Goal: Task Accomplishment & Management: Manage account settings

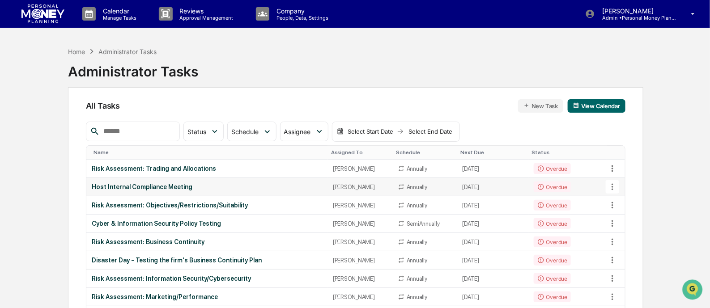
click at [183, 189] on div "Host Internal Compliance Meeting" at bounding box center [207, 186] width 230 height 7
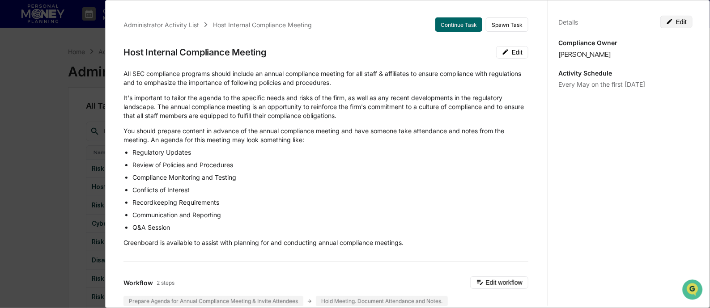
click at [679, 23] on button "Edit" at bounding box center [676, 22] width 32 height 13
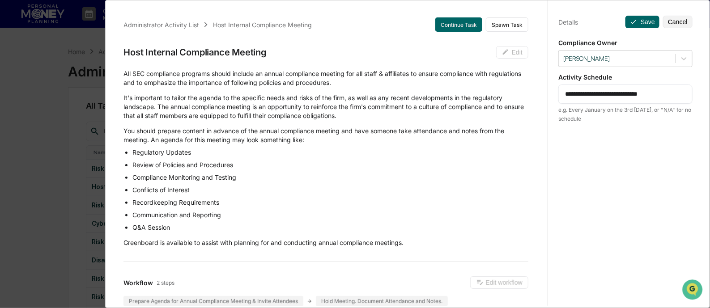
click at [582, 91] on textarea "**********" at bounding box center [625, 93] width 121 height 9
drag, startPoint x: 589, startPoint y: 93, endPoint x: 579, endPoint y: 94, distance: 9.9
click at [579, 94] on textarea "**********" at bounding box center [625, 93] width 121 height 9
type textarea "**********"
click at [630, 21] on icon at bounding box center [633, 21] width 7 height 7
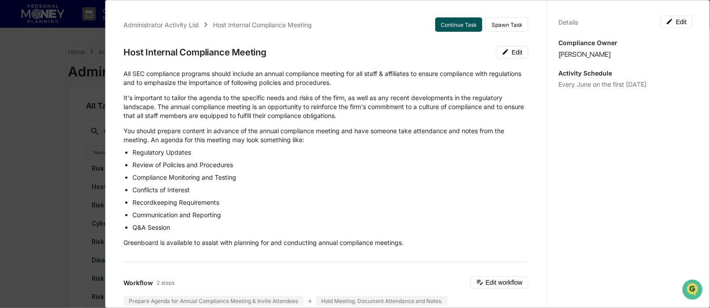
click at [445, 29] on button "Continue Task" at bounding box center [458, 24] width 47 height 14
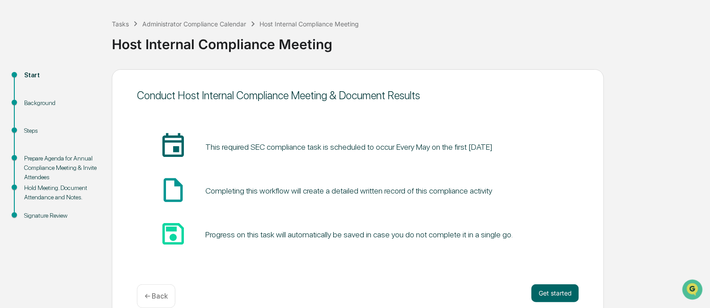
scroll to position [52, 0]
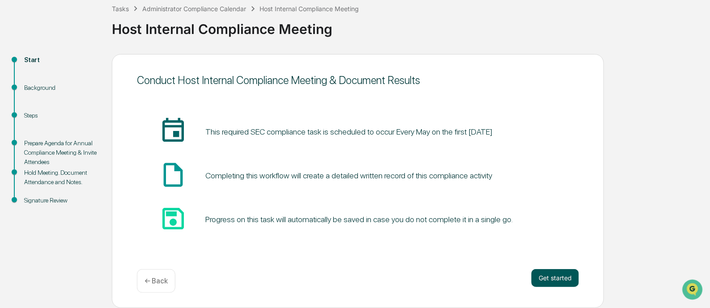
click at [564, 277] on button "Get started" at bounding box center [554, 278] width 47 height 18
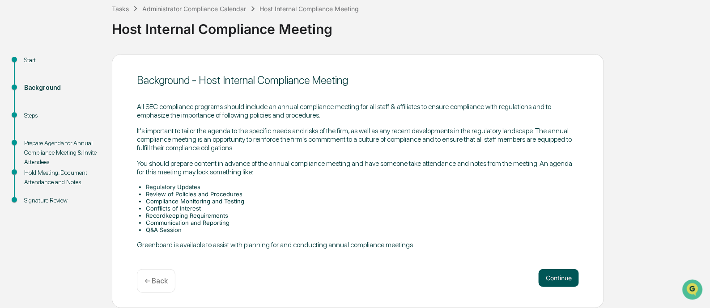
click at [550, 281] on button "Continue" at bounding box center [559, 278] width 40 height 18
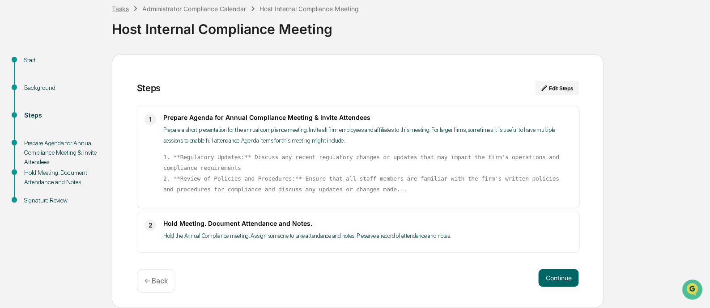
click at [121, 8] on div "Tasks" at bounding box center [120, 9] width 17 height 8
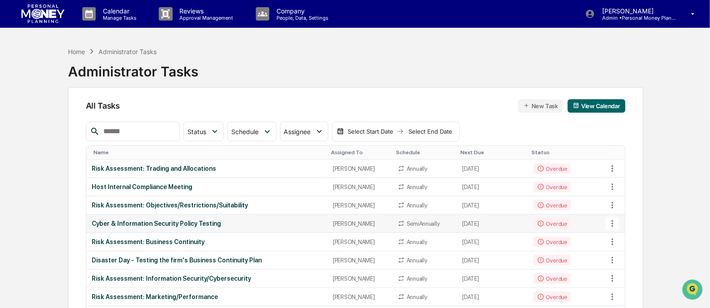
click at [200, 223] on div "Cyber & Information Security Policy Testing" at bounding box center [207, 223] width 230 height 7
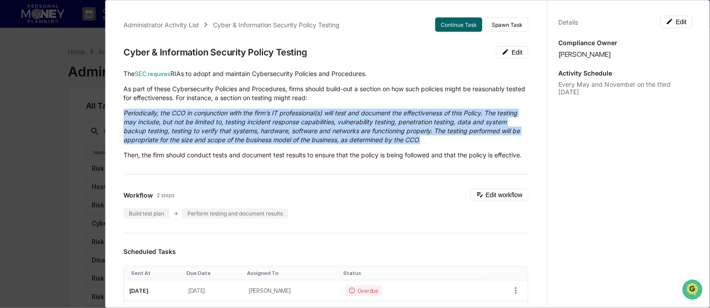
drag, startPoint x: 484, startPoint y: 141, endPoint x: 121, endPoint y: 110, distance: 364.1
copy em "Periodically, the CCO in conjunction with the firm’s IT professional(s) will te…"
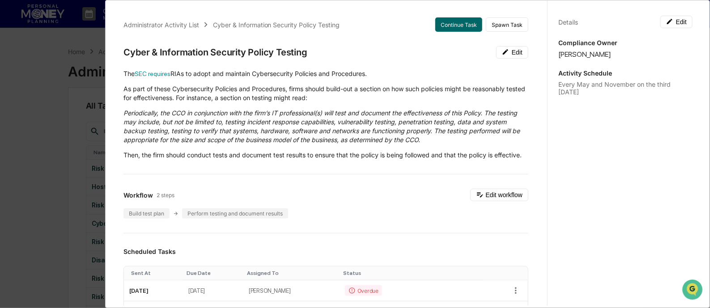
click at [444, 25] on button "Continue Task" at bounding box center [458, 24] width 47 height 14
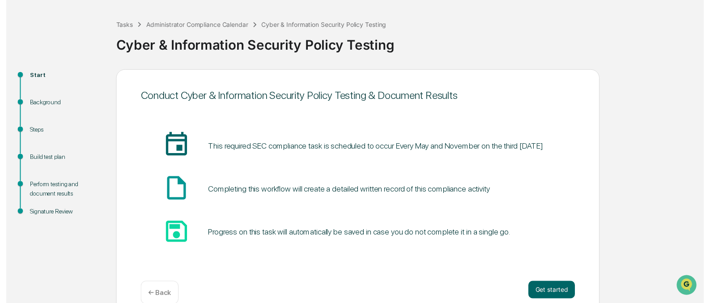
scroll to position [52, 0]
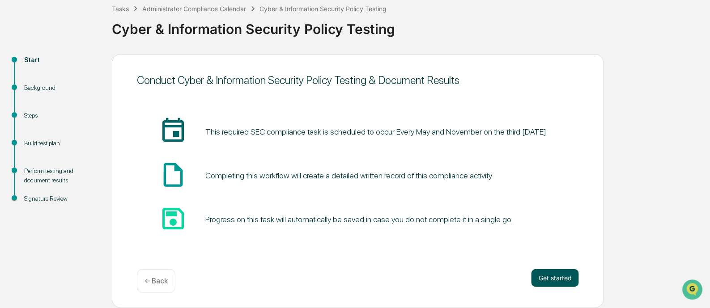
click at [544, 283] on button "Get started" at bounding box center [554, 278] width 47 height 18
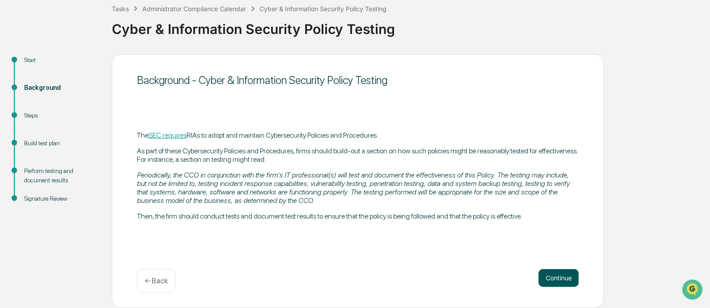
click at [548, 277] on button "Continue" at bounding box center [559, 278] width 40 height 18
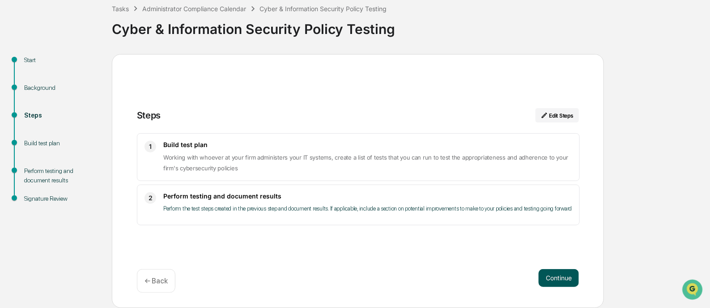
click at [557, 275] on button "Continue" at bounding box center [559, 278] width 40 height 18
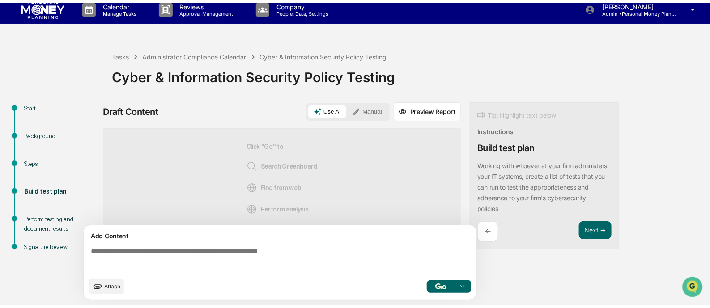
scroll to position [7, 0]
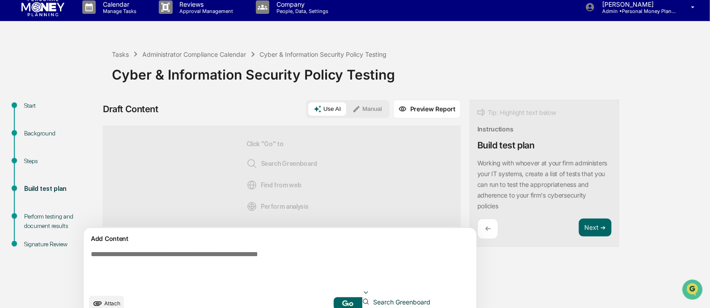
click at [368, 292] on icon at bounding box center [366, 293] width 4 height 2
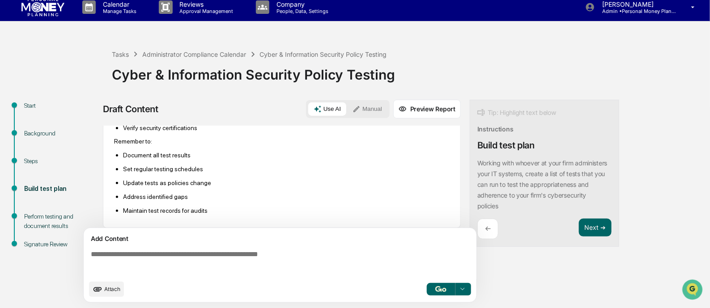
scroll to position [862, 0]
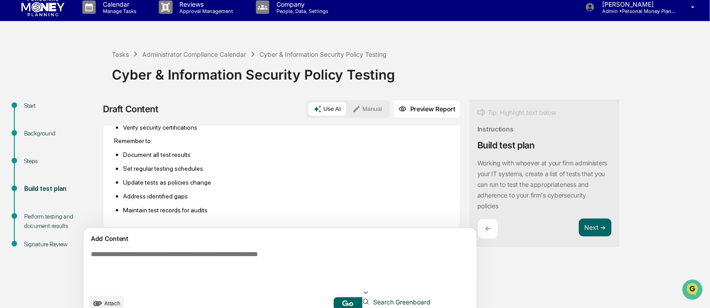
click at [369, 291] on icon at bounding box center [365, 292] width 7 height 7
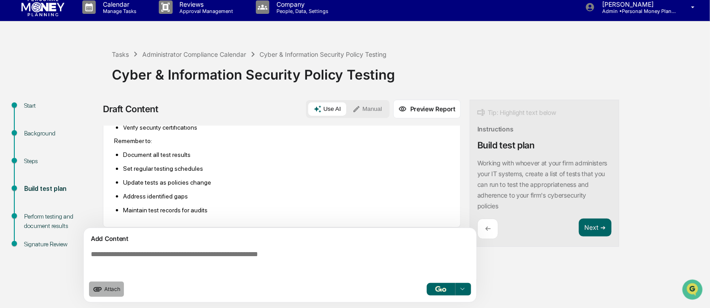
click at [95, 288] on icon "upload document" at bounding box center [98, 289] width 10 height 10
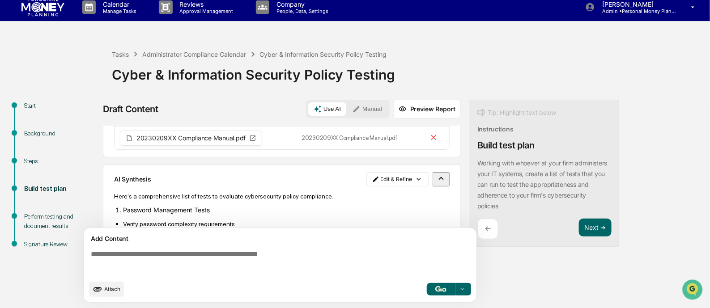
scroll to position [55, 0]
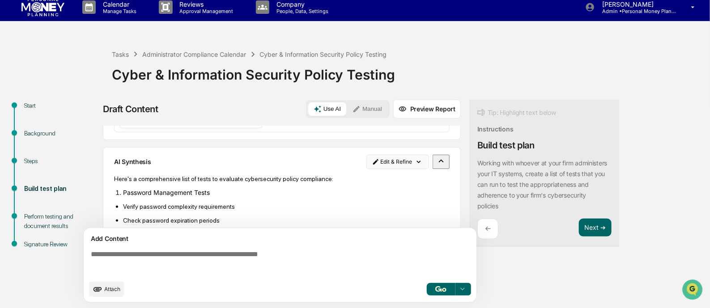
click at [381, 164] on html "Calendar Manage Tasks Reviews Approval Management Company People, Data, Setting…" at bounding box center [355, 147] width 710 height 308
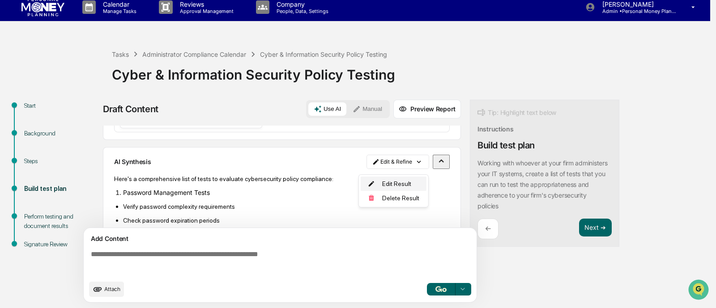
click at [395, 183] on div "Edit Result" at bounding box center [394, 184] width 66 height 14
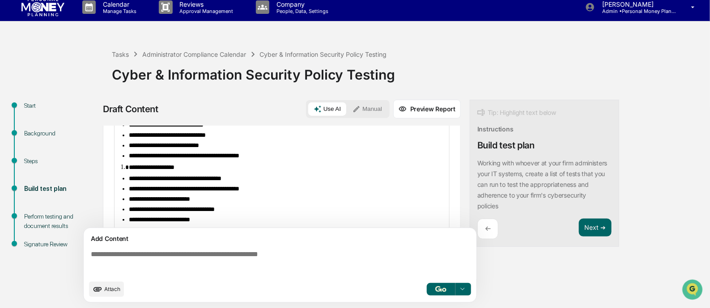
scroll to position [111, 0]
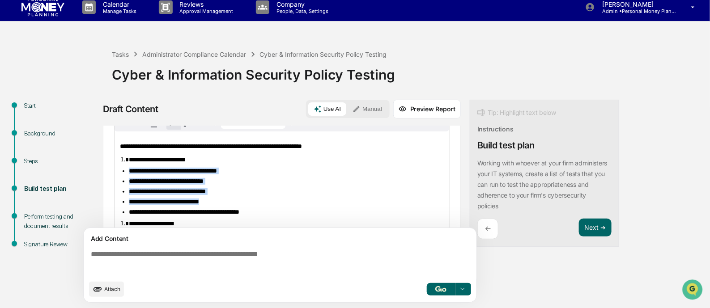
drag, startPoint x: 226, startPoint y: 211, endPoint x: 128, endPoint y: 180, distance: 102.7
click at [128, 180] on ul "**********" at bounding box center [282, 192] width 324 height 48
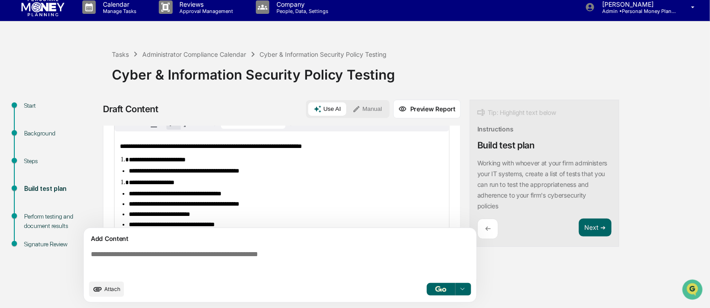
click at [284, 174] on li "**********" at bounding box center [286, 171] width 315 height 7
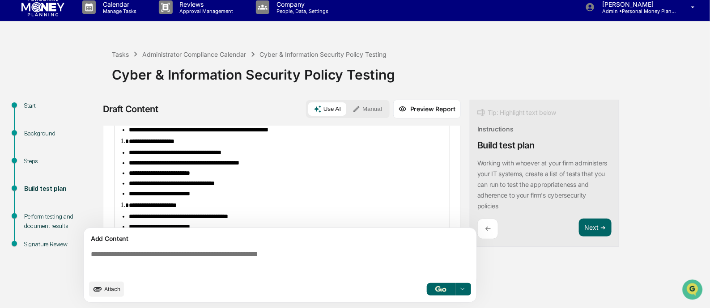
scroll to position [168, 0]
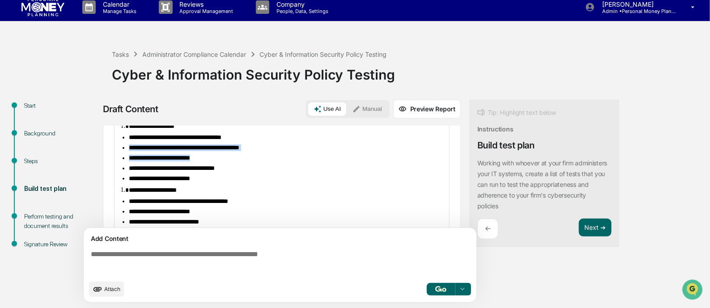
drag, startPoint x: 206, startPoint y: 167, endPoint x: 123, endPoint y: 155, distance: 83.3
click at [123, 155] on ul "**********" at bounding box center [282, 158] width 324 height 48
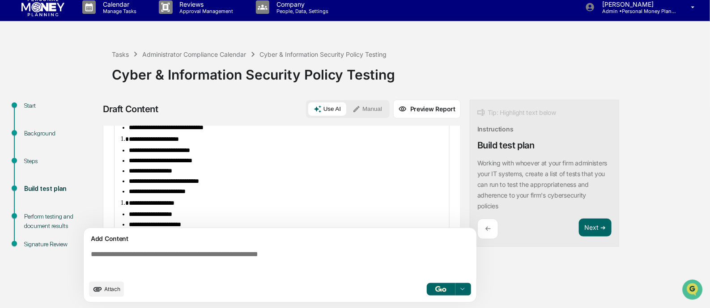
scroll to position [280, 0]
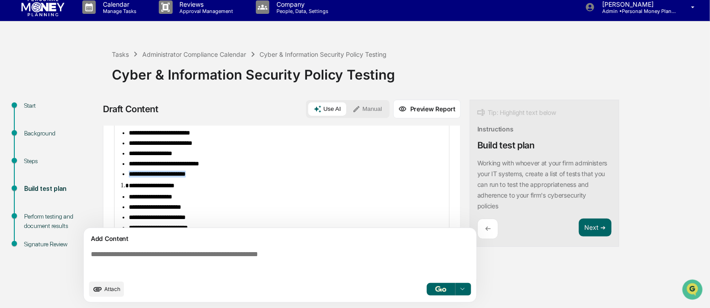
drag, startPoint x: 210, startPoint y: 192, endPoint x: 128, endPoint y: 192, distance: 82.3
click at [128, 178] on ul "**********" at bounding box center [282, 154] width 324 height 48
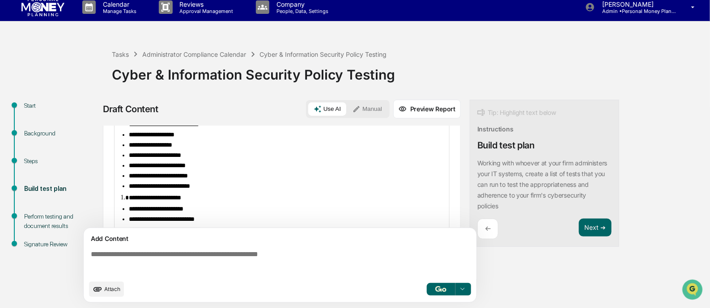
scroll to position [335, 0]
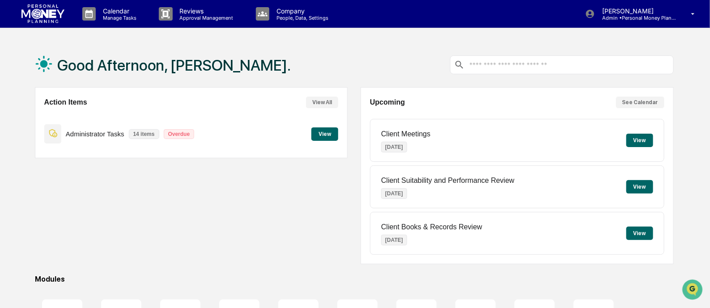
click at [331, 134] on button "View" at bounding box center [324, 133] width 27 height 13
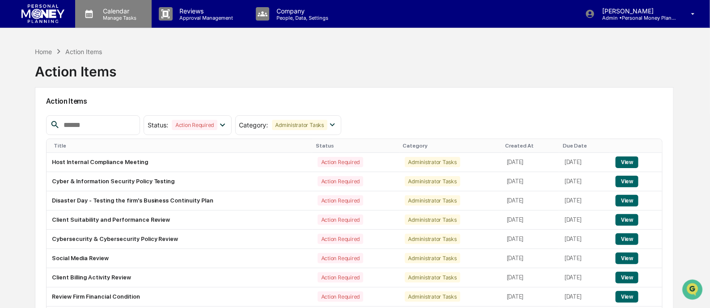
click at [97, 15] on p "Manage Tasks" at bounding box center [118, 18] width 45 height 6
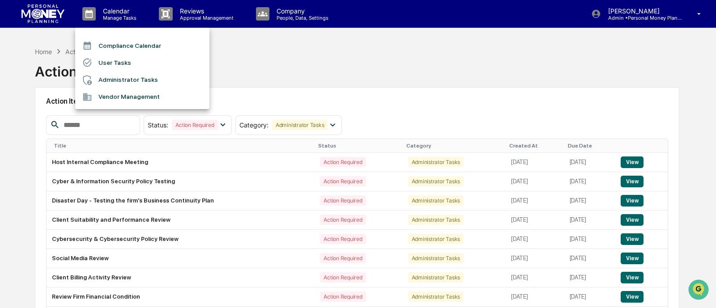
drag, startPoint x: 49, startPoint y: 75, endPoint x: 51, endPoint y: 61, distance: 13.6
click at [50, 73] on div at bounding box center [358, 154] width 716 height 308
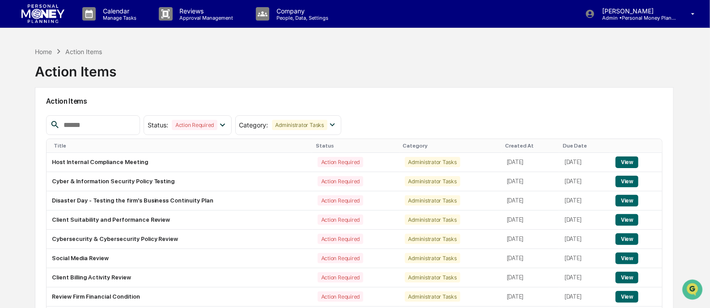
click at [47, 51] on div "Home" at bounding box center [43, 52] width 17 height 8
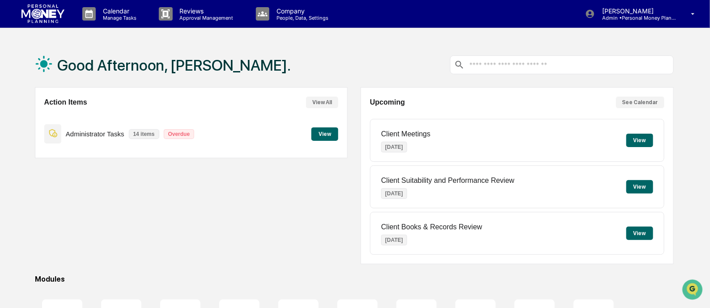
click at [641, 141] on button "View" at bounding box center [639, 140] width 27 height 13
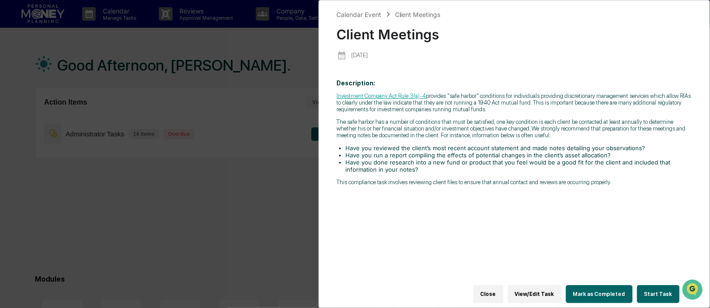
click at [660, 293] on button "Start Task" at bounding box center [658, 294] width 42 height 18
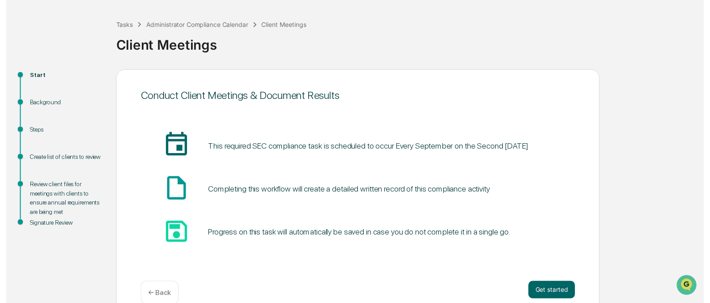
scroll to position [52, 0]
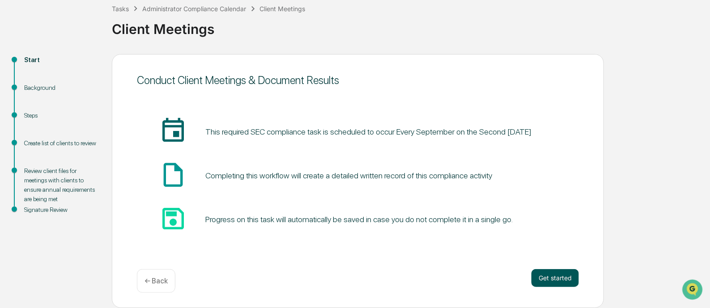
click at [548, 273] on button "Get started" at bounding box center [554, 278] width 47 height 18
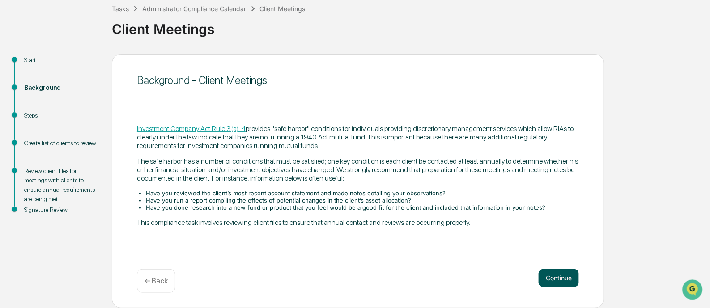
click at [552, 281] on button "Continue" at bounding box center [559, 278] width 40 height 18
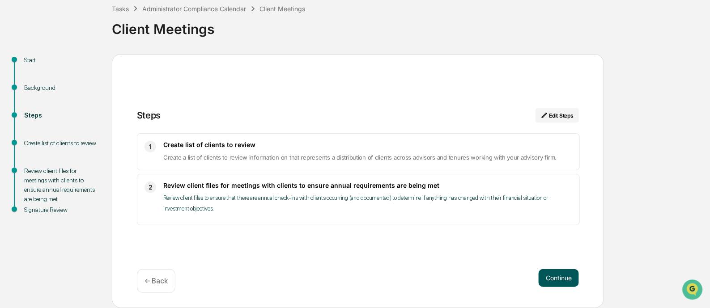
click at [556, 276] on button "Continue" at bounding box center [559, 278] width 40 height 18
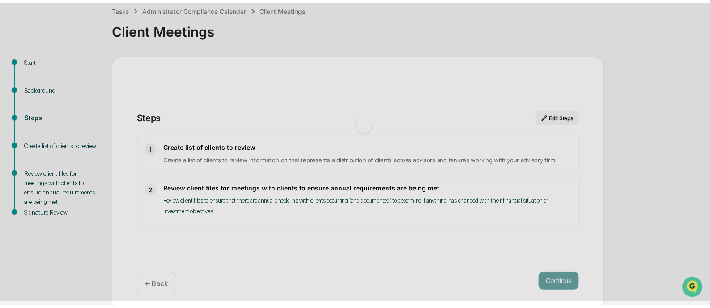
scroll to position [7, 0]
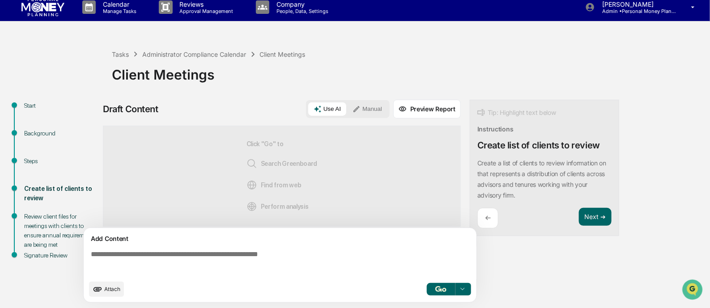
click at [246, 251] on textarea at bounding box center [281, 263] width 389 height 32
click at [367, 116] on div "Use AI Manual" at bounding box center [348, 109] width 84 height 18
click at [365, 108] on button "Manual" at bounding box center [367, 108] width 40 height 13
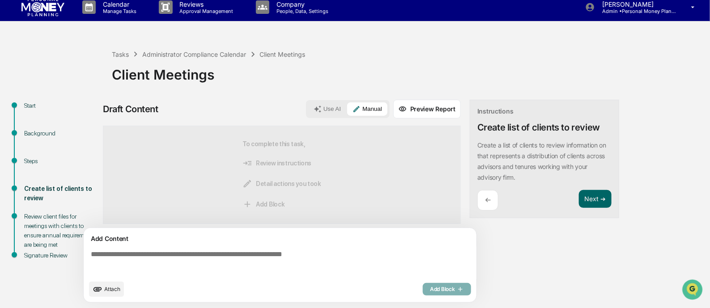
click at [197, 259] on textarea at bounding box center [281, 263] width 389 height 32
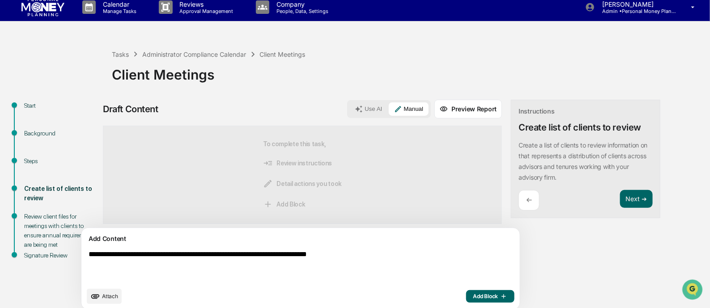
click at [188, 258] on textarea "**********" at bounding box center [279, 266] width 389 height 39
click at [406, 254] on textarea "**********" at bounding box center [279, 266] width 389 height 39
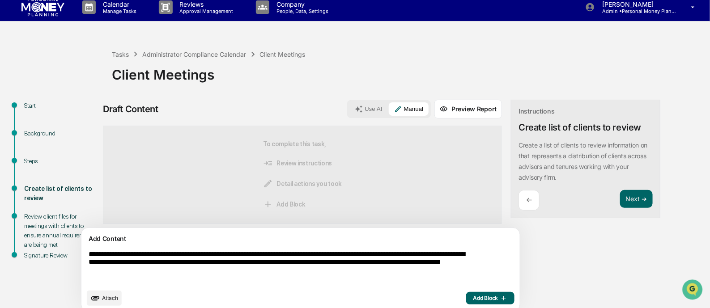
type textarea "**********"
click at [498, 299] on icon "button" at bounding box center [502, 298] width 9 height 7
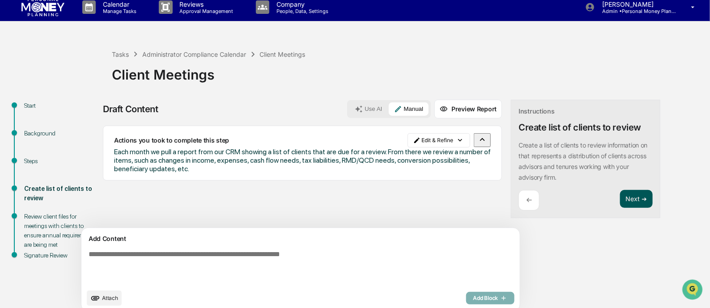
click at [620, 196] on button "Next ➔" at bounding box center [636, 199] width 33 height 18
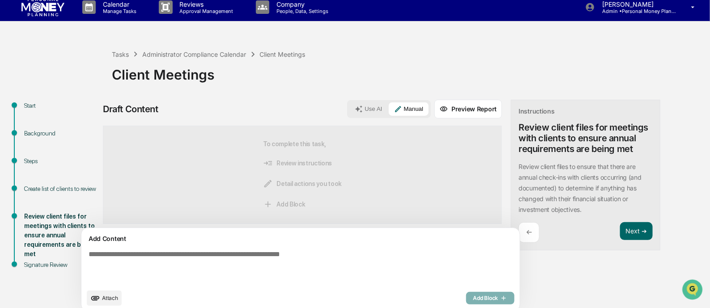
click at [284, 254] on textarea at bounding box center [279, 267] width 389 height 41
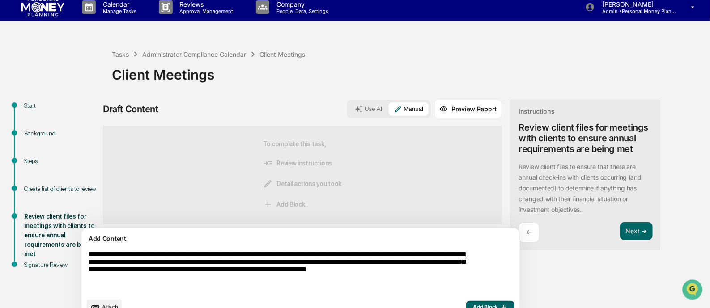
type textarea "**********"
click at [473, 304] on span "Add Block" at bounding box center [490, 307] width 34 height 7
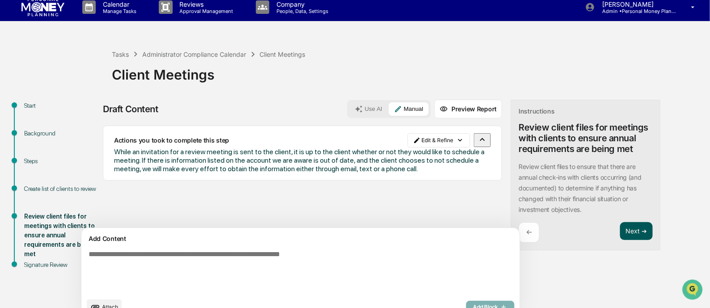
click at [620, 234] on button "Next ➔" at bounding box center [636, 231] width 33 height 18
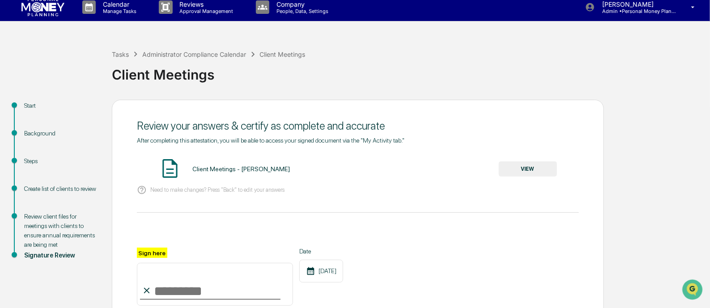
click at [526, 170] on button "VIEW" at bounding box center [528, 168] width 58 height 15
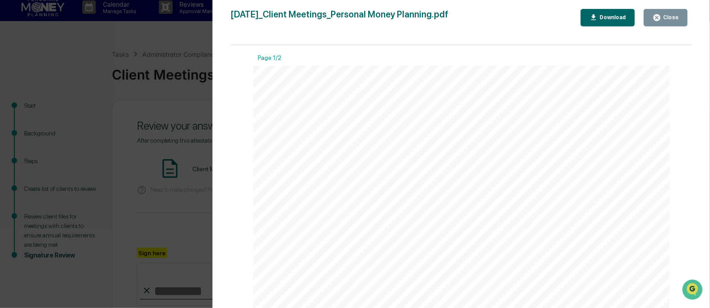
click at [670, 20] on div "Close" at bounding box center [669, 17] width 17 height 6
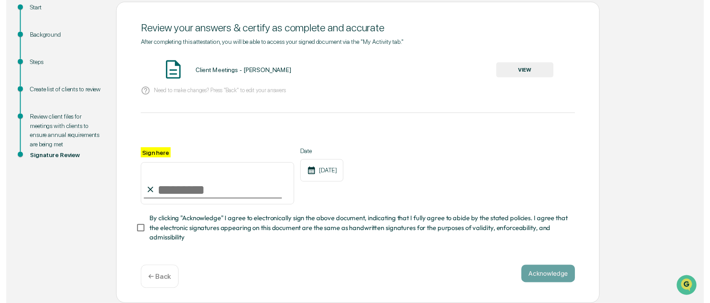
scroll to position [108, 0]
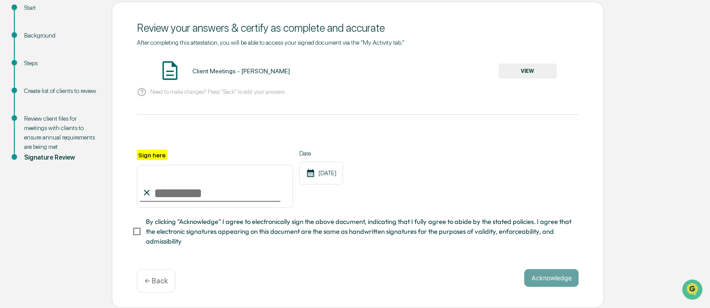
click at [173, 198] on input "Sign here" at bounding box center [215, 186] width 156 height 43
type input "**********"
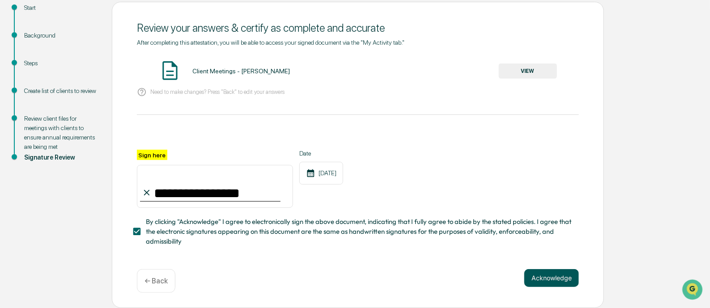
click at [560, 272] on button "Acknowledge" at bounding box center [551, 278] width 55 height 18
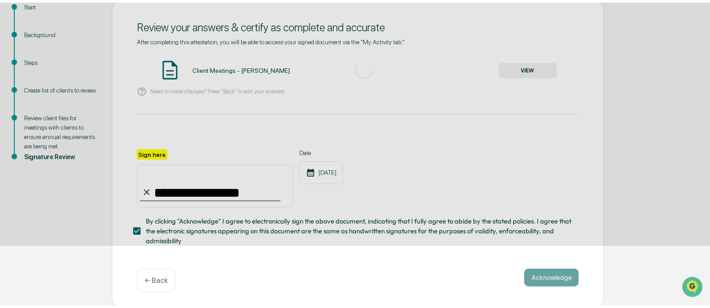
scroll to position [52, 0]
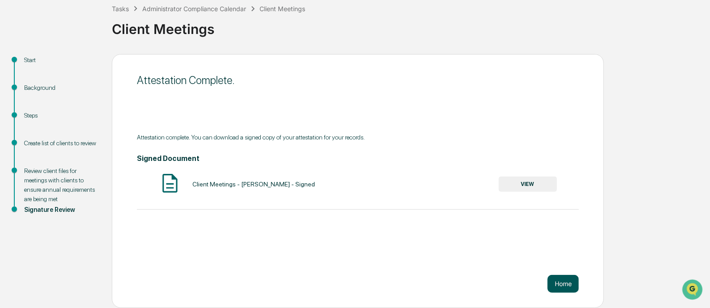
click at [566, 283] on button "Home" at bounding box center [563, 284] width 31 height 18
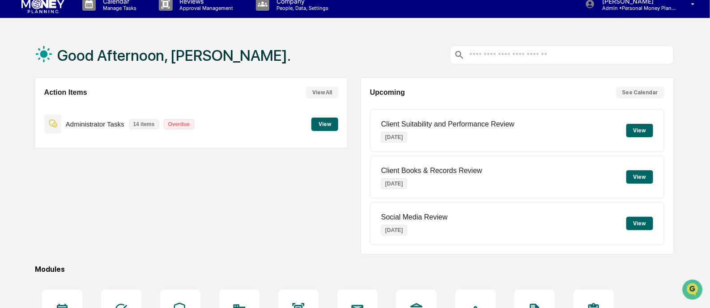
click at [317, 125] on button "View" at bounding box center [324, 124] width 27 height 13
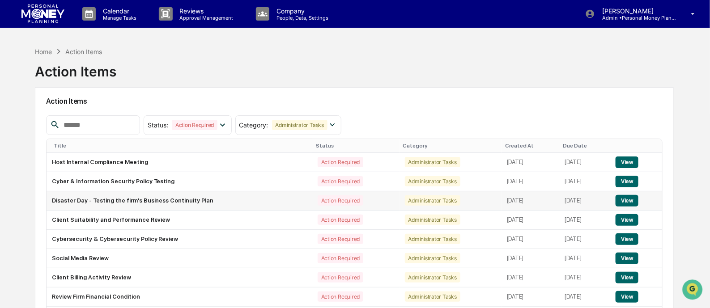
click at [183, 200] on td "Disaster Day - Testing the firm's Business Continuity Plan" at bounding box center [180, 200] width 266 height 19
click at [628, 195] on button "View" at bounding box center [627, 201] width 23 height 12
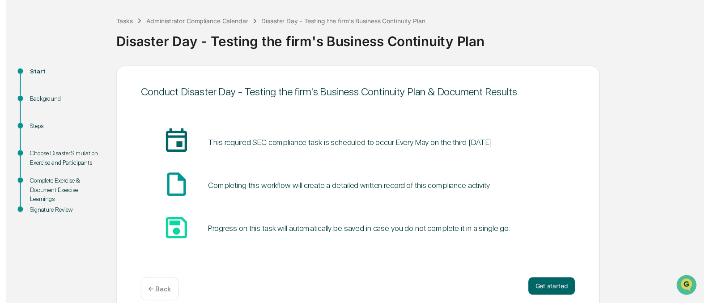
scroll to position [52, 0]
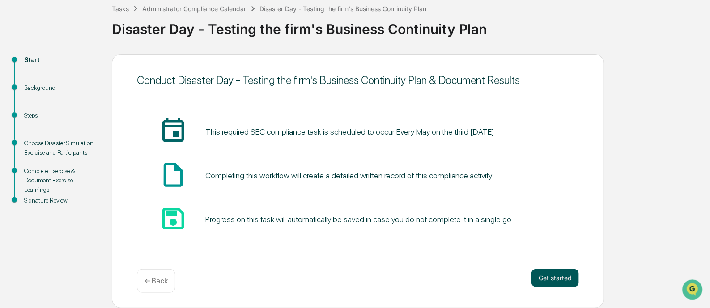
click at [557, 272] on button "Get started" at bounding box center [554, 278] width 47 height 18
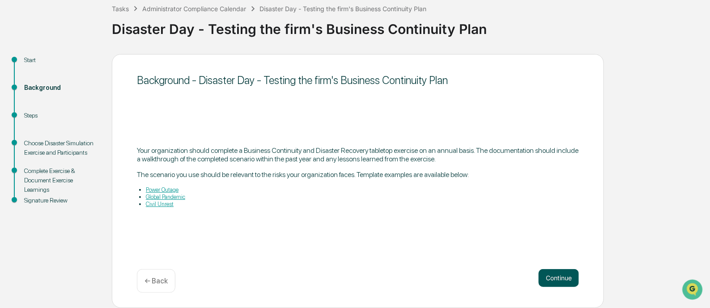
click at [552, 272] on button "Continue" at bounding box center [559, 278] width 40 height 18
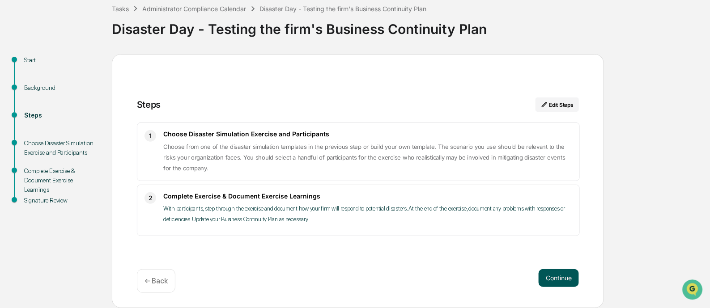
click at [565, 279] on button "Continue" at bounding box center [559, 278] width 40 height 18
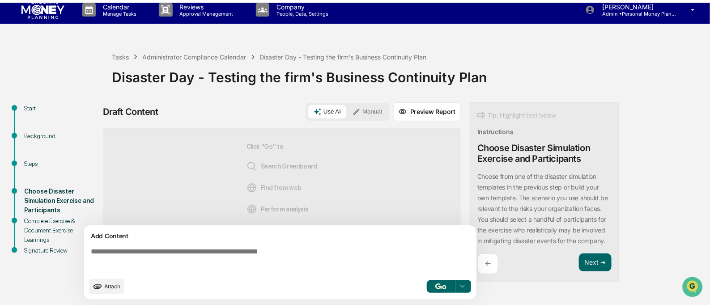
scroll to position [7, 0]
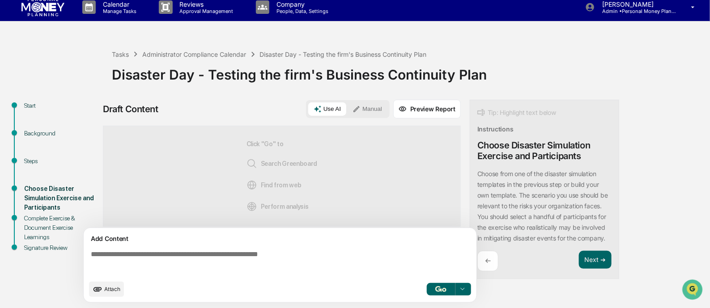
click at [370, 104] on button "Manual" at bounding box center [367, 108] width 40 height 13
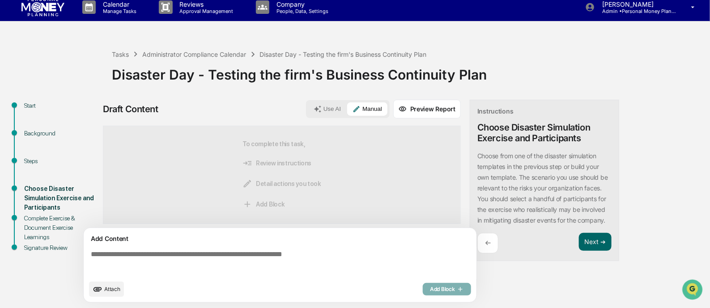
click at [254, 245] on div "Add Content Attach Add Block" at bounding box center [280, 265] width 393 height 74
click at [610, 251] on button "Next ➔" at bounding box center [595, 242] width 33 height 18
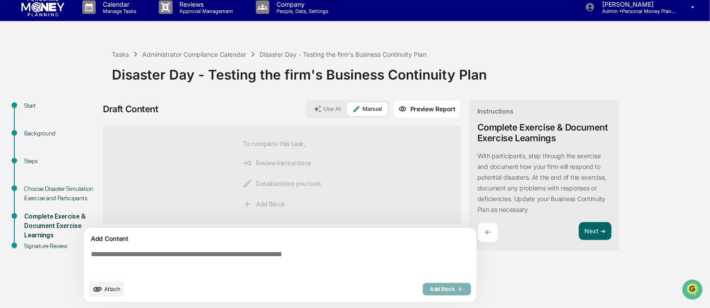
click at [255, 251] on textarea at bounding box center [281, 263] width 389 height 32
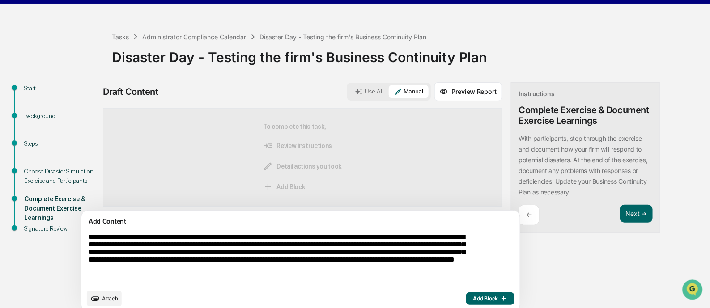
scroll to position [34, 0]
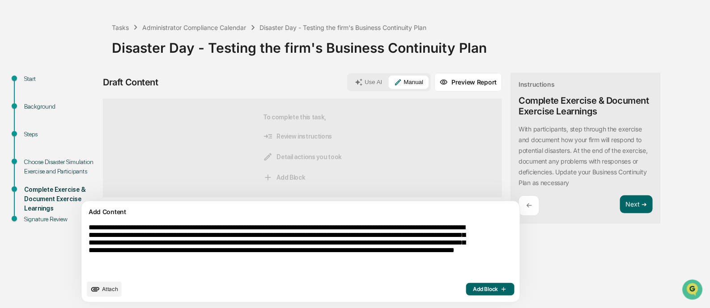
type textarea "**********"
click at [473, 289] on span "Add Block" at bounding box center [490, 289] width 34 height 7
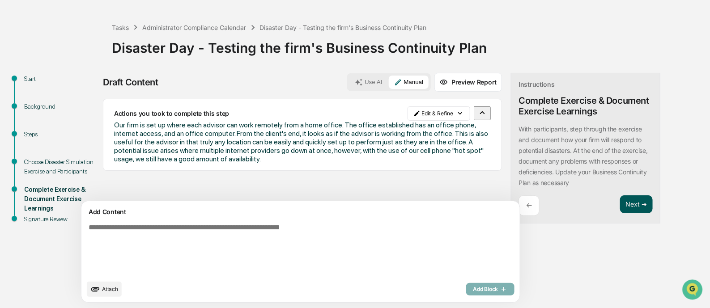
click at [620, 202] on button "Next ➔" at bounding box center [636, 204] width 33 height 18
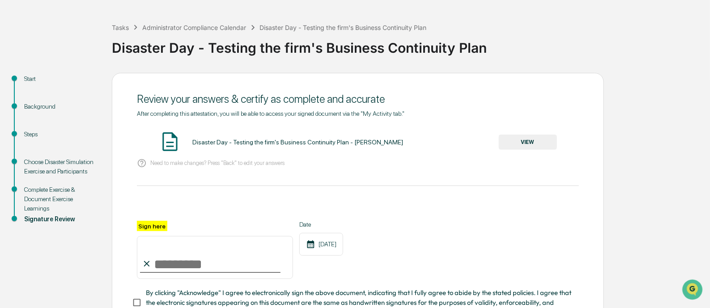
click at [530, 140] on button "VIEW" at bounding box center [528, 142] width 58 height 15
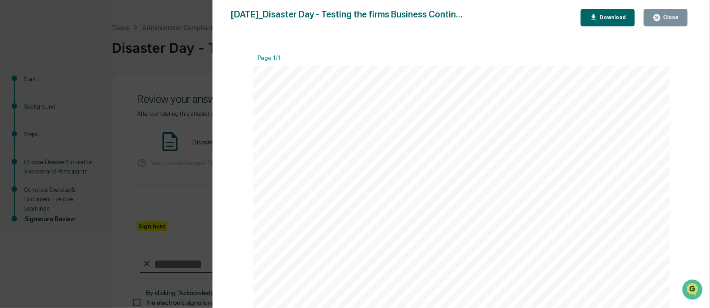
click at [656, 17] on icon "button" at bounding box center [657, 17] width 7 height 7
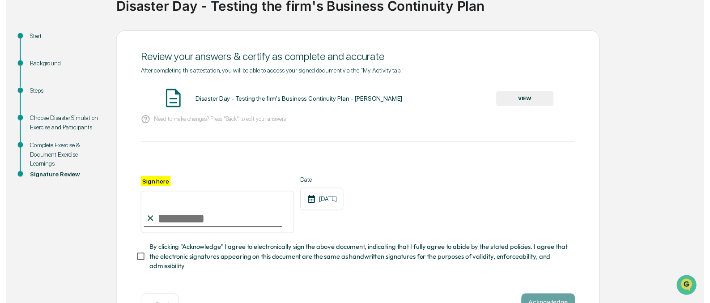
scroll to position [108, 0]
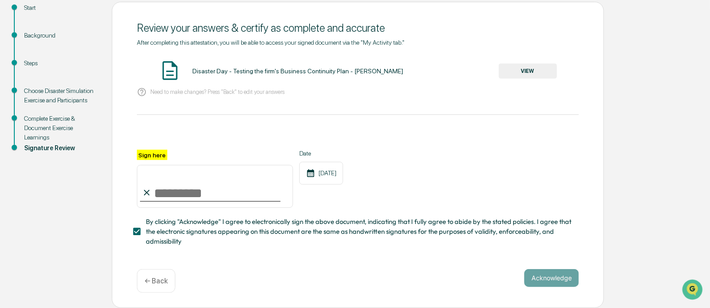
click at [187, 197] on input "Sign here" at bounding box center [215, 186] width 156 height 43
type input "**********"
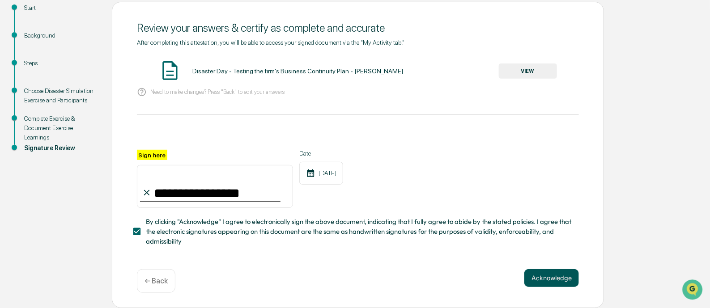
click at [543, 272] on button "Acknowledge" at bounding box center [551, 278] width 55 height 18
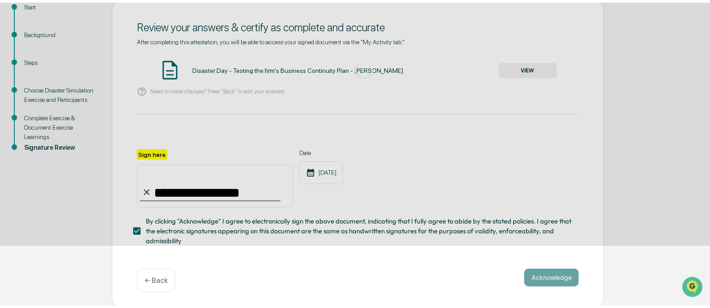
scroll to position [52, 0]
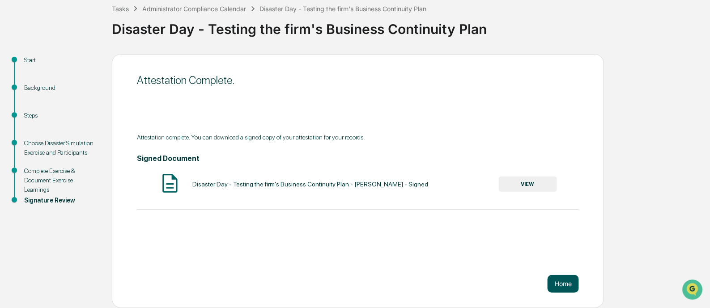
click at [556, 280] on button "Home" at bounding box center [563, 284] width 31 height 18
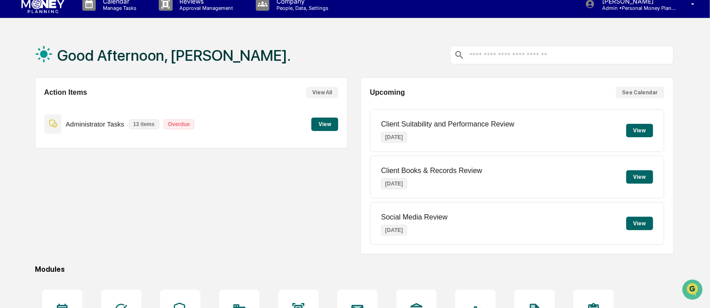
click at [319, 122] on button "View" at bounding box center [324, 124] width 27 height 13
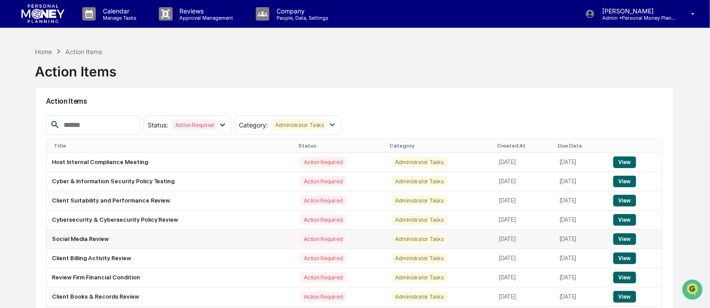
click at [624, 238] on button "View" at bounding box center [624, 240] width 23 height 12
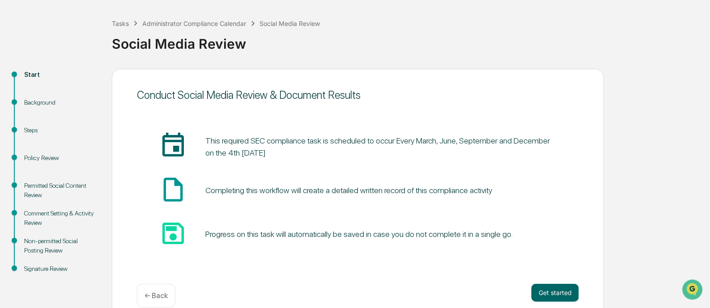
scroll to position [52, 0]
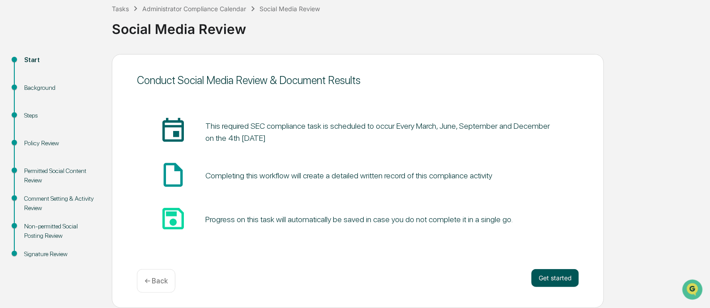
click at [577, 283] on button "Get started" at bounding box center [554, 278] width 47 height 18
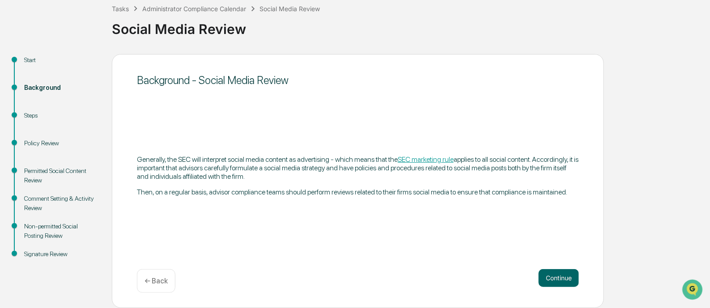
click at [570, 282] on button "Continue" at bounding box center [559, 278] width 40 height 18
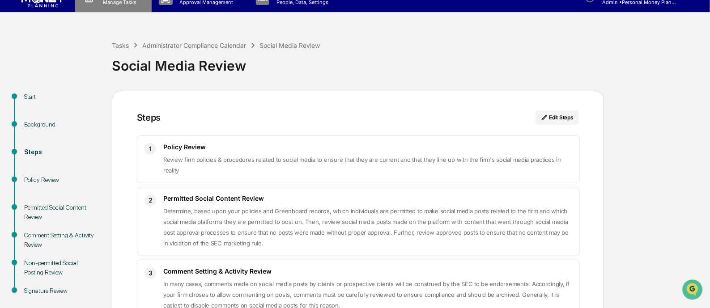
scroll to position [0, 0]
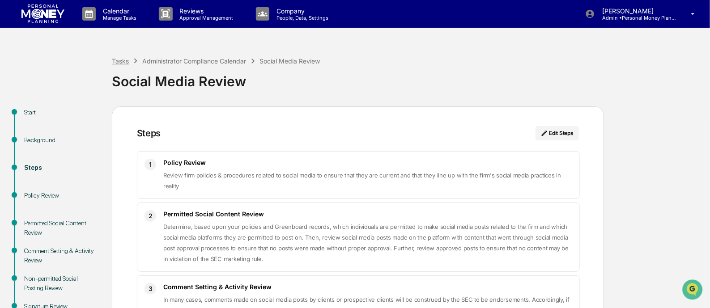
click at [117, 61] on div "Tasks" at bounding box center [120, 61] width 17 height 8
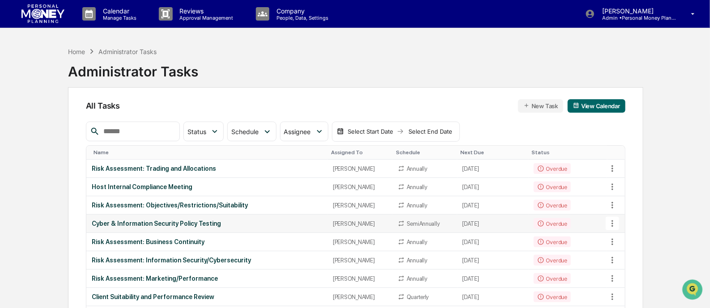
click at [611, 221] on icon at bounding box center [612, 224] width 10 height 10
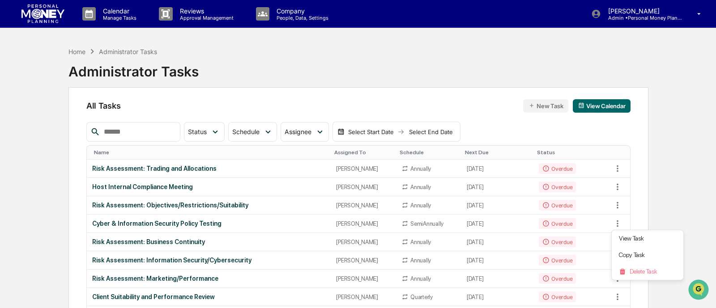
click at [164, 223] on div at bounding box center [358, 154] width 716 height 308
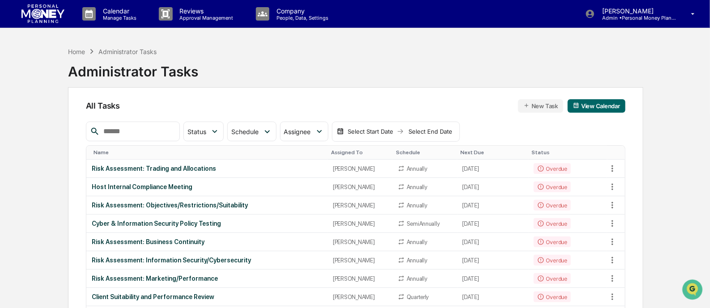
click at [164, 223] on div "Cyber & Information Security Policy Testing" at bounding box center [207, 223] width 230 height 7
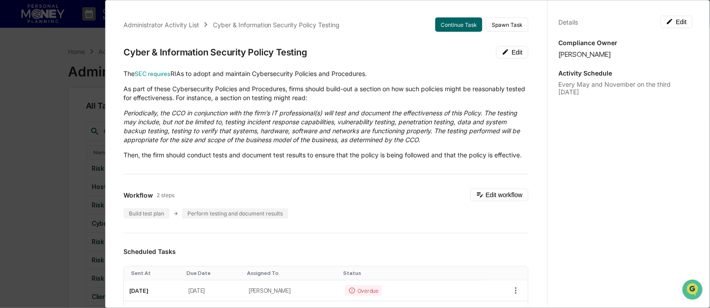
scroll to position [55, 0]
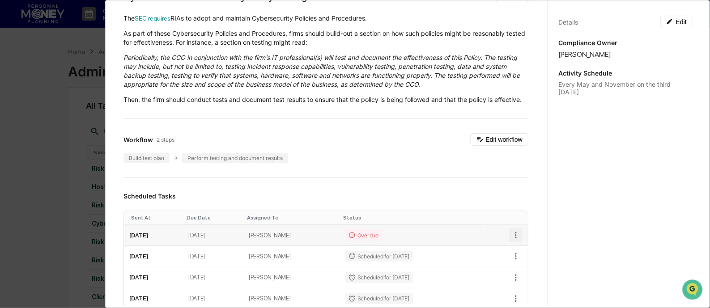
click at [511, 240] on icon "button" at bounding box center [516, 235] width 10 height 10
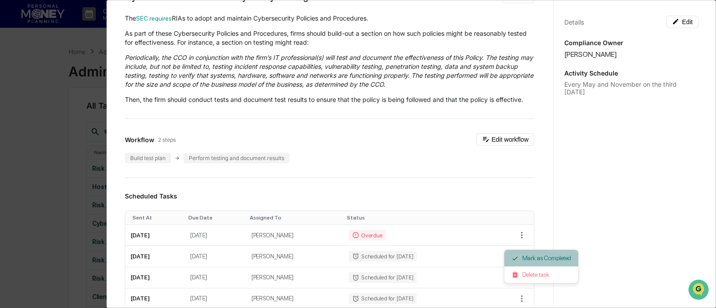
click at [522, 258] on li "Mark as Completed" at bounding box center [541, 258] width 74 height 17
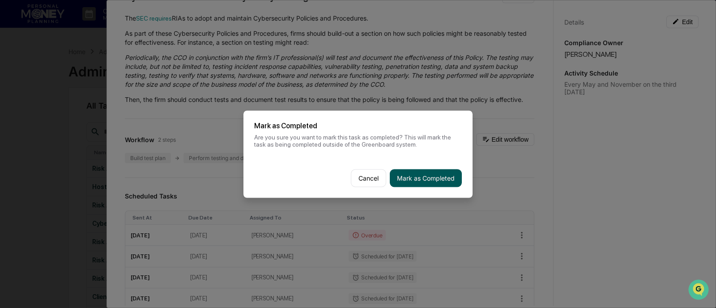
click at [417, 174] on button "Mark as Completed" at bounding box center [426, 178] width 72 height 18
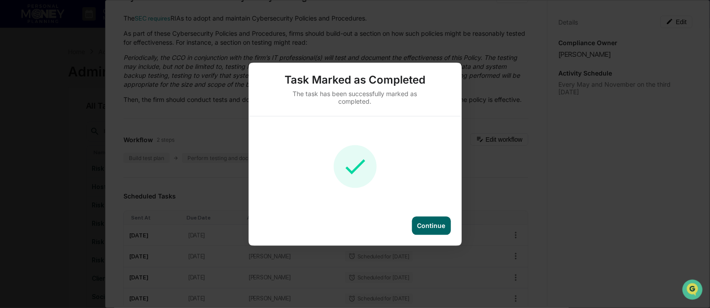
click at [429, 221] on div "Continue" at bounding box center [431, 226] width 39 height 18
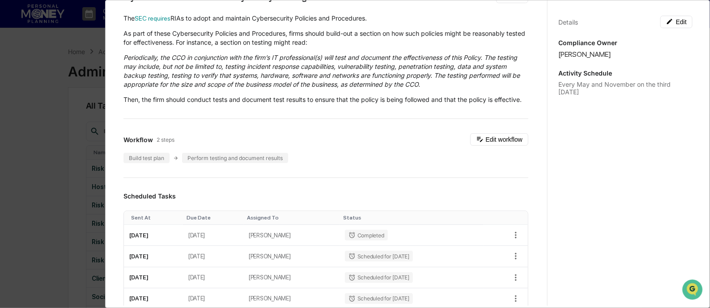
click at [23, 204] on div "Administrator Activity List Cyber & Information Security Policy Testing Continu…" at bounding box center [355, 154] width 710 height 308
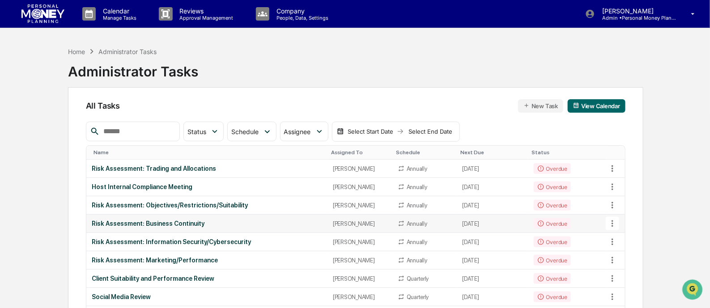
click at [610, 223] on icon at bounding box center [612, 224] width 10 height 10
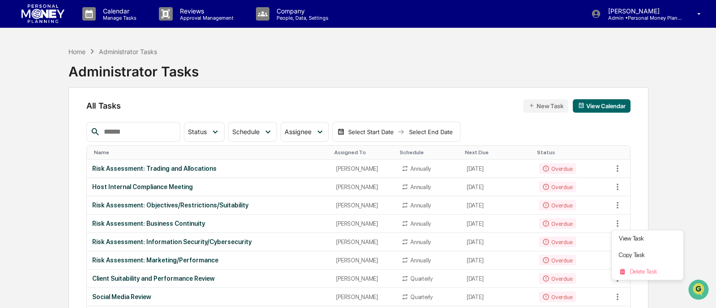
click at [158, 224] on div at bounding box center [358, 154] width 716 height 308
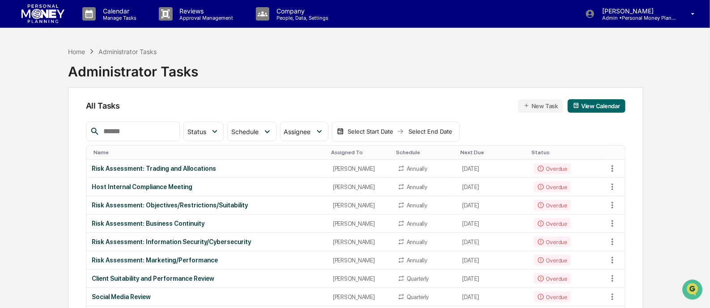
click at [158, 224] on div "Risk Assessment: Business Continuity" at bounding box center [207, 223] width 230 height 7
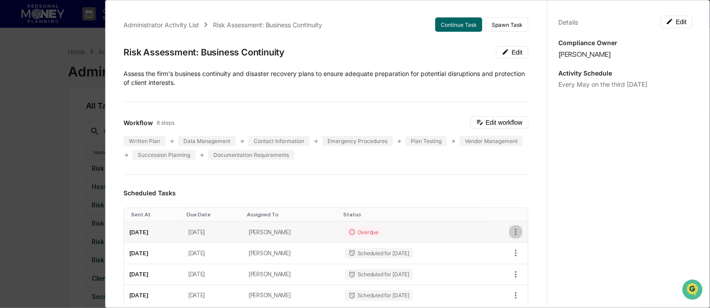
click at [511, 227] on icon "button" at bounding box center [516, 232] width 10 height 10
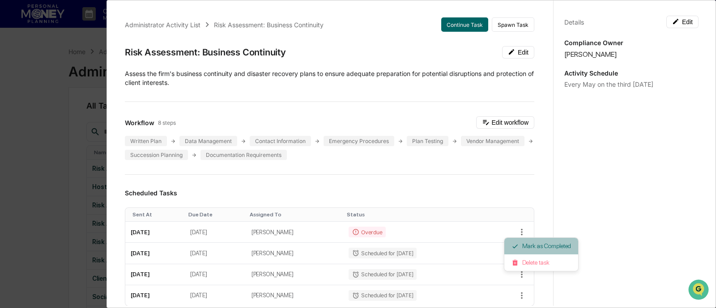
click at [528, 247] on li "Mark as Completed" at bounding box center [541, 246] width 74 height 17
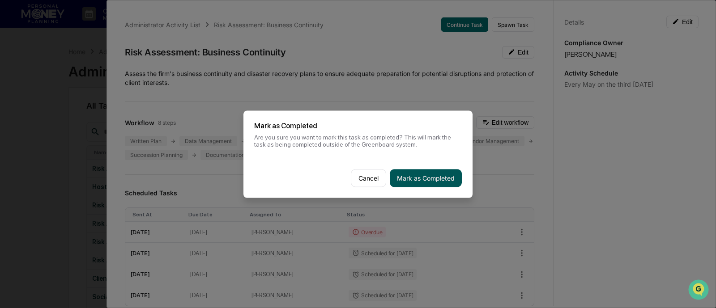
click at [442, 176] on button "Mark as Completed" at bounding box center [426, 178] width 72 height 18
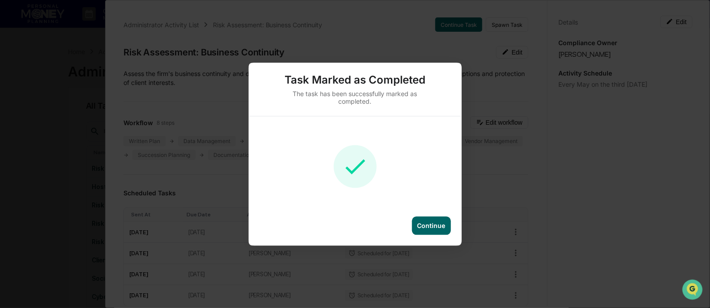
click at [435, 220] on div "Continue" at bounding box center [431, 226] width 39 height 18
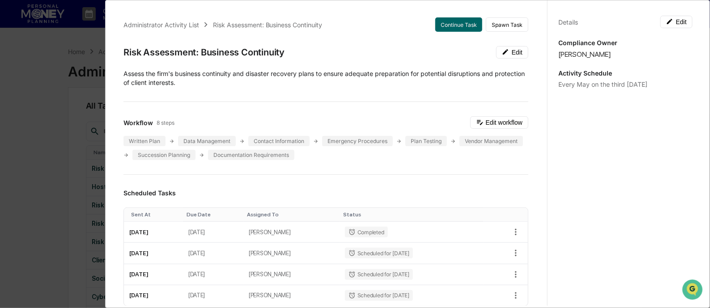
click at [41, 144] on div "Administrator Activity List Risk Assessment: Business Continuity Continue Task …" at bounding box center [355, 154] width 710 height 308
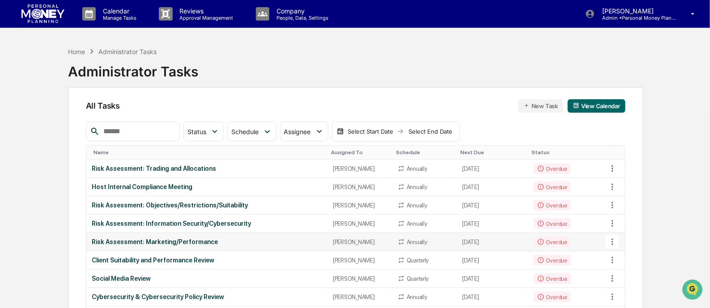
click at [613, 242] on icon at bounding box center [612, 242] width 2 height 7
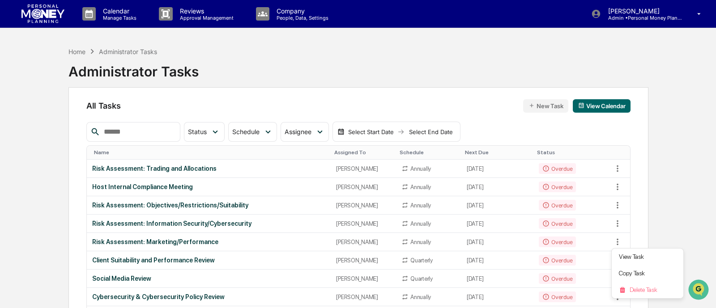
click at [95, 240] on div at bounding box center [358, 154] width 716 height 308
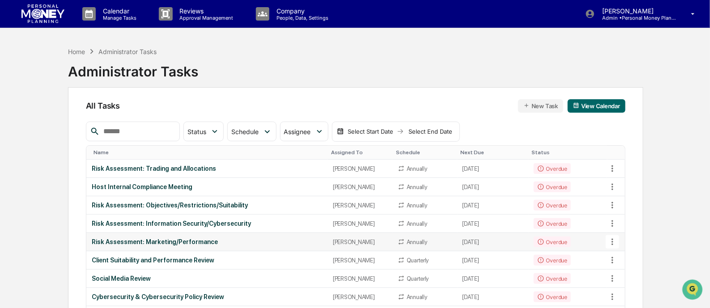
click at [167, 240] on div "Risk Assessment: Marketing/Performance" at bounding box center [207, 241] width 230 height 7
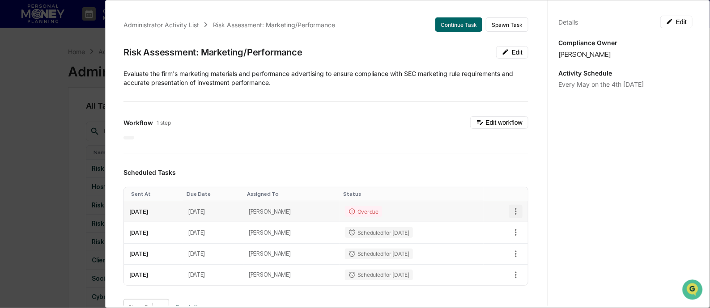
click at [515, 210] on icon "button" at bounding box center [516, 211] width 2 height 7
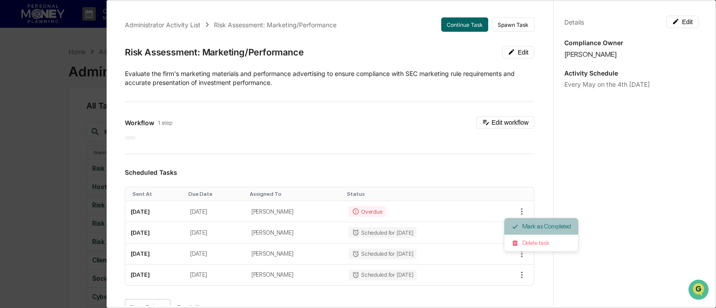
click at [519, 221] on li "Mark as Completed" at bounding box center [541, 226] width 74 height 17
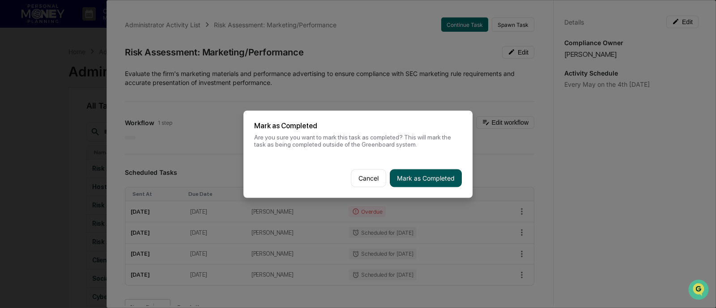
click at [424, 178] on button "Mark as Completed" at bounding box center [426, 178] width 72 height 18
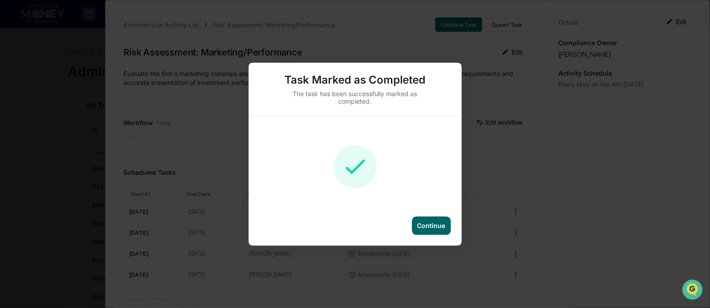
click at [9, 127] on div "Task Marked as Completed The task has been successfully marked as completed. Co…" at bounding box center [355, 154] width 710 height 308
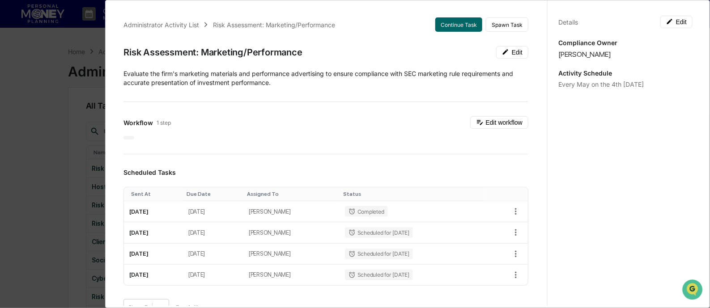
click at [9, 127] on div "Administrator Activity List Risk Assessment: Marketing/Performance Continue Tas…" at bounding box center [355, 154] width 710 height 308
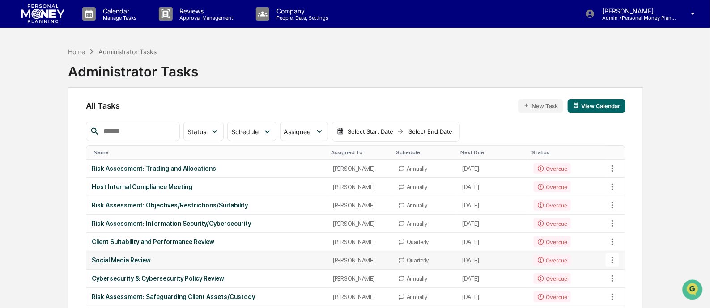
click at [134, 259] on div "Social Media Review" at bounding box center [207, 260] width 230 height 7
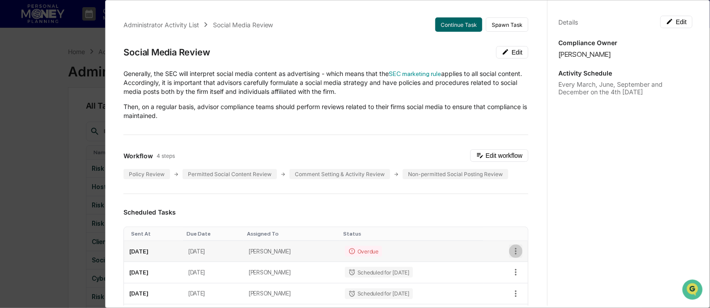
click at [511, 247] on icon "button" at bounding box center [516, 251] width 10 height 10
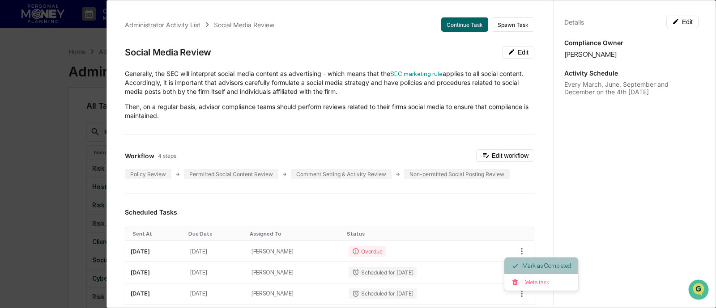
click at [527, 265] on li "Mark as Completed" at bounding box center [541, 266] width 74 height 17
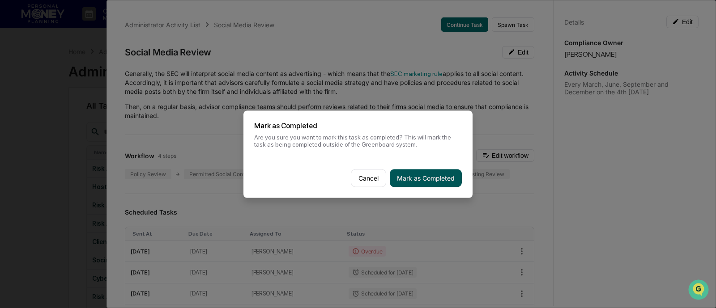
click at [429, 181] on button "Mark as Completed" at bounding box center [426, 178] width 72 height 18
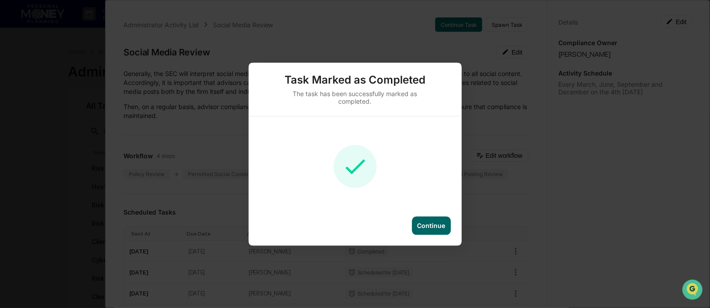
click at [433, 224] on div "Continue" at bounding box center [431, 226] width 28 height 8
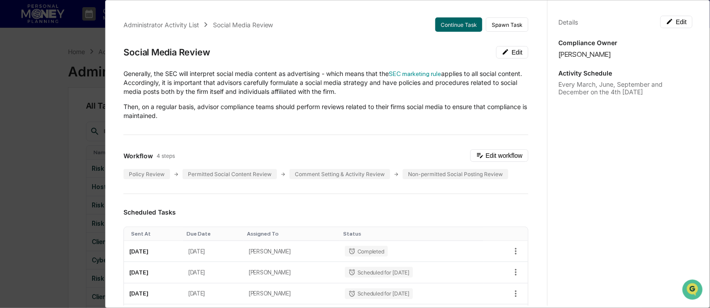
click at [74, 176] on div "Administrator Activity List Social Media Review Continue Task Spawn Task Social…" at bounding box center [355, 154] width 710 height 308
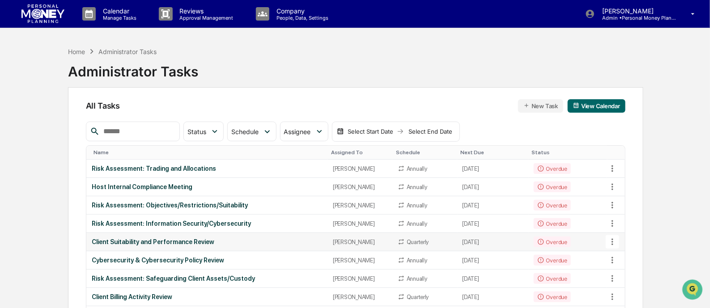
click at [152, 238] on div "Client Suitability and Performance Review" at bounding box center [207, 241] width 230 height 7
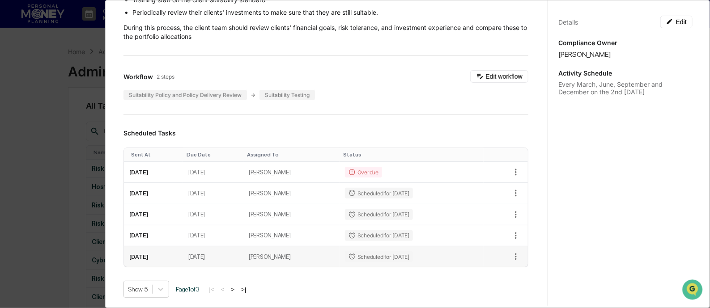
scroll to position [168, 0]
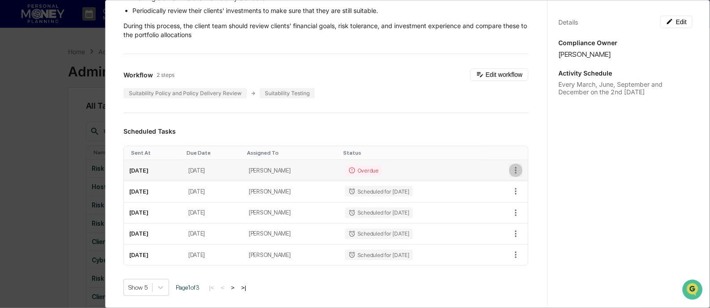
click at [515, 170] on icon "button" at bounding box center [516, 170] width 2 height 7
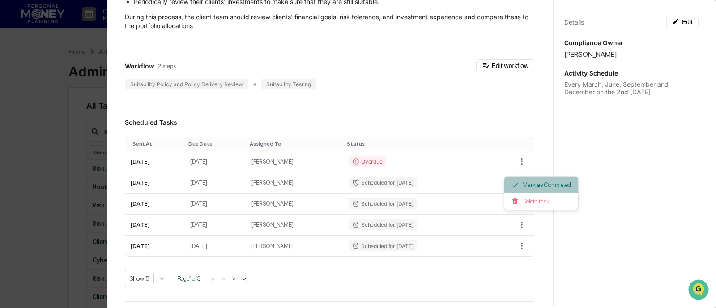
click at [521, 184] on li "Mark as Completed" at bounding box center [541, 185] width 74 height 17
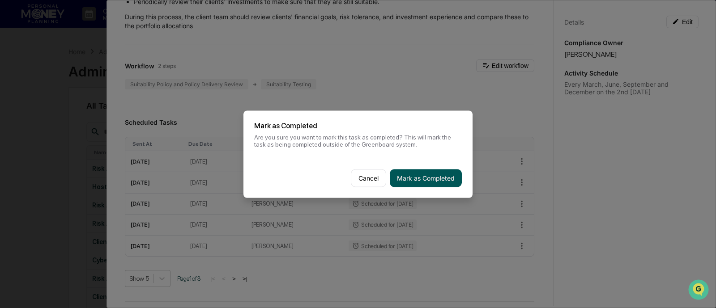
click at [438, 178] on button "Mark as Completed" at bounding box center [426, 178] width 72 height 18
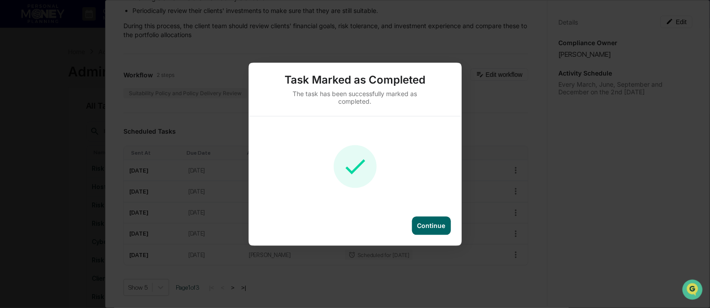
click at [429, 224] on div "Continue" at bounding box center [431, 226] width 28 height 8
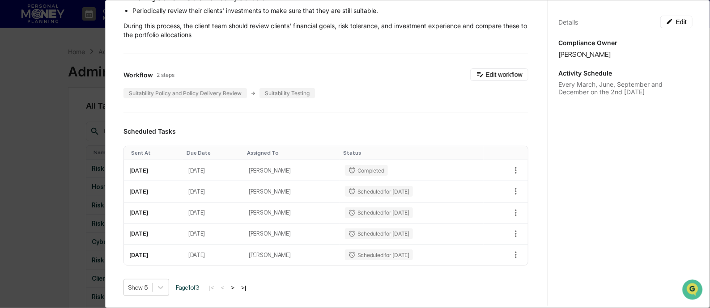
click at [15, 124] on div "Administrator Activity List Client Suitability and Performance Review Continue …" at bounding box center [355, 154] width 710 height 308
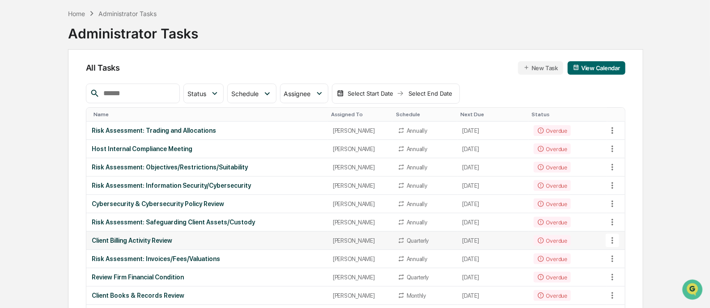
scroll to position [55, 0]
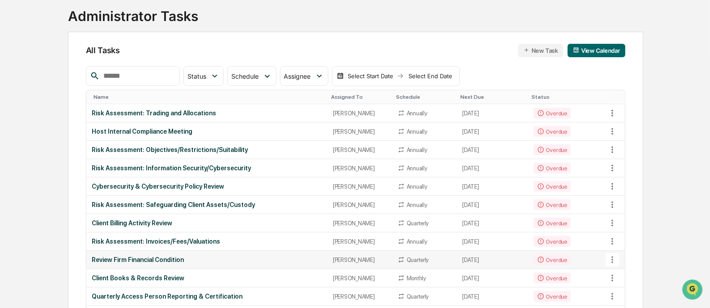
click at [166, 260] on div "Review Firm Financial Condition" at bounding box center [207, 259] width 230 height 7
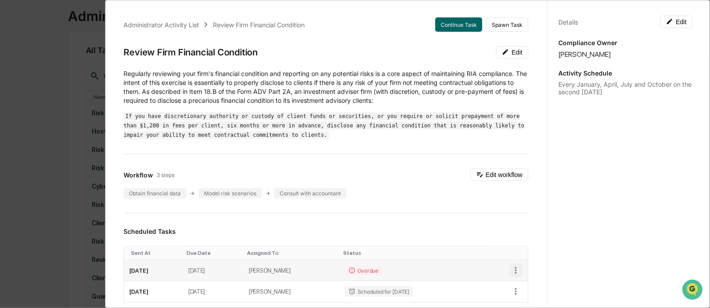
click at [511, 271] on icon "button" at bounding box center [516, 271] width 10 height 10
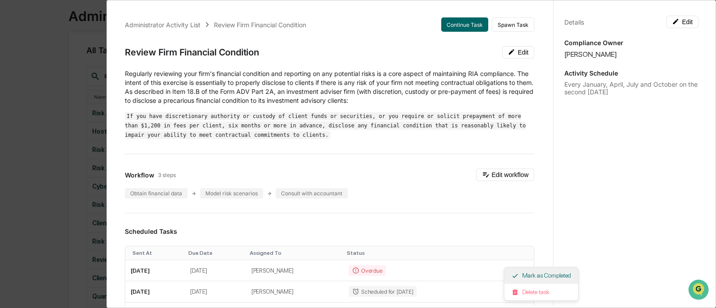
click at [527, 275] on li "Mark as Completed" at bounding box center [541, 275] width 74 height 17
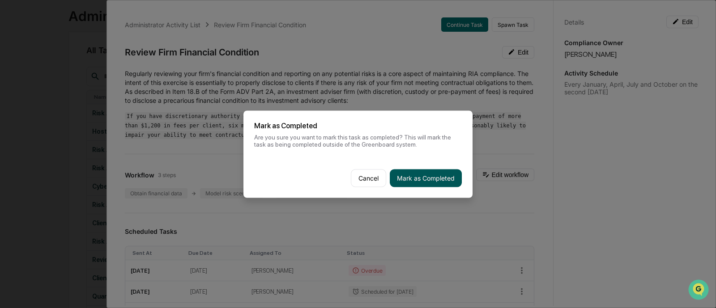
click at [437, 179] on button "Mark as Completed" at bounding box center [426, 178] width 72 height 18
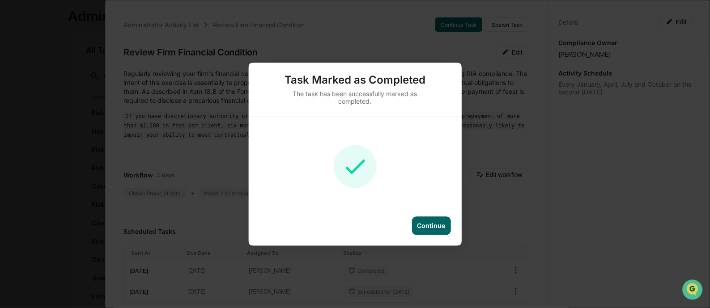
click at [7, 133] on div "Task Marked as Completed The task has been successfully marked as completed. Co…" at bounding box center [355, 154] width 710 height 308
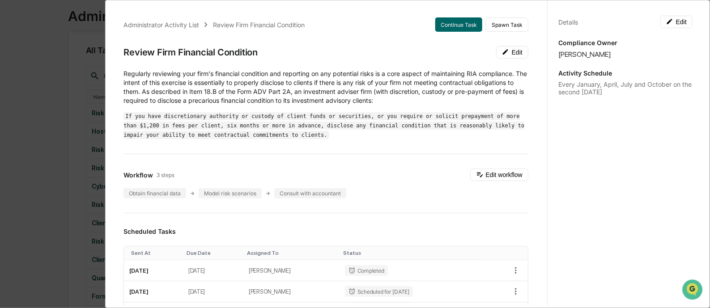
click at [20, 132] on div "Administrator Activity List Review Firm Financial Condition Continue Task Spawn…" at bounding box center [355, 154] width 710 height 308
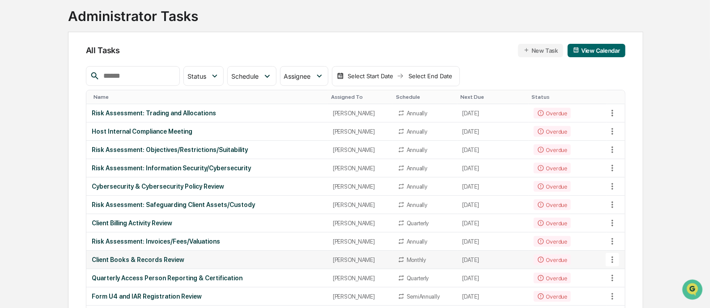
click at [170, 258] on div "Client Books & Records Review" at bounding box center [207, 259] width 230 height 7
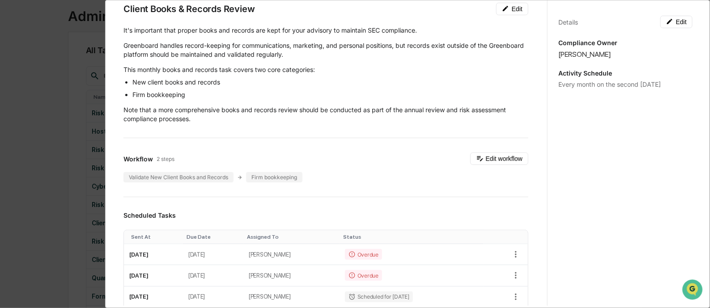
scroll to position [111, 0]
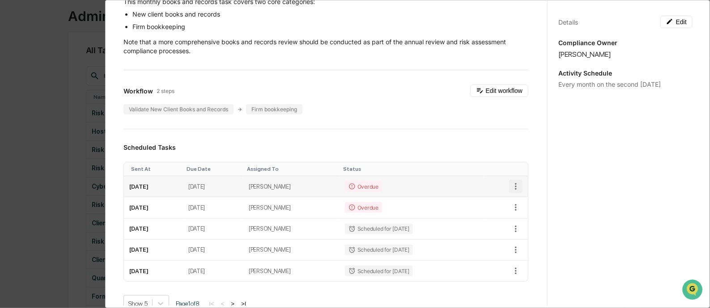
click at [511, 185] on icon "button" at bounding box center [516, 187] width 10 height 10
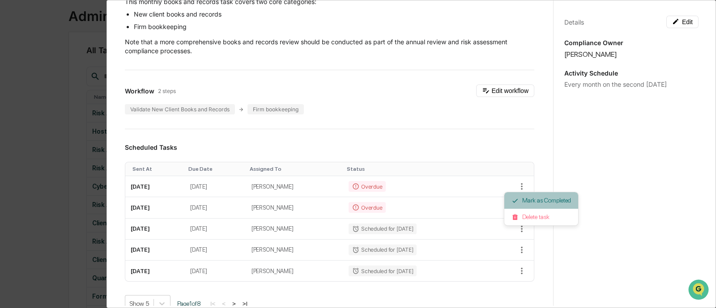
click at [533, 197] on li "Mark as Completed" at bounding box center [541, 200] width 74 height 17
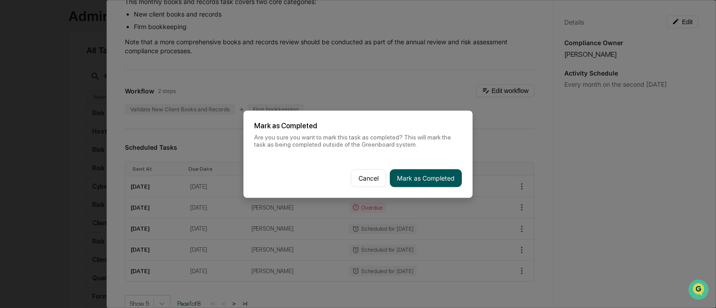
click at [445, 179] on button "Mark as Completed" at bounding box center [426, 178] width 72 height 18
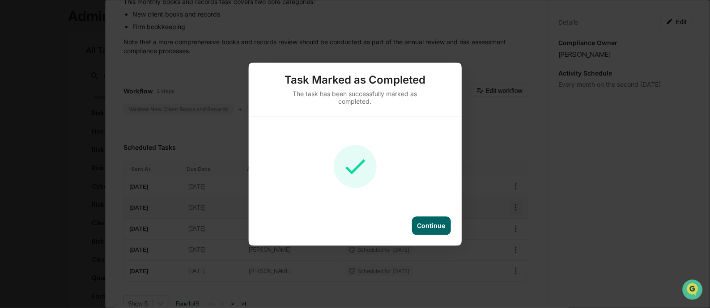
click at [504, 207] on div "Task Marked as Completed The task has been successfully marked as completed. Co…" at bounding box center [355, 154] width 710 height 308
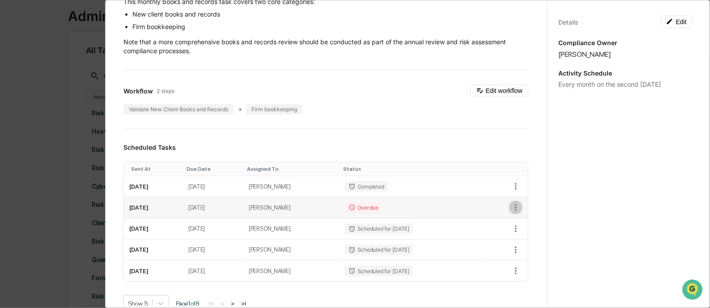
click at [511, 207] on icon "button" at bounding box center [516, 208] width 10 height 10
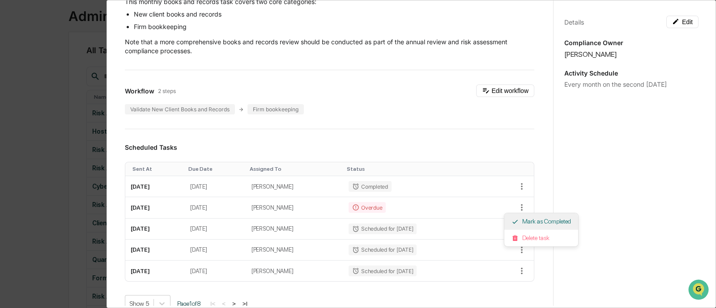
click at [533, 222] on li "Mark as Completed" at bounding box center [541, 221] width 74 height 17
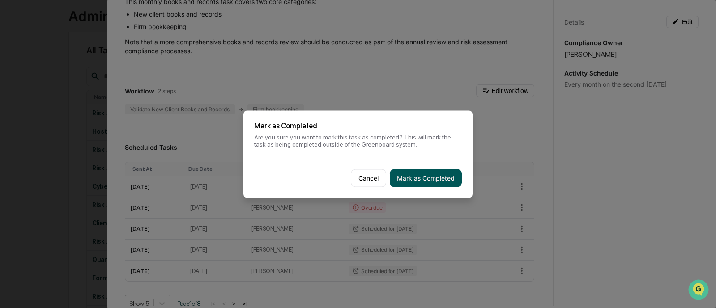
click at [416, 180] on button "Mark as Completed" at bounding box center [426, 178] width 72 height 18
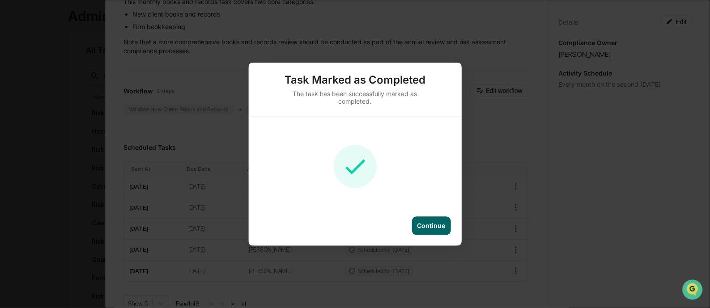
click at [434, 224] on div "Continue" at bounding box center [431, 226] width 28 height 8
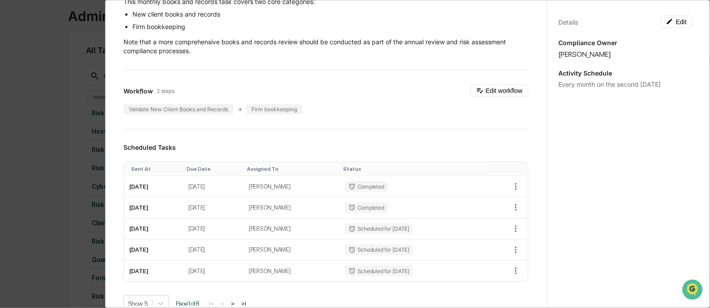
click at [45, 131] on div "Administrator Activity List Client Books & Records Review Continue Task Spawn T…" at bounding box center [355, 154] width 710 height 308
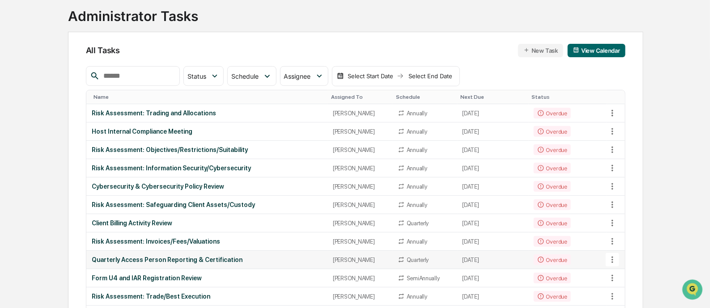
click at [217, 259] on div "Quarterly Access Person Reporting & Certification" at bounding box center [207, 259] width 230 height 7
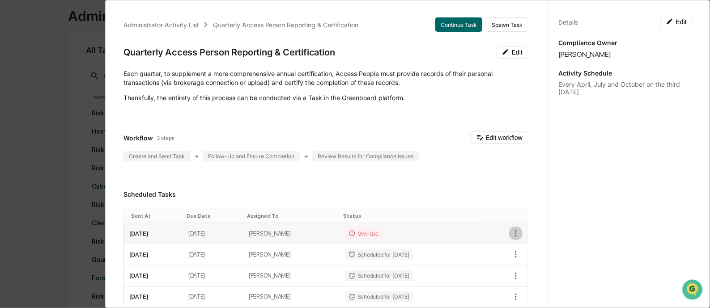
click at [515, 232] on icon "button" at bounding box center [516, 233] width 2 height 7
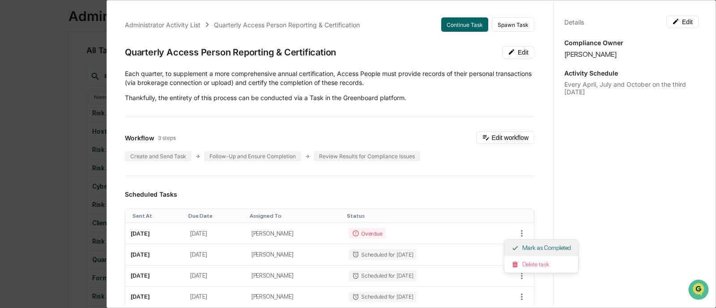
click at [529, 246] on li "Mark as Completed" at bounding box center [541, 248] width 74 height 17
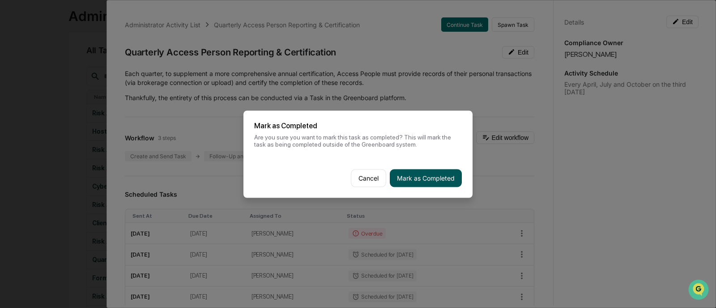
click at [437, 180] on button "Mark as Completed" at bounding box center [426, 178] width 72 height 18
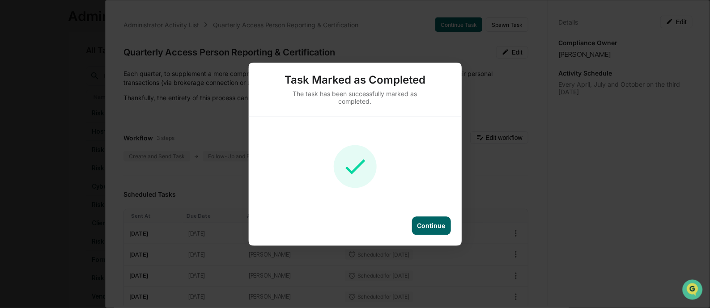
click at [420, 226] on div "Continue" at bounding box center [431, 226] width 28 height 8
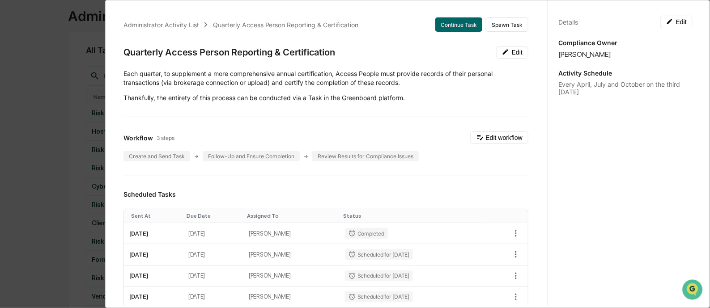
click at [40, 173] on div "Administrator Activity List Quarterly Access Person Reporting & Certification C…" at bounding box center [355, 154] width 710 height 308
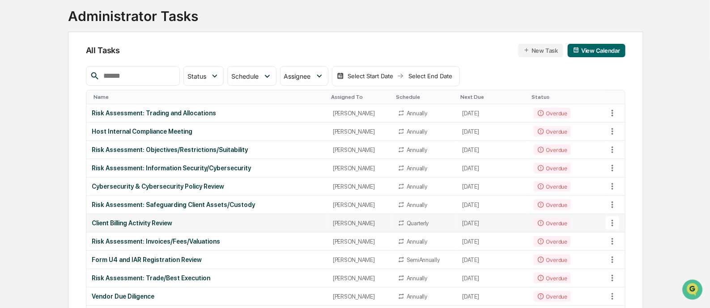
click at [157, 221] on div "Client Billing Activity Review" at bounding box center [207, 223] width 230 height 7
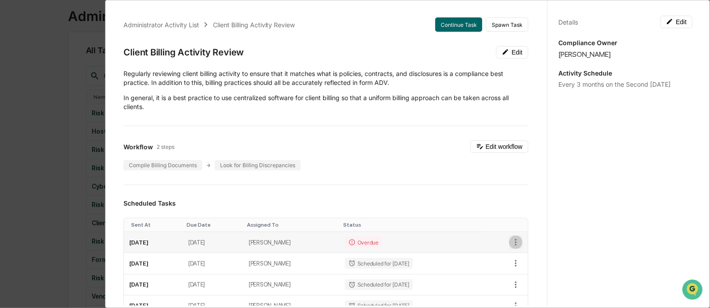
click at [511, 240] on icon "button" at bounding box center [516, 243] width 10 height 10
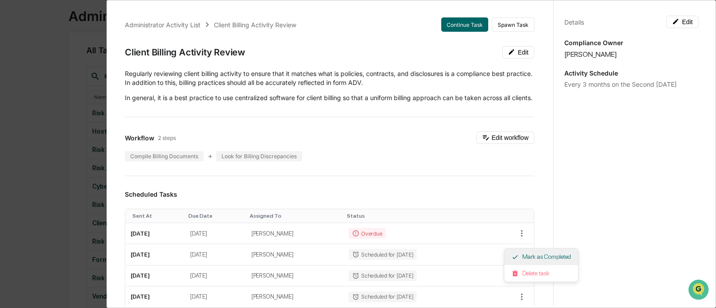
click at [519, 255] on li "Mark as Completed" at bounding box center [541, 257] width 74 height 17
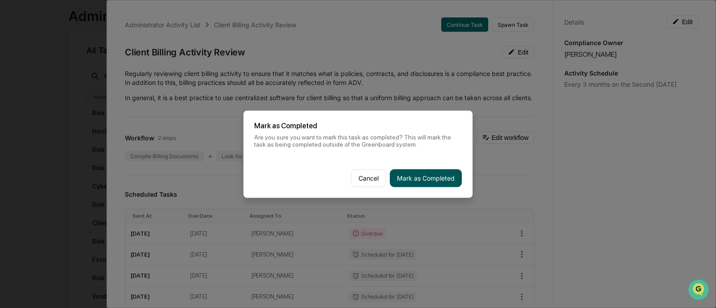
click at [412, 179] on button "Mark as Completed" at bounding box center [426, 178] width 72 height 18
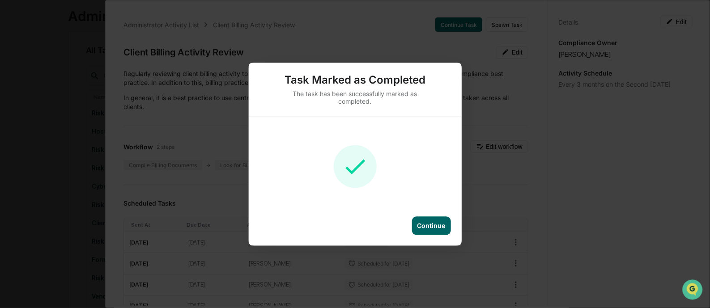
click at [48, 151] on div "Task Marked as Completed The task has been successfully marked as completed. Co…" at bounding box center [355, 154] width 710 height 308
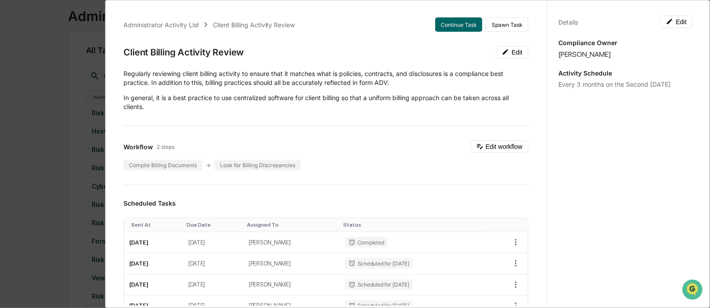
click at [48, 151] on div "Administrator Activity List Client Billing Activity Review Continue Task Spawn …" at bounding box center [355, 154] width 710 height 308
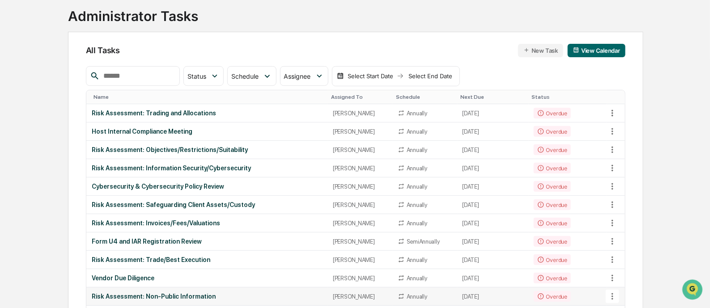
click at [201, 293] on div "Risk Assessment: Non-Public Information" at bounding box center [207, 296] width 230 height 7
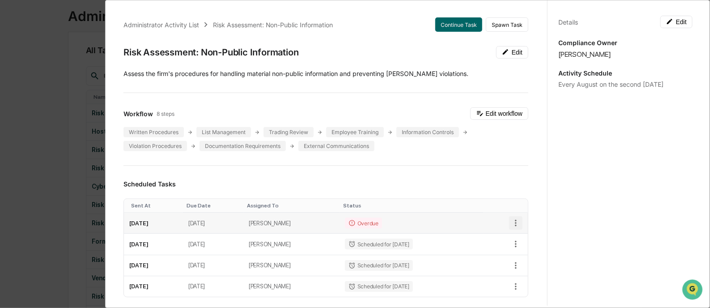
click at [515, 220] on icon "button" at bounding box center [516, 223] width 2 height 7
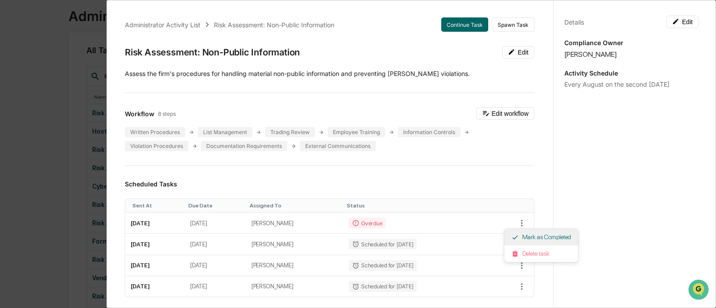
click at [517, 233] on li "Mark as Completed" at bounding box center [541, 237] width 74 height 17
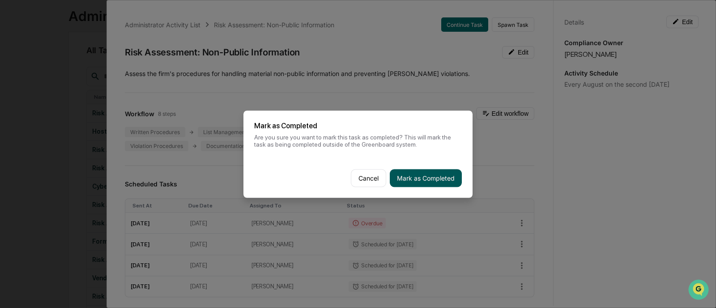
click at [422, 178] on button "Mark as Completed" at bounding box center [426, 178] width 72 height 18
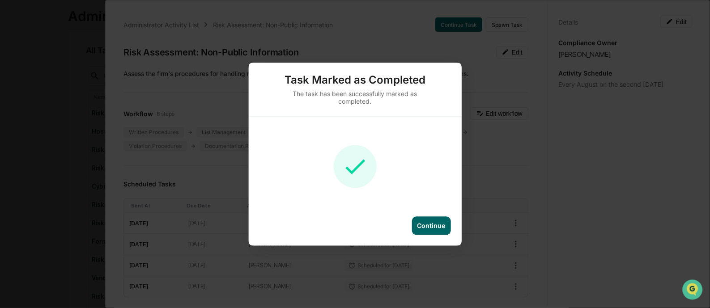
click at [48, 127] on div "Task Marked as Completed The task has been successfully marked as completed. Co…" at bounding box center [355, 154] width 710 height 308
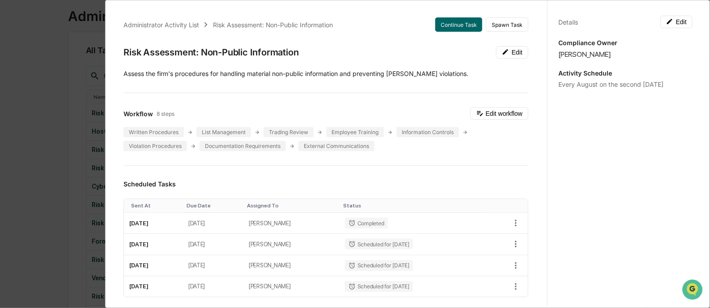
click at [48, 127] on div "Administrator Activity List Risk Assessment: Non-Public Information Continue Ta…" at bounding box center [355, 154] width 710 height 308
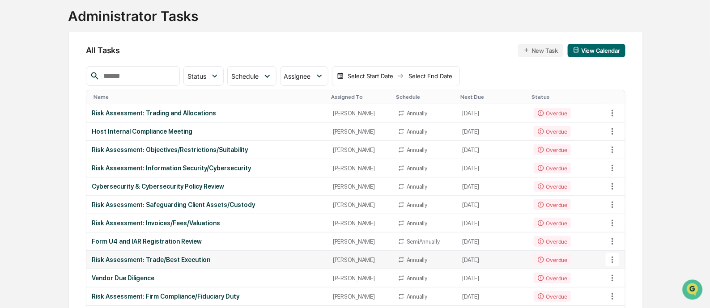
click at [185, 258] on div "Risk Assessment: Trade/Best Execution" at bounding box center [207, 259] width 230 height 7
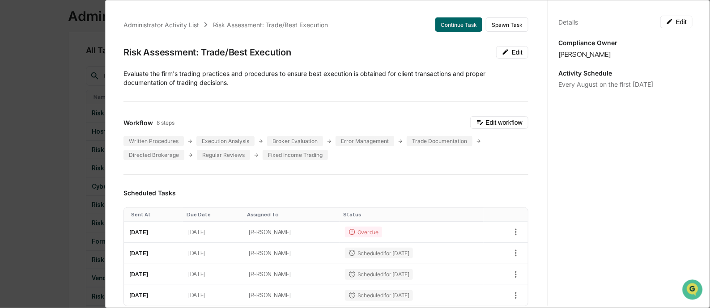
click at [0, 116] on div "Administrator Activity List Risk Assessment: Trade/Best Execution Continue Task…" at bounding box center [355, 154] width 710 height 308
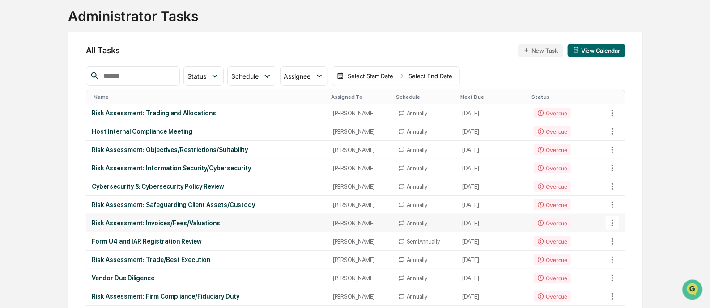
click at [179, 221] on div "Risk Assessment: Invoices/Fees/Valuations" at bounding box center [207, 223] width 230 height 7
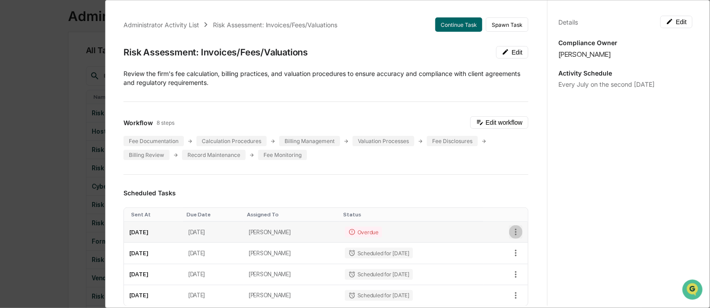
click at [511, 229] on icon "button" at bounding box center [516, 232] width 10 height 10
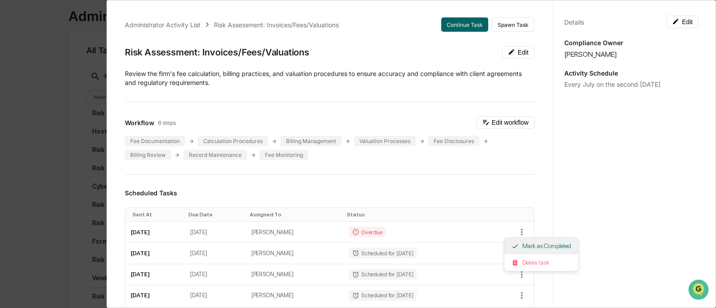
click at [543, 249] on li "Mark as Completed" at bounding box center [541, 246] width 74 height 17
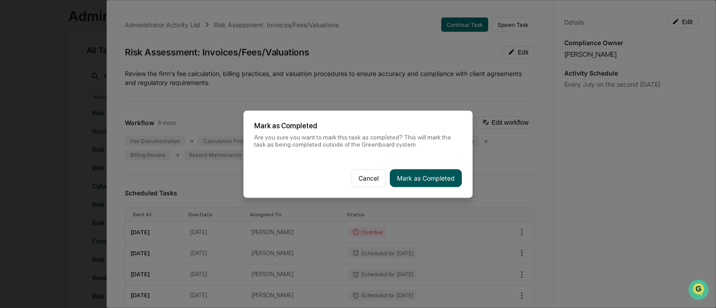
click at [427, 180] on button "Mark as Completed" at bounding box center [426, 178] width 72 height 18
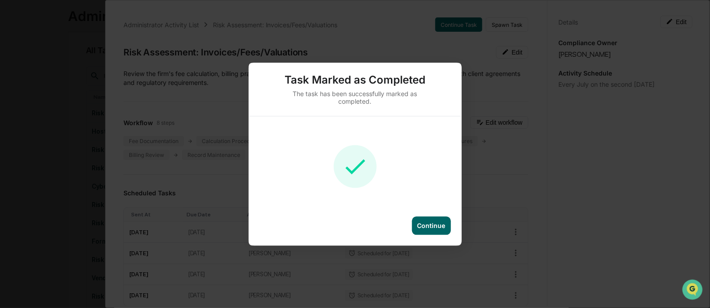
click at [34, 105] on div "Task Marked as Completed The task has been successfully marked as completed. Co…" at bounding box center [355, 154] width 710 height 308
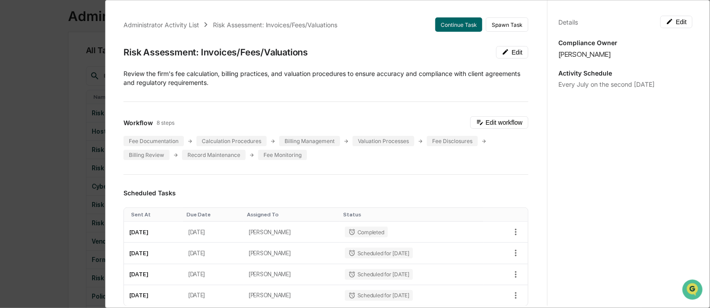
click at [34, 105] on div "Administrator Activity List Risk Assessment: Invoices/Fees/Valuations Continue …" at bounding box center [355, 154] width 710 height 308
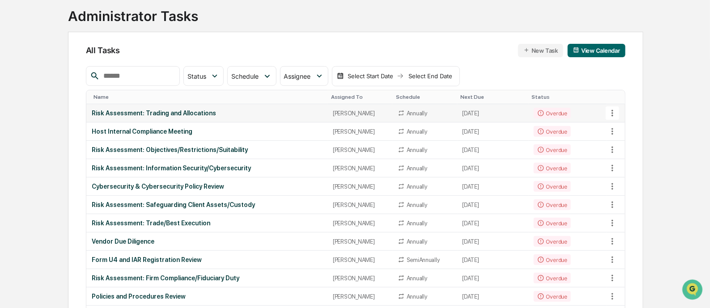
click at [142, 110] on div "Risk Assessment: Trading and Allocations" at bounding box center [207, 113] width 230 height 7
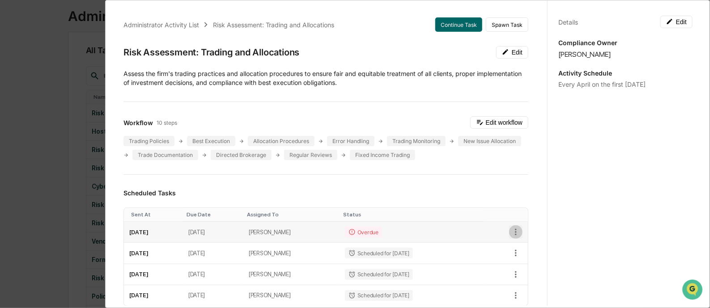
click at [511, 227] on icon "button" at bounding box center [516, 232] width 10 height 10
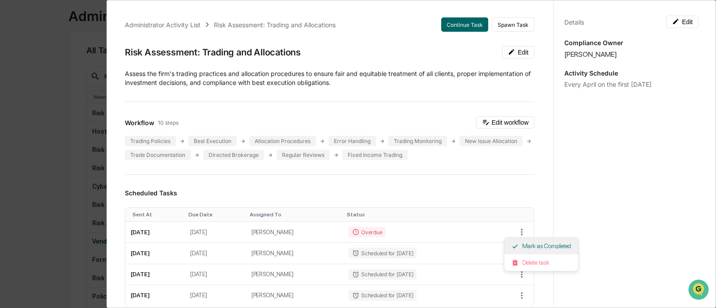
click at [525, 245] on li "Mark as Completed" at bounding box center [541, 246] width 74 height 17
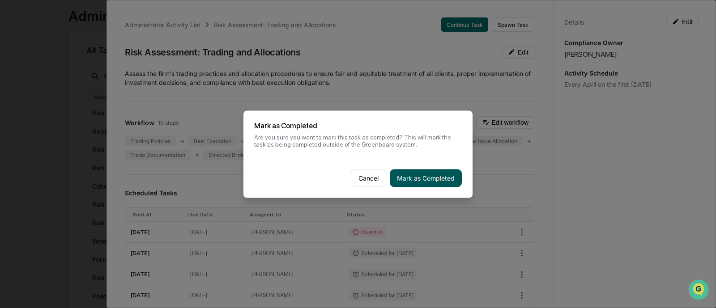
click at [428, 179] on button "Mark as Completed" at bounding box center [426, 178] width 72 height 18
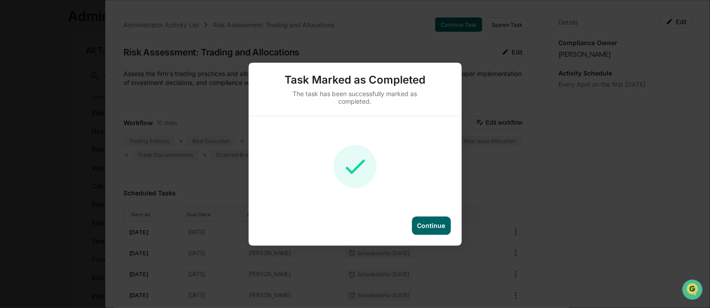
click at [15, 146] on div "Task Marked as Completed The task has been successfully marked as completed. Co…" at bounding box center [355, 154] width 710 height 308
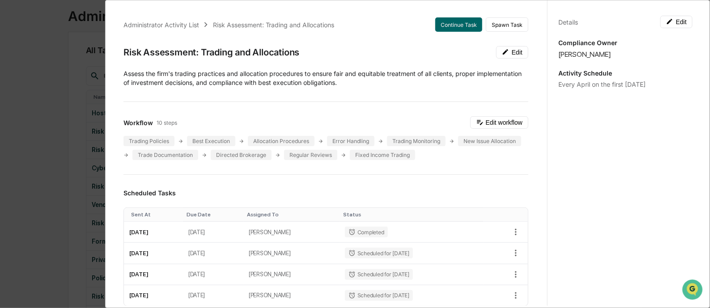
click at [15, 146] on div "Task Marked as Completed The task has been successfully marked as completed. Co…" at bounding box center [355, 154] width 710 height 308
click at [15, 146] on div "Administrator Activity List Risk Assessment: Trading and Allocations Continue T…" at bounding box center [355, 154] width 710 height 308
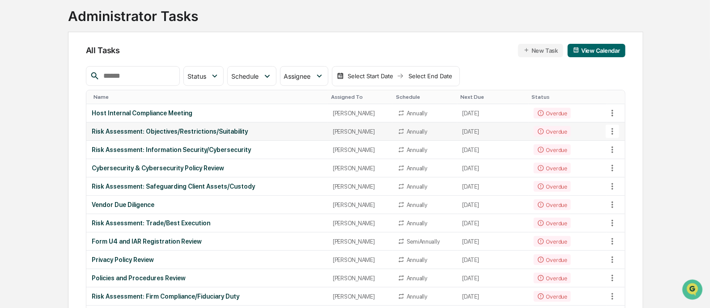
click at [151, 130] on div "Risk Assessment: Objectives/Restrictions/Suitability" at bounding box center [207, 131] width 230 height 7
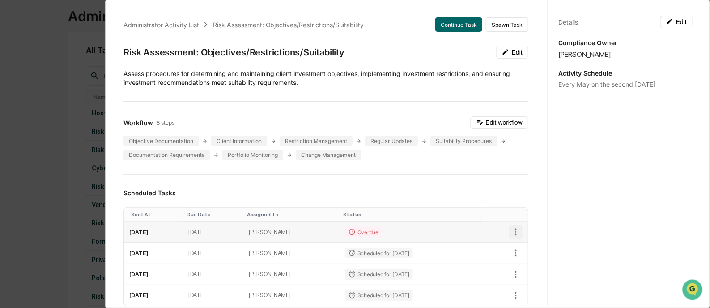
click at [511, 232] on icon "button" at bounding box center [516, 232] width 10 height 10
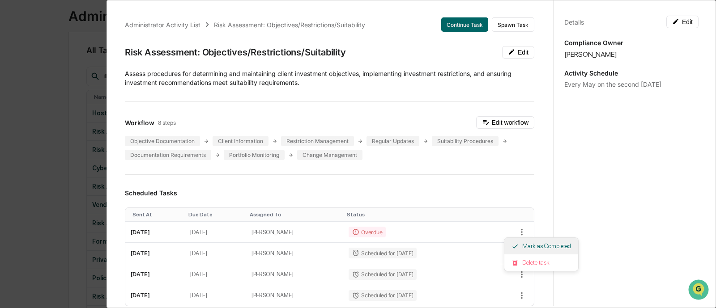
click at [517, 243] on icon at bounding box center [514, 246] width 7 height 7
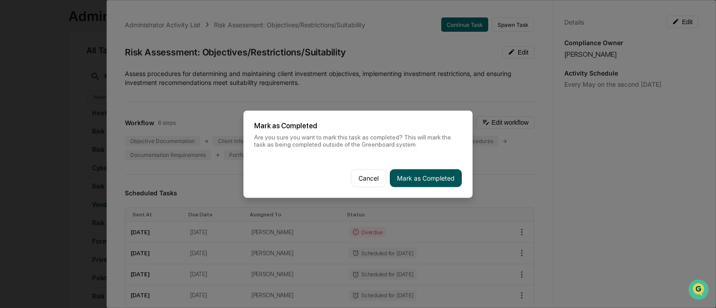
click at [421, 183] on button "Mark as Completed" at bounding box center [426, 178] width 72 height 18
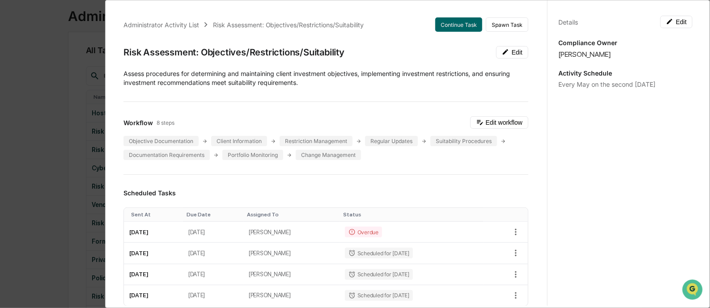
click at [89, 177] on div "Administrator Activity List Risk Assessment: Objectives/Restrictions/Suitabilit…" at bounding box center [355, 154] width 710 height 308
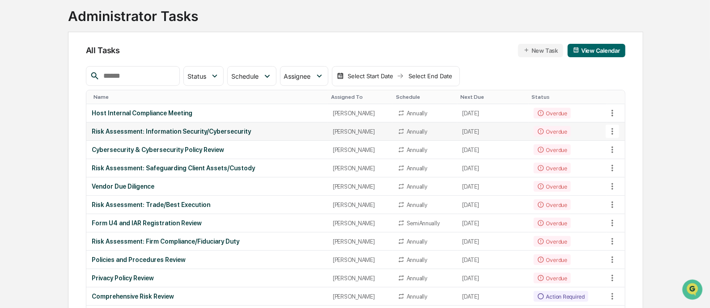
click at [130, 130] on div "Risk Assessment: Information Security/Cybersecurity" at bounding box center [207, 131] width 230 height 7
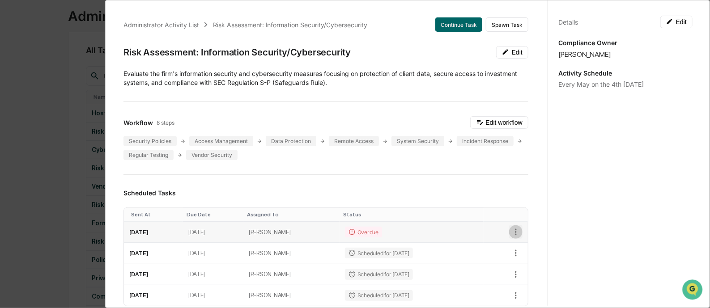
click at [511, 230] on icon "button" at bounding box center [516, 232] width 10 height 10
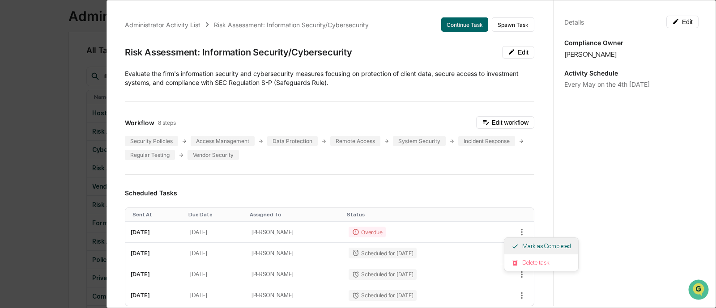
click at [524, 245] on li "Mark as Completed" at bounding box center [541, 246] width 74 height 17
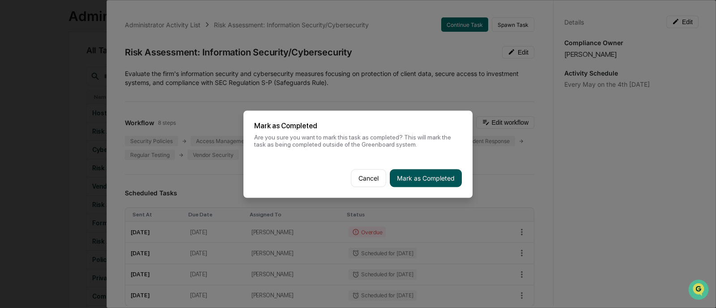
click at [416, 176] on button "Mark as Completed" at bounding box center [426, 178] width 72 height 18
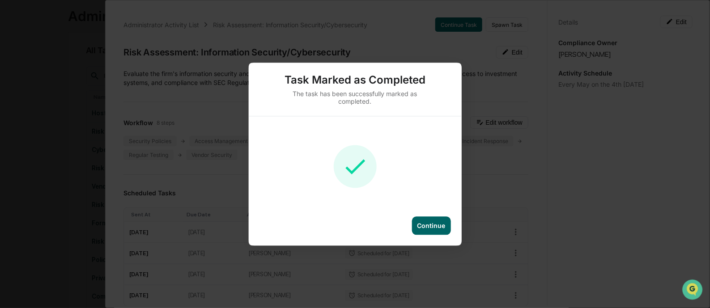
click at [249, 121] on div "Task Marked as Completed The task has been successfully marked as completed. Co…" at bounding box center [354, 154] width 213 height 183
click at [28, 110] on div "Task Marked as Completed The task has been successfully marked as completed. Co…" at bounding box center [355, 154] width 710 height 308
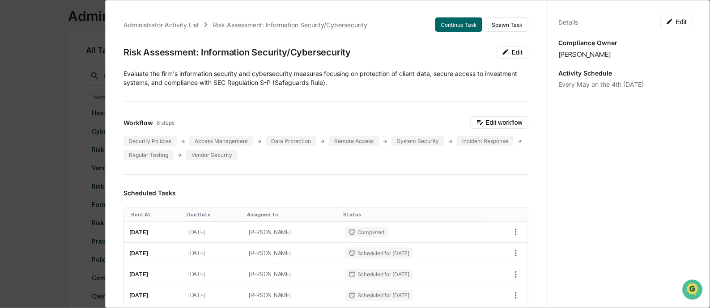
click at [28, 110] on div "Administrator Activity List Risk Assessment: Information Security/Cybersecurity…" at bounding box center [355, 154] width 710 height 308
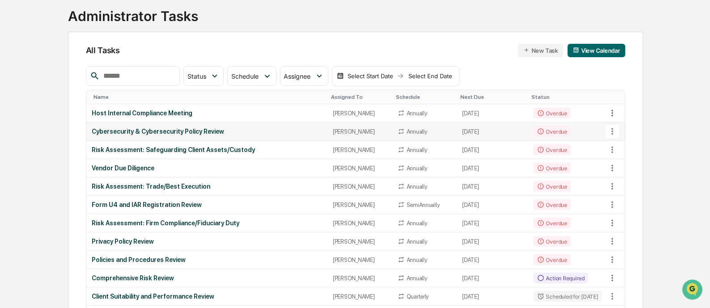
click at [205, 129] on div "Cybersecurity & Cybersecurity Policy Review" at bounding box center [207, 131] width 230 height 7
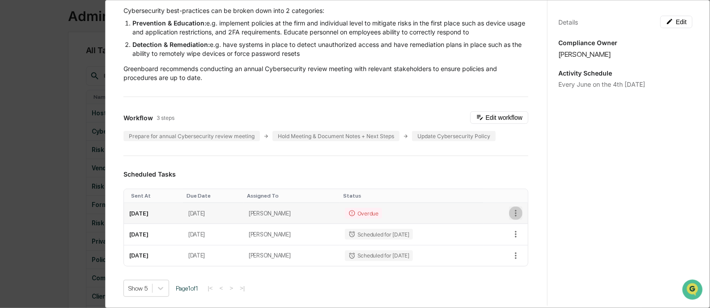
click at [511, 214] on icon "button" at bounding box center [516, 213] width 10 height 10
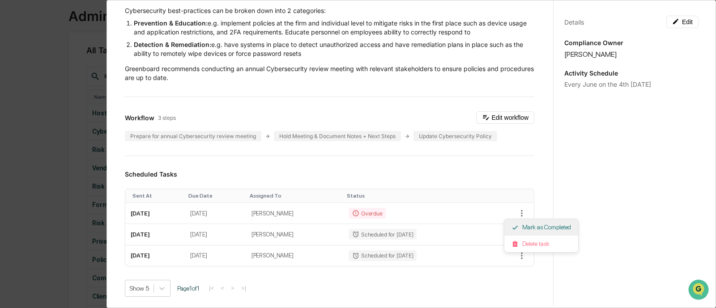
click at [518, 227] on li "Mark as Completed" at bounding box center [541, 227] width 74 height 17
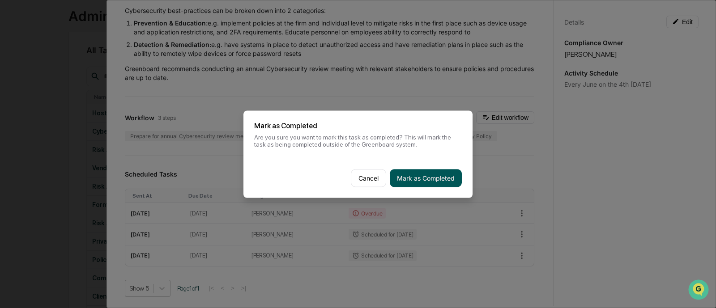
click at [429, 180] on button "Mark as Completed" at bounding box center [426, 178] width 72 height 18
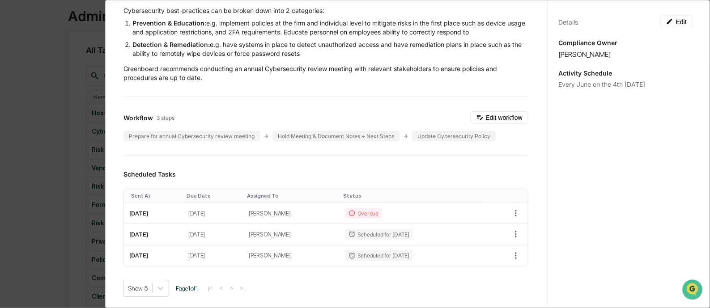
click at [38, 133] on div "Administrator Activity List Cybersecurity & Cybersecurity Policy Review Continu…" at bounding box center [355, 154] width 710 height 308
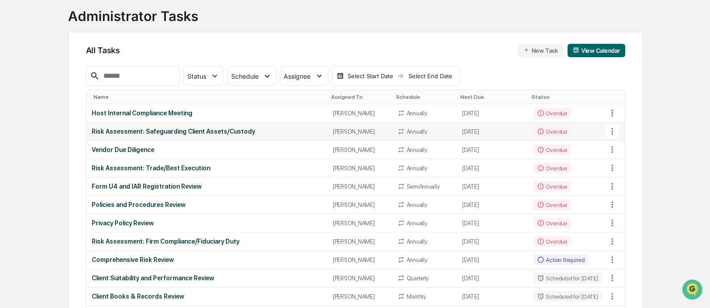
click at [177, 129] on div "Risk Assessment: Safeguarding Client Assets/Custody" at bounding box center [207, 131] width 230 height 7
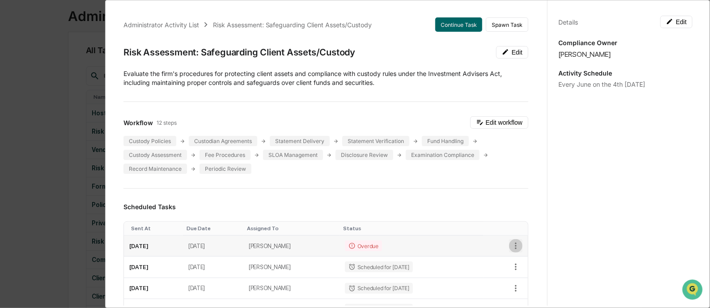
click at [511, 244] on icon "button" at bounding box center [516, 246] width 10 height 10
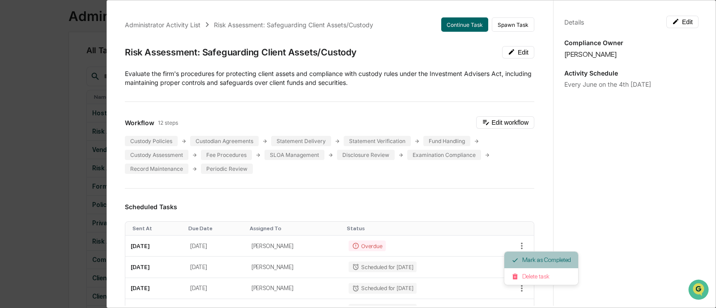
click at [531, 256] on li "Mark as Completed" at bounding box center [541, 260] width 74 height 17
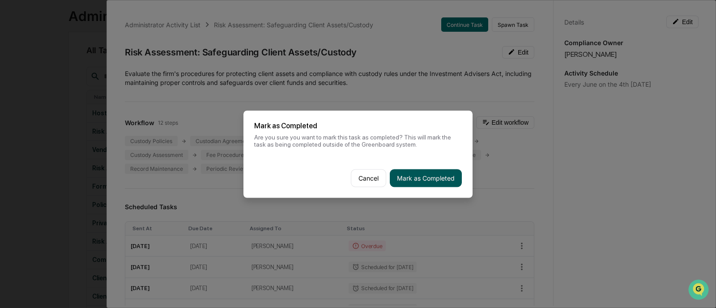
click at [424, 182] on button "Mark as Completed" at bounding box center [426, 178] width 72 height 18
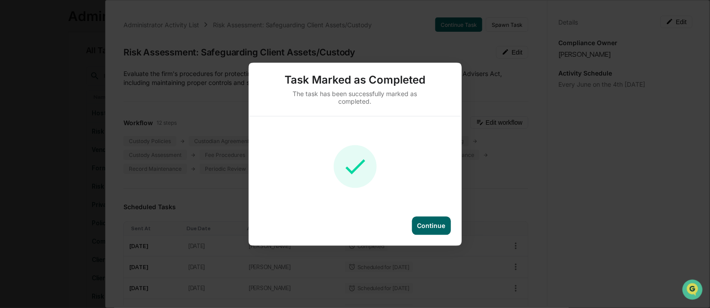
click at [52, 159] on div "Task Marked as Completed The task has been successfully marked as completed. Co…" at bounding box center [355, 154] width 710 height 308
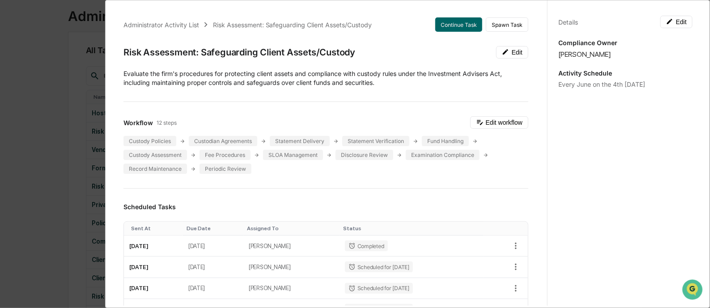
click at [52, 159] on div "Administrator Activity List Risk Assessment: Safeguarding Client Assets/Custody…" at bounding box center [355, 154] width 710 height 308
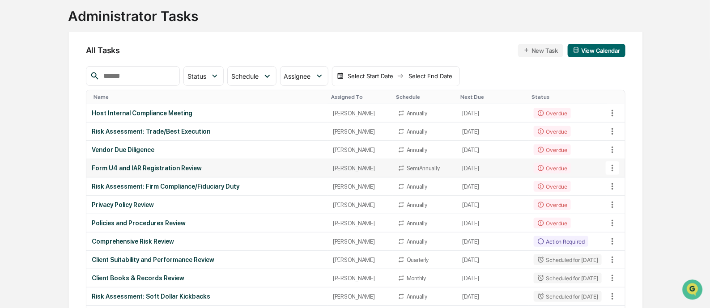
click at [136, 166] on div "Form U4 and IAR Registration Review" at bounding box center [207, 168] width 230 height 7
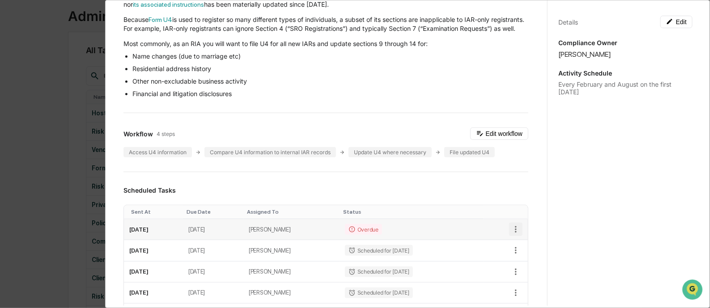
click at [511, 234] on icon "button" at bounding box center [516, 230] width 10 height 10
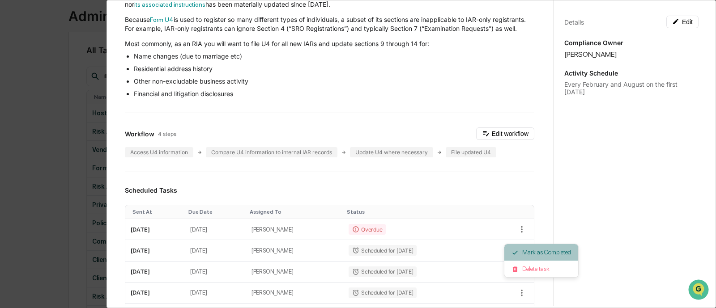
click at [522, 252] on li "Mark as Completed" at bounding box center [541, 252] width 74 height 17
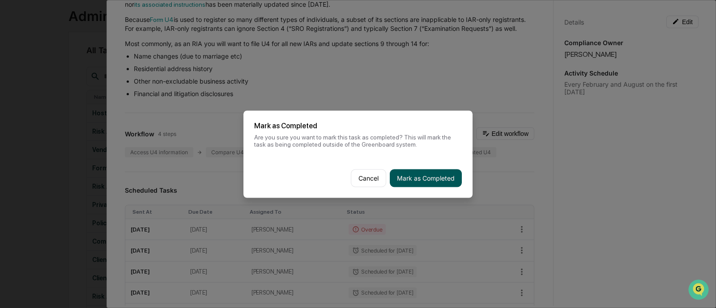
click at [408, 181] on button "Mark as Completed" at bounding box center [426, 178] width 72 height 18
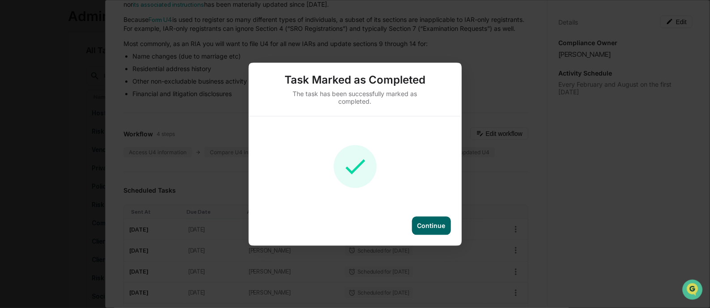
click at [0, 155] on div "Task Marked as Completed The task has been successfully marked as completed. Co…" at bounding box center [355, 154] width 710 height 308
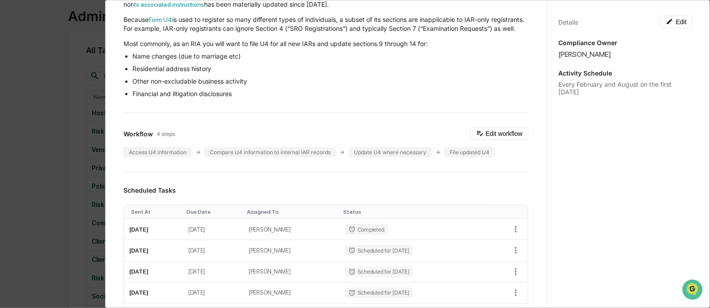
click at [0, 155] on div "Administrator Activity List Form U4 and IAR Registration Review Continue Task S…" at bounding box center [355, 154] width 710 height 308
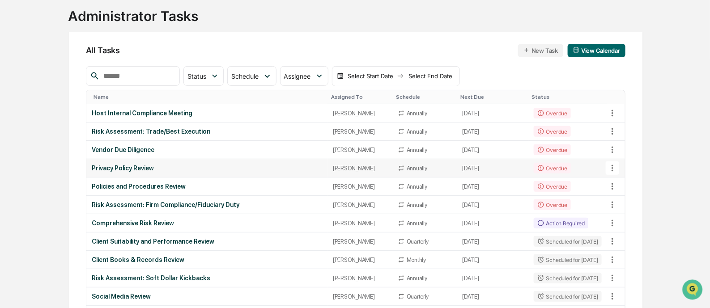
click at [141, 167] on div "Privacy Policy Review" at bounding box center [207, 168] width 230 height 7
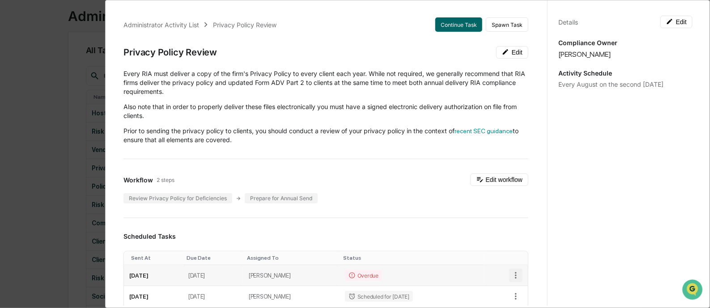
click at [511, 276] on icon "button" at bounding box center [516, 276] width 10 height 10
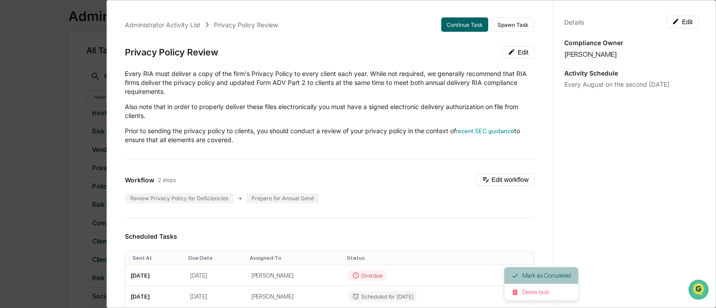
click at [556, 276] on li "Mark as Completed" at bounding box center [541, 275] width 74 height 17
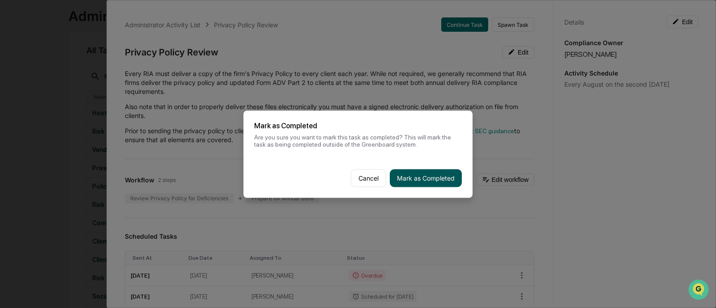
click at [432, 180] on button "Mark as Completed" at bounding box center [426, 178] width 72 height 18
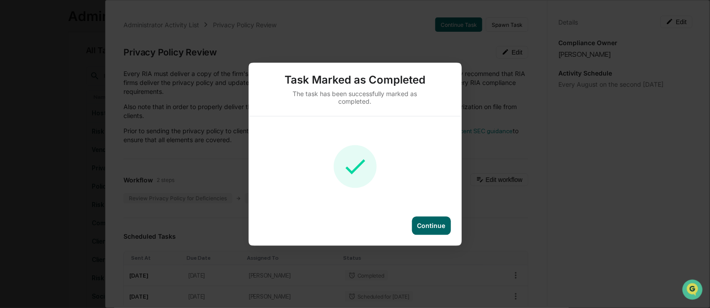
click at [13, 155] on div "Task Marked as Completed The task has been successfully marked as completed. Co…" at bounding box center [355, 154] width 710 height 308
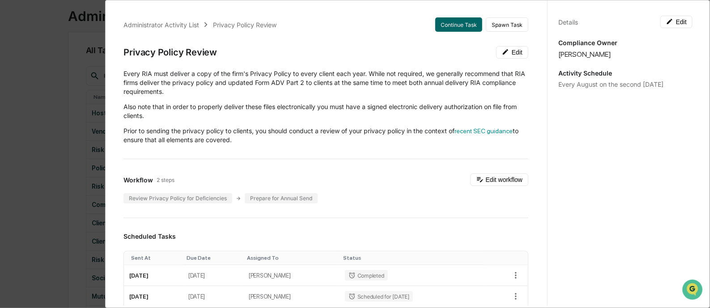
click at [13, 155] on div "Administrator Activity List Privacy Policy Review Continue Task Spawn Task Priv…" at bounding box center [355, 154] width 710 height 308
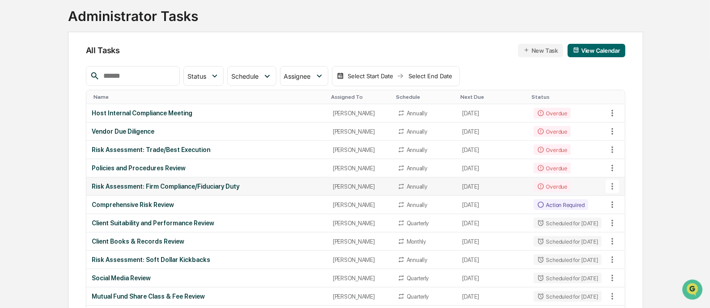
click at [157, 185] on div "Risk Assessment: Firm Compliance/Fiduciary Duty" at bounding box center [207, 186] width 230 height 7
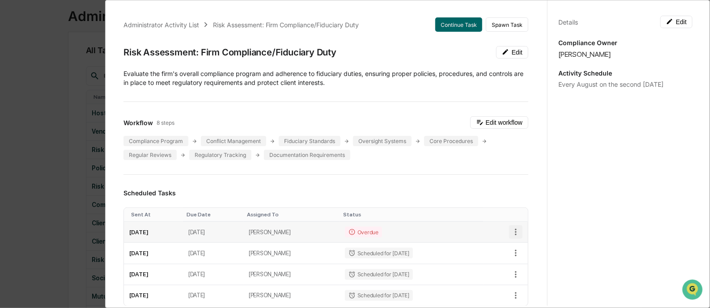
click at [511, 233] on icon "button" at bounding box center [516, 232] width 10 height 10
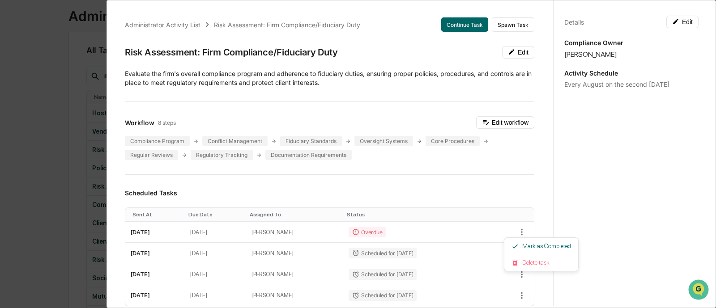
click at [492, 123] on div at bounding box center [358, 154] width 716 height 308
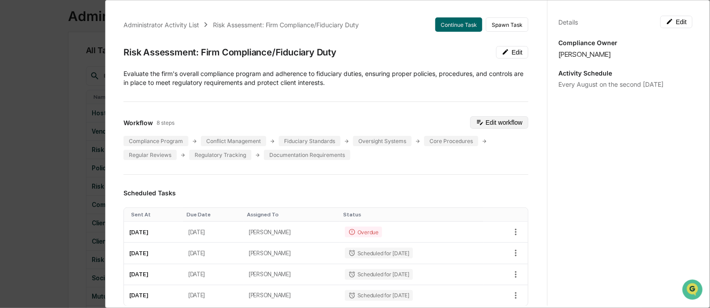
click at [484, 122] on button "Edit workflow" at bounding box center [499, 122] width 58 height 13
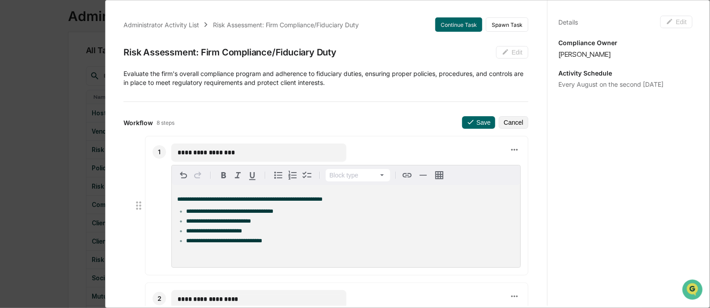
click at [291, 214] on li "**********" at bounding box center [350, 211] width 329 height 6
click at [263, 222] on li "**********" at bounding box center [350, 221] width 329 height 6
click at [253, 234] on li "**********" at bounding box center [350, 231] width 329 height 6
click at [282, 244] on li "**********" at bounding box center [350, 241] width 329 height 6
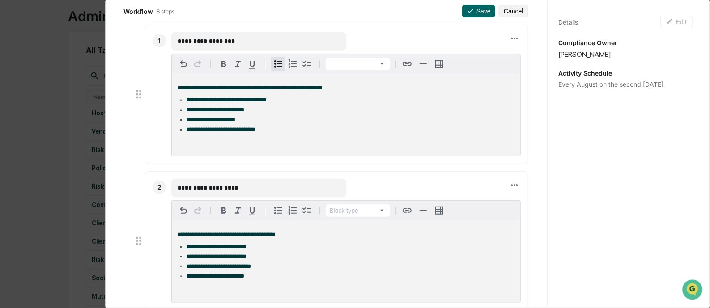
scroll to position [168, 0]
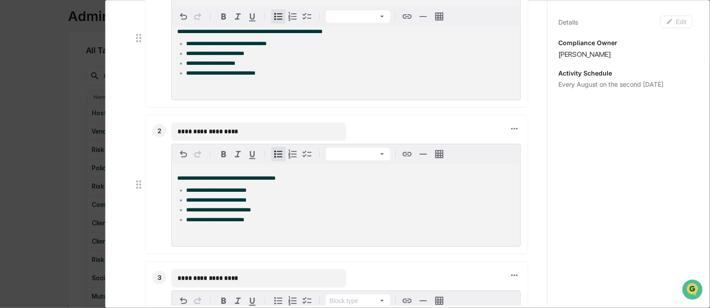
click at [259, 194] on li "**********" at bounding box center [350, 190] width 329 height 6
click at [255, 204] on li "**********" at bounding box center [350, 200] width 329 height 6
click at [268, 213] on li "**********" at bounding box center [350, 210] width 329 height 6
click at [260, 223] on li "**********" at bounding box center [350, 220] width 329 height 6
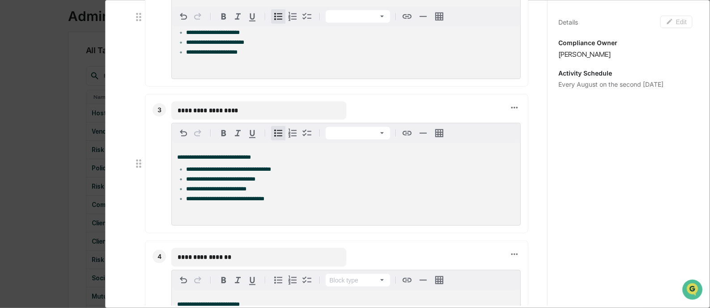
click at [280, 173] on li "**********" at bounding box center [350, 169] width 329 height 6
click at [268, 183] on li "**********" at bounding box center [350, 179] width 329 height 6
click at [259, 192] on li "**********" at bounding box center [350, 189] width 329 height 6
click at [275, 202] on li "**********" at bounding box center [350, 199] width 329 height 6
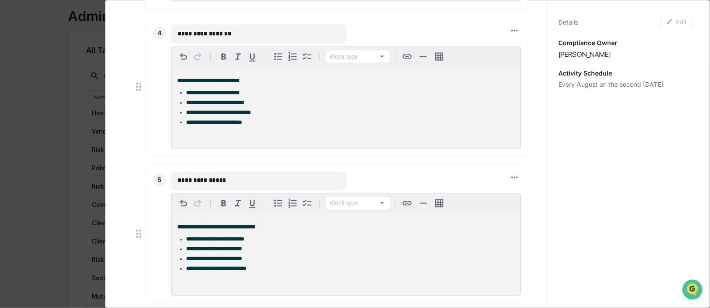
click at [259, 96] on li "**********" at bounding box center [350, 93] width 329 height 6
click at [251, 106] on li "**********" at bounding box center [350, 103] width 329 height 6
click at [269, 116] on li "**********" at bounding box center [350, 113] width 329 height 6
click at [255, 126] on li "**********" at bounding box center [350, 122] width 329 height 6
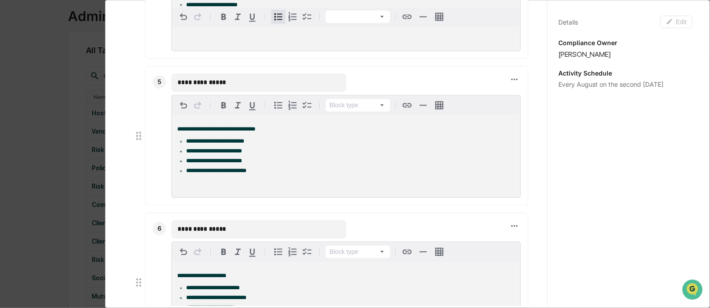
scroll to position [671, 0]
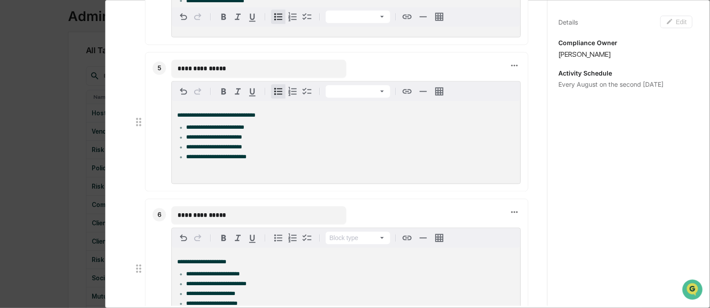
click at [251, 131] on li "**********" at bounding box center [350, 128] width 329 height 6
click at [253, 141] on li "**********" at bounding box center [350, 138] width 329 height 6
click at [256, 151] on li "**********" at bounding box center [350, 147] width 329 height 6
click at [262, 161] on li "**********" at bounding box center [350, 157] width 329 height 6
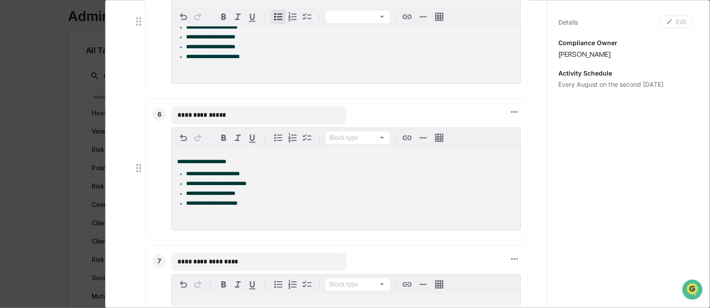
scroll to position [782, 0]
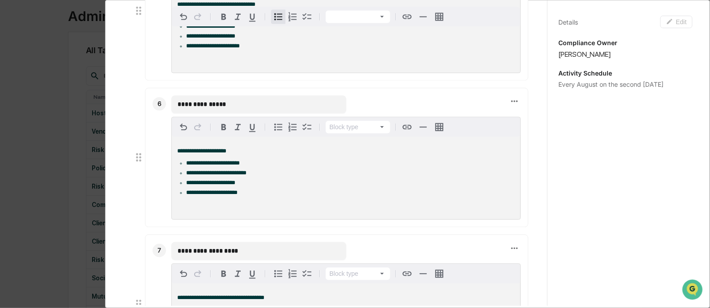
click at [257, 166] on li "**********" at bounding box center [350, 163] width 329 height 6
click at [262, 176] on li "**********" at bounding box center [350, 173] width 329 height 6
click at [247, 186] on li "**********" at bounding box center [350, 183] width 329 height 6
click at [243, 196] on li "**********" at bounding box center [350, 193] width 329 height 6
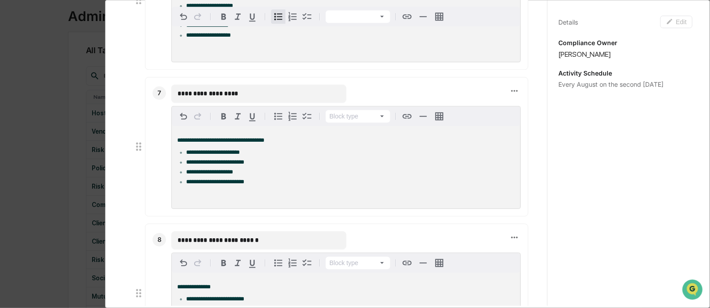
scroll to position [951, 0]
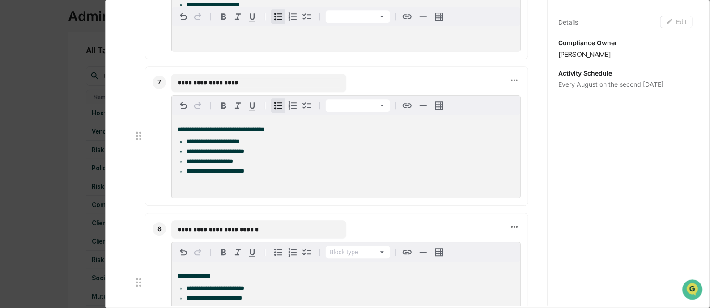
click at [248, 145] on li "**********" at bounding box center [350, 142] width 329 height 6
click at [259, 155] on li "**********" at bounding box center [350, 152] width 329 height 6
click at [245, 165] on li "**********" at bounding box center [350, 161] width 329 height 6
click at [255, 174] on li "**********" at bounding box center [350, 171] width 329 height 6
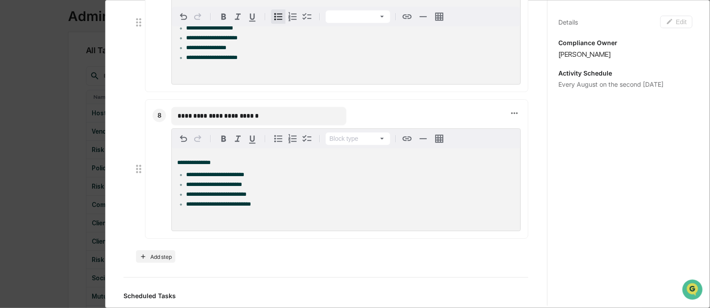
scroll to position [1118, 0]
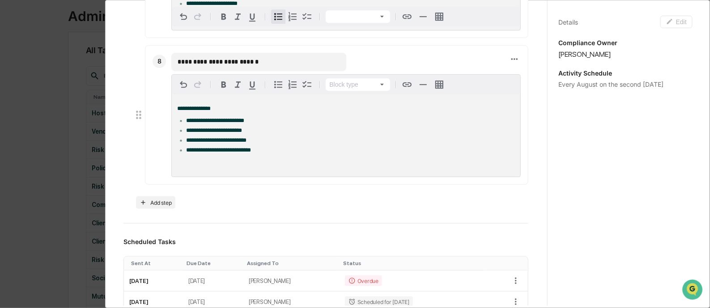
click at [257, 124] on li "**********" at bounding box center [350, 121] width 329 height 6
click at [251, 134] on li "**********" at bounding box center [350, 130] width 329 height 6
click at [256, 144] on li "**********" at bounding box center [350, 140] width 329 height 6
click at [260, 153] on li "**********" at bounding box center [350, 150] width 329 height 6
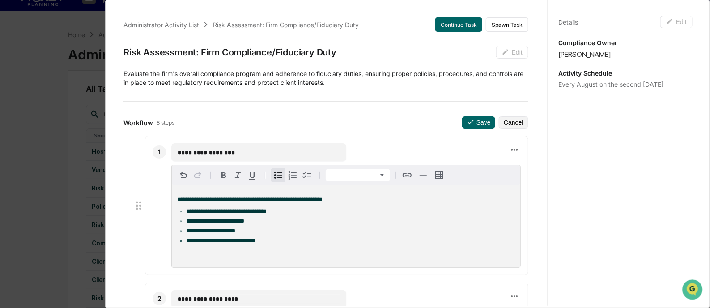
scroll to position [0, 0]
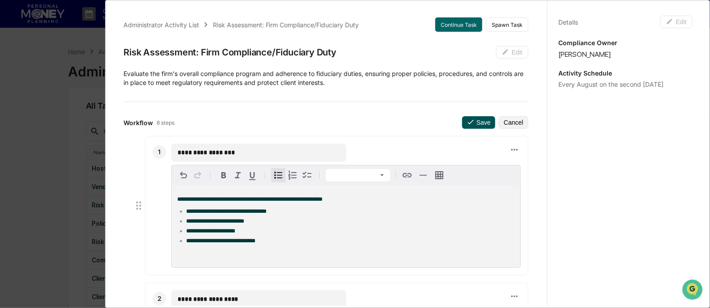
click at [467, 119] on icon at bounding box center [471, 122] width 8 height 8
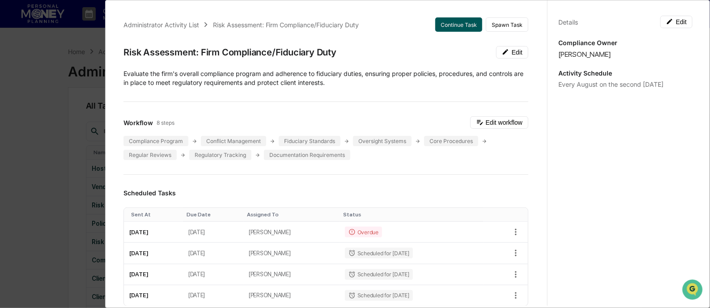
click at [451, 20] on button "Continue Task" at bounding box center [458, 24] width 47 height 14
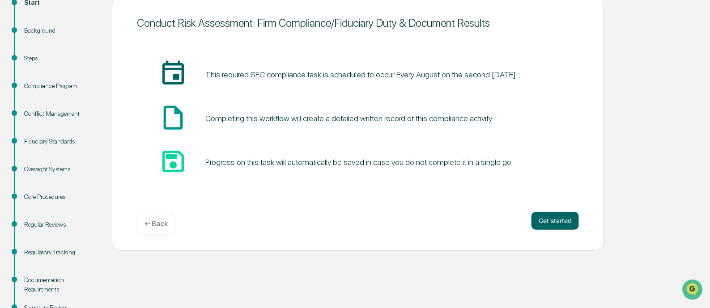
scroll to position [141, 0]
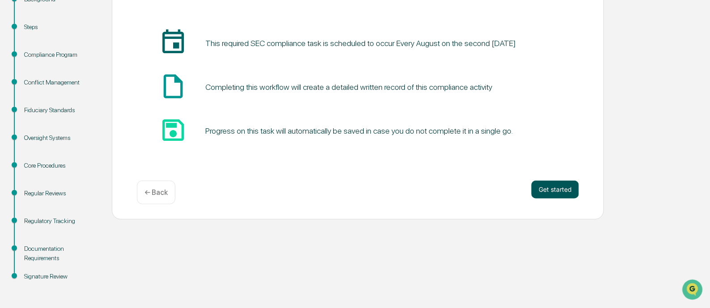
click at [551, 184] on button "Get started" at bounding box center [554, 190] width 47 height 18
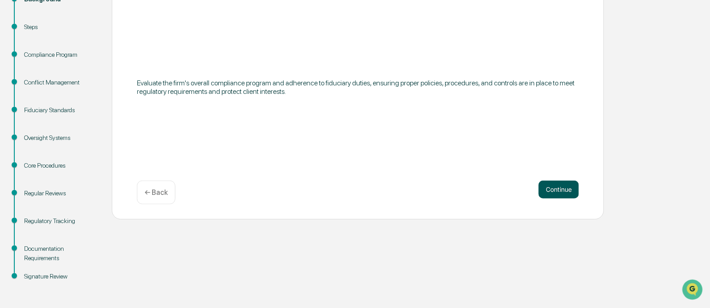
click at [570, 190] on button "Continue" at bounding box center [559, 190] width 40 height 18
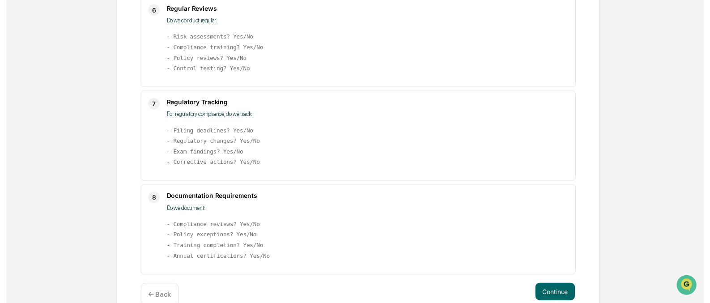
scroll to position [644, 0]
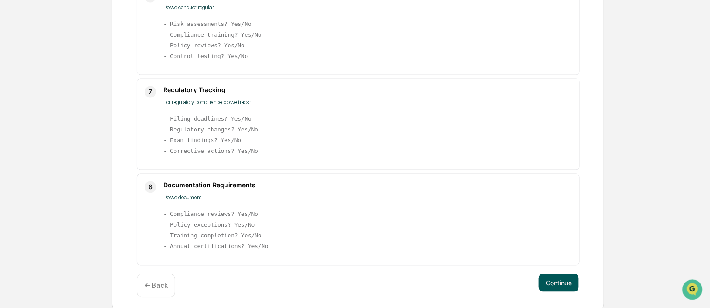
click at [557, 280] on button "Continue" at bounding box center [559, 283] width 40 height 18
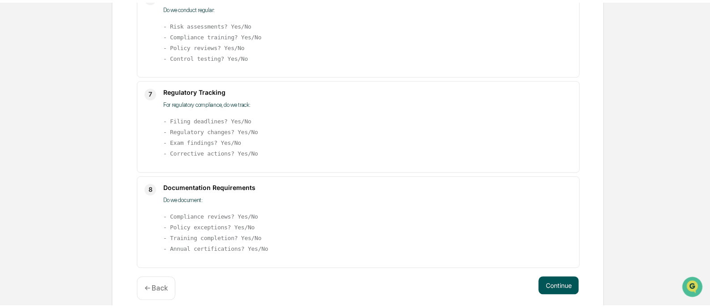
scroll to position [141, 0]
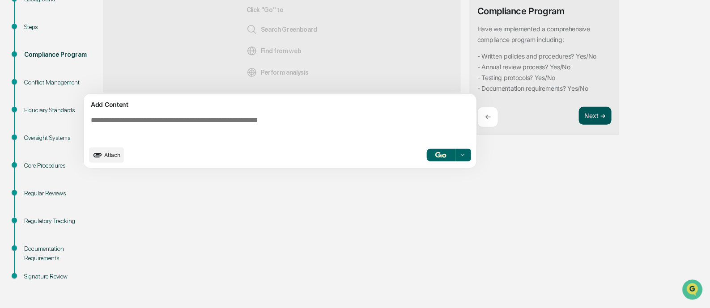
click at [588, 118] on button "Next ➔" at bounding box center [595, 116] width 33 height 18
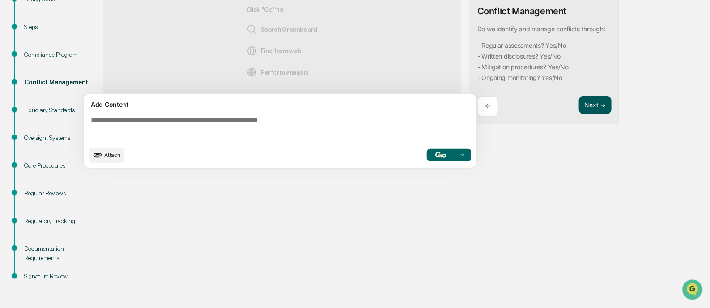
click at [588, 118] on div "Tip: Highlight text below Instructions Conflict Management Do we identify and m…" at bounding box center [544, 45] width 149 height 159
click at [586, 107] on button "Next ➔" at bounding box center [595, 105] width 33 height 18
click at [588, 110] on button "Next ➔" at bounding box center [595, 105] width 33 height 18
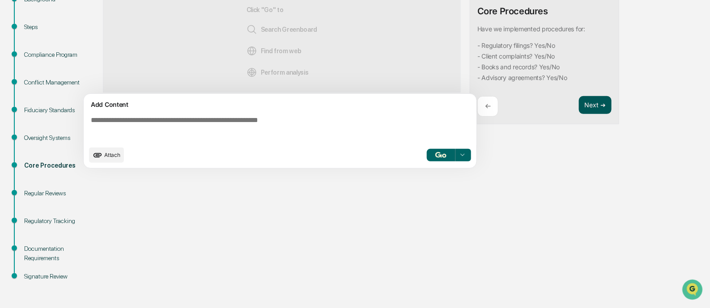
click at [588, 110] on button "Next ➔" at bounding box center [595, 105] width 33 height 18
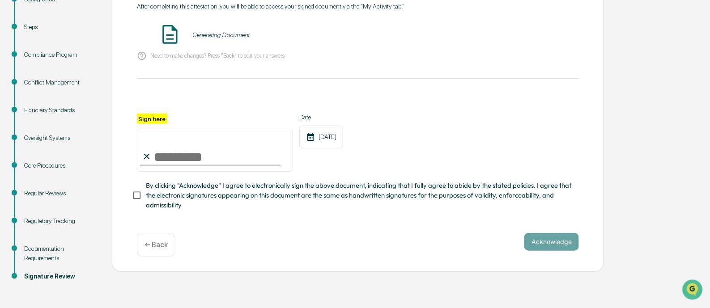
click at [588, 110] on div "Review your answers & certify as complete and accurate After completing this at…" at bounding box center [358, 119] width 492 height 306
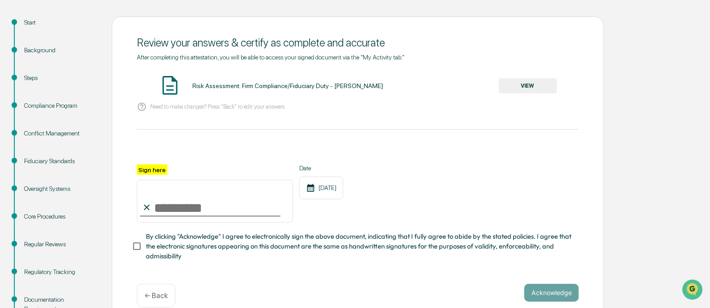
scroll to position [0, 0]
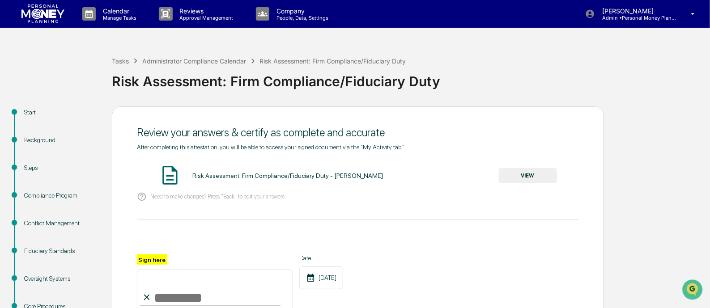
click at [526, 175] on button "VIEW" at bounding box center [528, 175] width 58 height 15
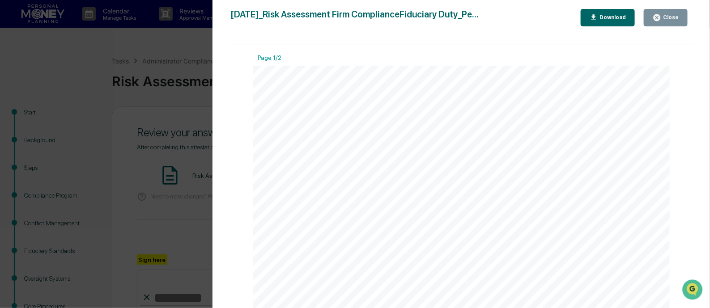
click at [673, 21] on div "Close" at bounding box center [666, 17] width 26 height 8
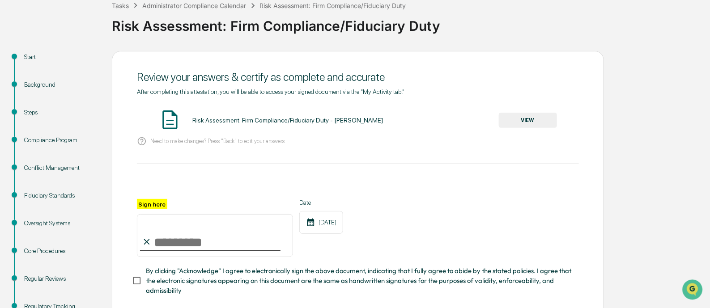
scroll to position [141, 0]
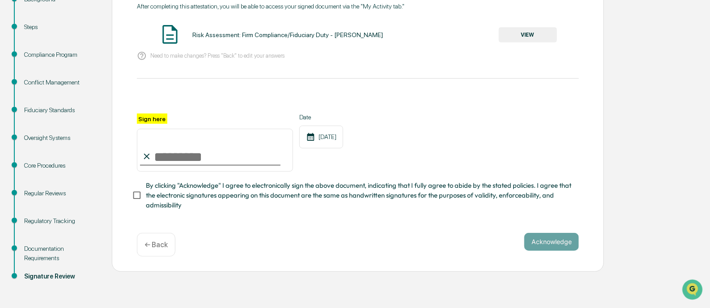
click at [163, 160] on input "Sign here" at bounding box center [215, 150] width 156 height 43
type input "**********"
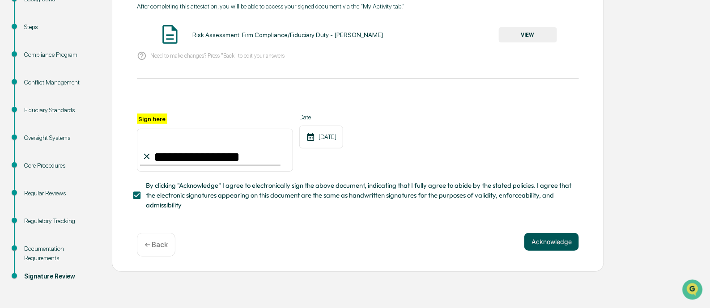
click at [541, 241] on button "Acknowledge" at bounding box center [551, 242] width 55 height 18
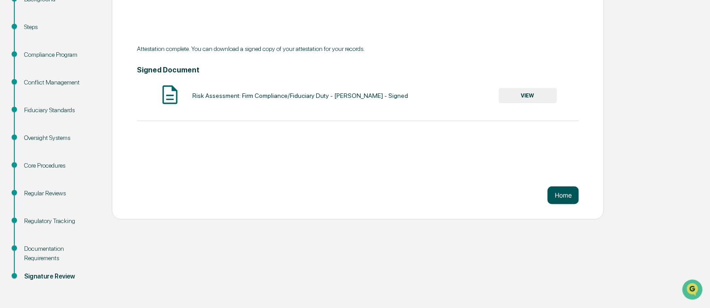
click at [563, 196] on button "Home" at bounding box center [563, 196] width 31 height 18
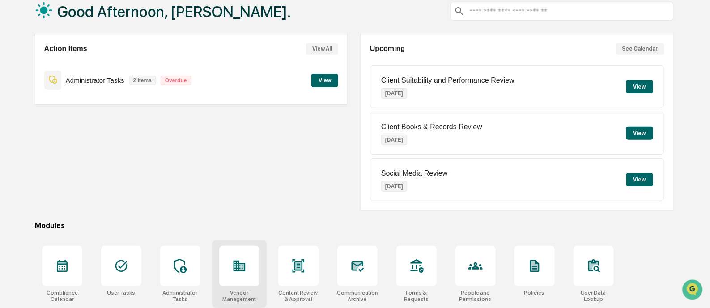
scroll to position [98, 0]
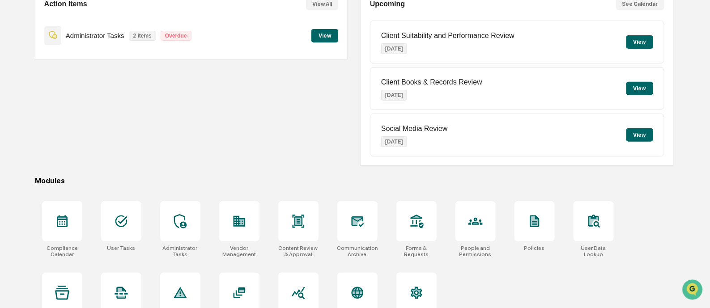
click at [330, 38] on button "View" at bounding box center [324, 35] width 27 height 13
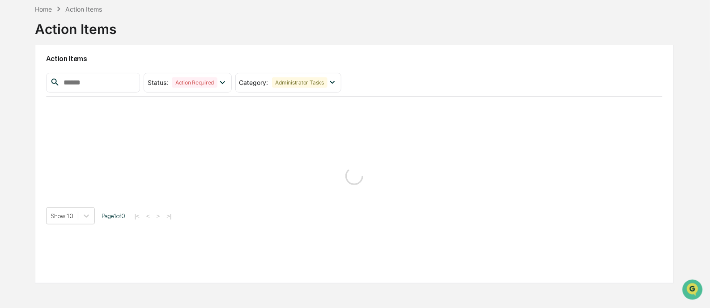
scroll to position [42, 0]
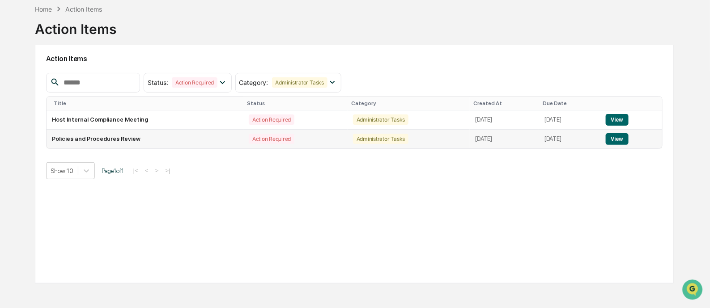
click at [619, 137] on button "View" at bounding box center [617, 139] width 23 height 12
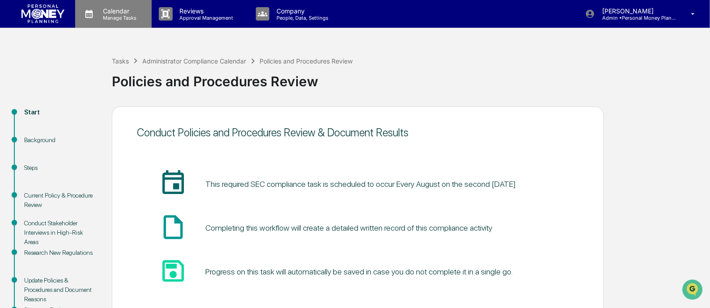
click at [115, 13] on p "Calendar" at bounding box center [118, 11] width 45 height 8
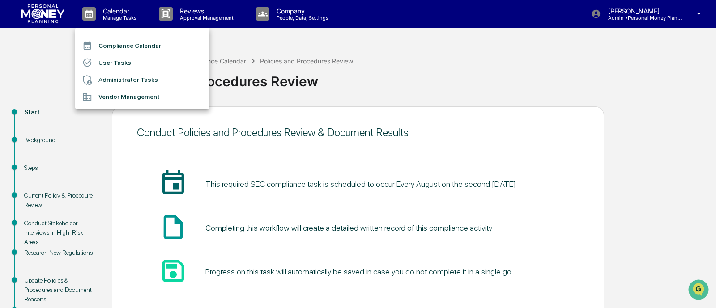
click at [132, 74] on li "Administrator Tasks" at bounding box center [142, 80] width 134 height 17
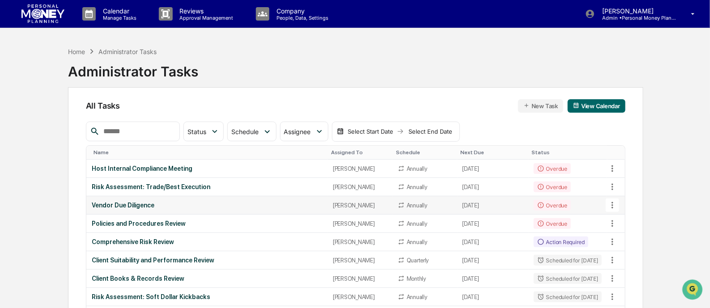
click at [131, 205] on div "Vendor Due Diligence" at bounding box center [207, 205] width 230 height 7
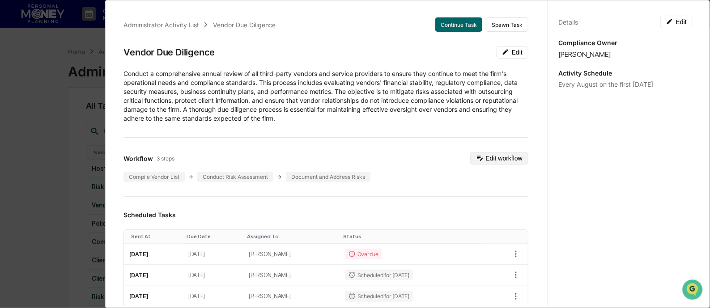
click at [493, 157] on button "Edit workflow" at bounding box center [499, 158] width 58 height 13
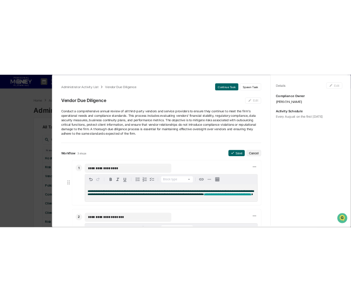
scroll to position [55, 0]
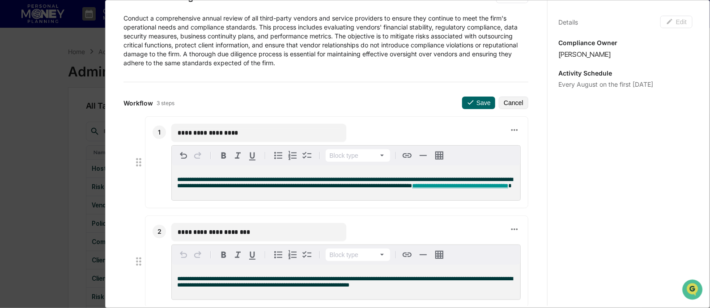
click at [443, 187] on span "**********" at bounding box center [460, 186] width 96 height 6
click at [269, 209] on span "https://my.greenboard.com/vendors" at bounding box center [236, 210] width 64 height 7
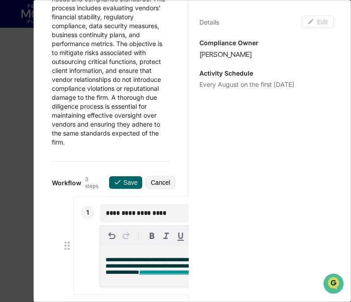
scroll to position [8, 0]
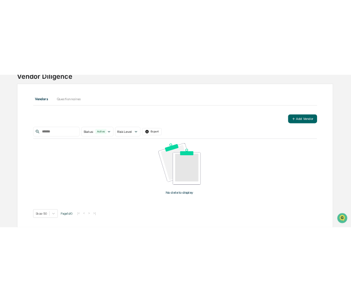
scroll to position [48, 0]
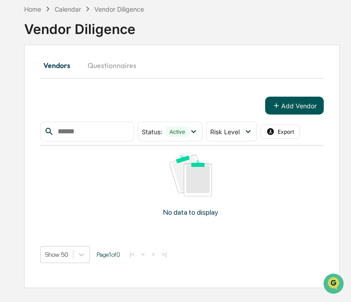
click at [279, 102] on icon at bounding box center [276, 106] width 8 height 8
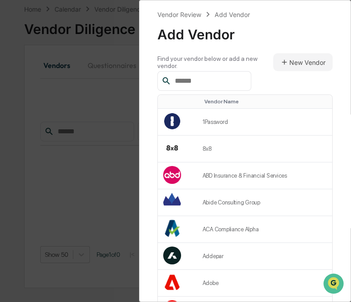
click at [186, 76] on input "text" at bounding box center [209, 81] width 76 height 12
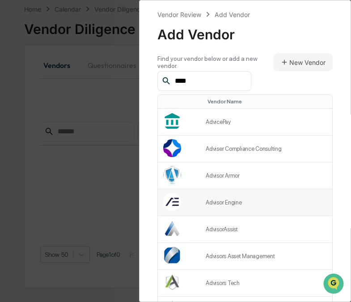
type input "****"
click at [228, 200] on td "Advisor Engine" at bounding box center [266, 202] width 132 height 27
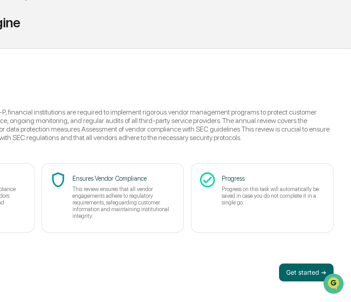
scroll to position [68, 204]
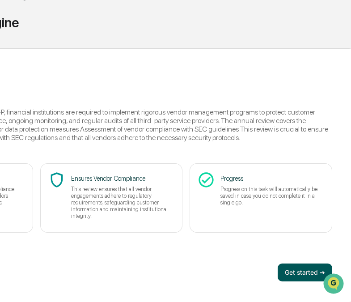
click at [299, 268] on button "Get started ➔" at bounding box center [305, 272] width 55 height 18
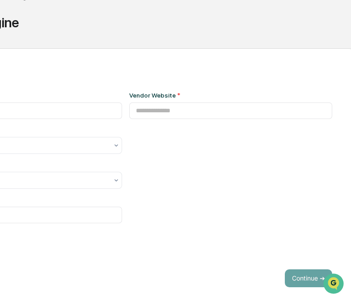
type input "**********"
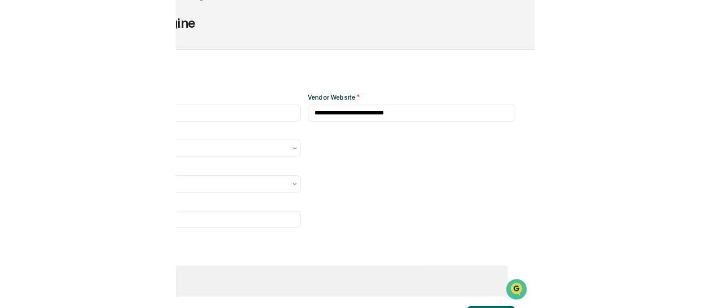
scroll to position [68, 0]
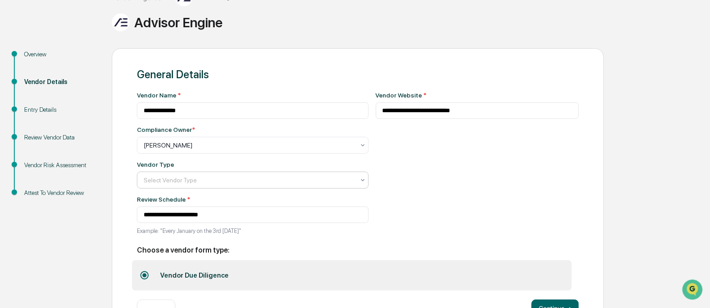
click at [278, 150] on div at bounding box center [249, 145] width 211 height 9
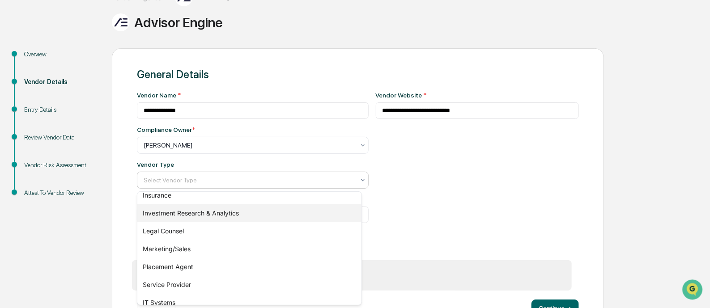
scroll to position [111, 0]
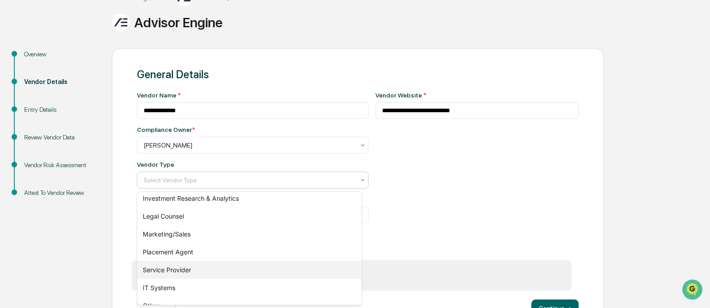
click at [182, 269] on div "Service Provider" at bounding box center [249, 270] width 224 height 18
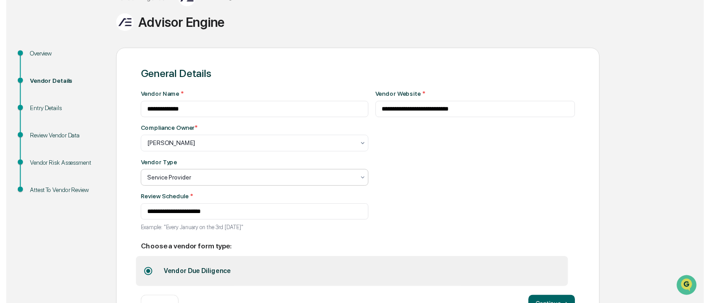
scroll to position [100, 0]
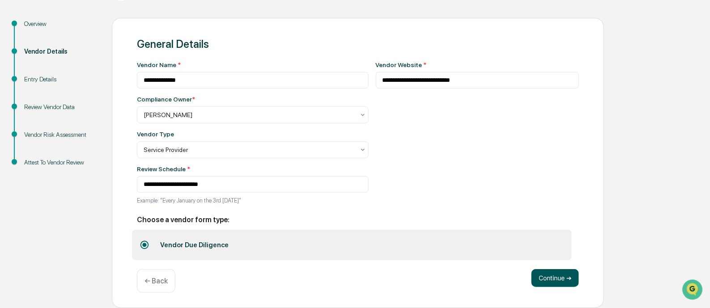
click at [351, 276] on button "Continue ➔" at bounding box center [554, 278] width 47 height 18
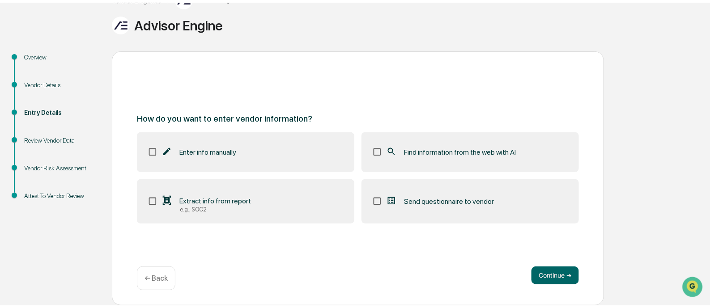
scroll to position [61, 0]
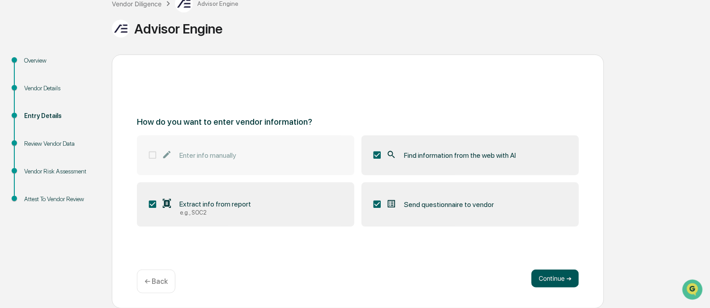
click at [351, 280] on button "Continue ➔" at bounding box center [554, 279] width 47 height 18
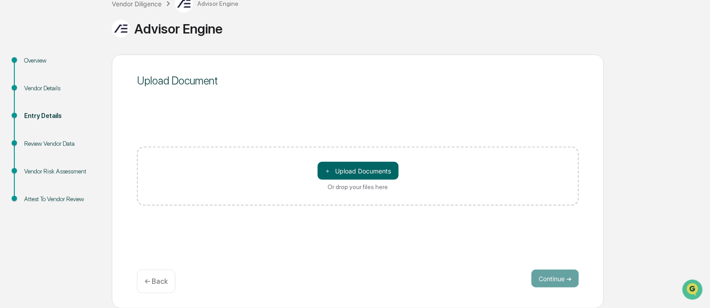
click at [146, 285] on div "← Back" at bounding box center [156, 282] width 38 height 24
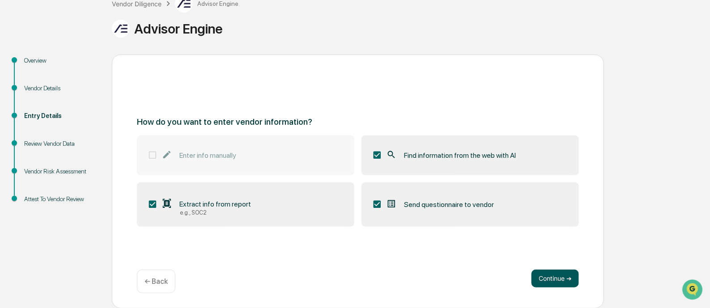
click at [351, 276] on button "Continue ➔" at bounding box center [554, 279] width 47 height 18
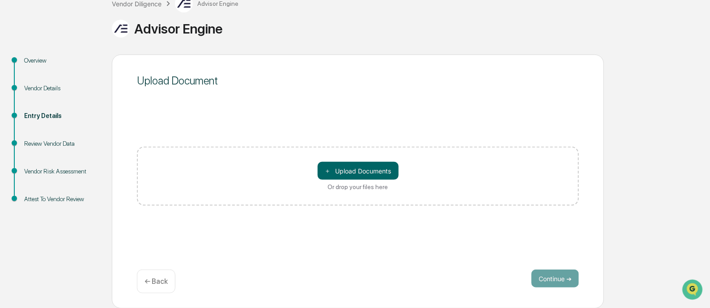
click at [154, 279] on p "← Back" at bounding box center [155, 281] width 23 height 8
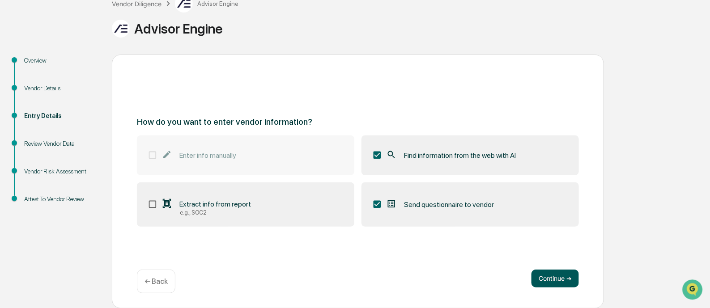
click at [351, 277] on button "Continue ➔" at bounding box center [554, 279] width 47 height 18
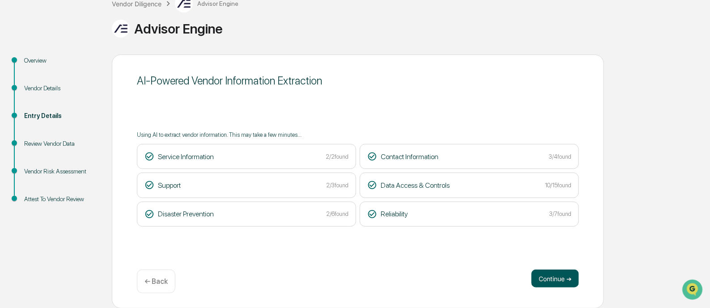
click at [351, 277] on button "Continue ➔" at bounding box center [554, 279] width 47 height 18
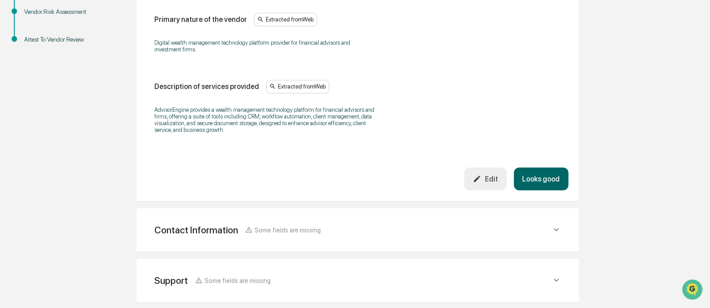
scroll to position [229, 0]
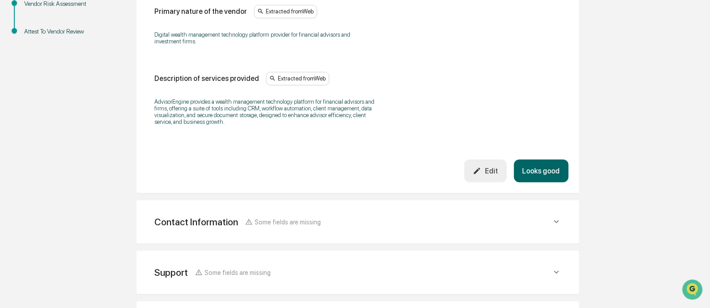
click at [351, 175] on button "Looks good" at bounding box center [541, 171] width 55 height 23
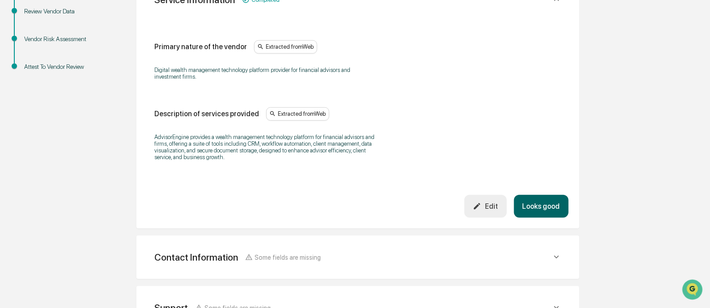
scroll to position [168, 0]
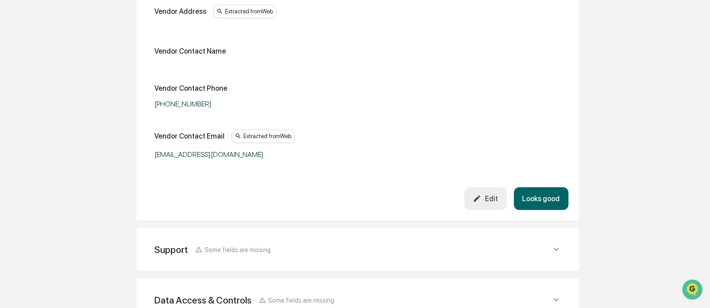
click at [351, 202] on button "Looks good" at bounding box center [541, 198] width 55 height 23
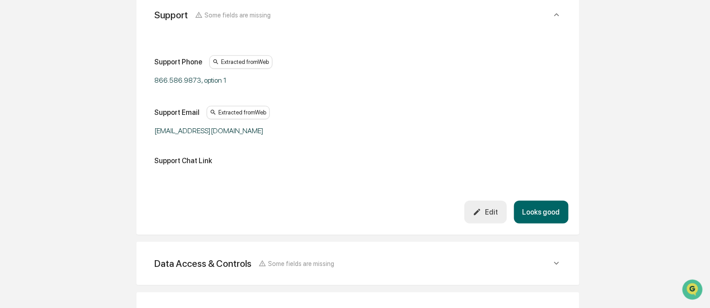
scroll to position [218, 0]
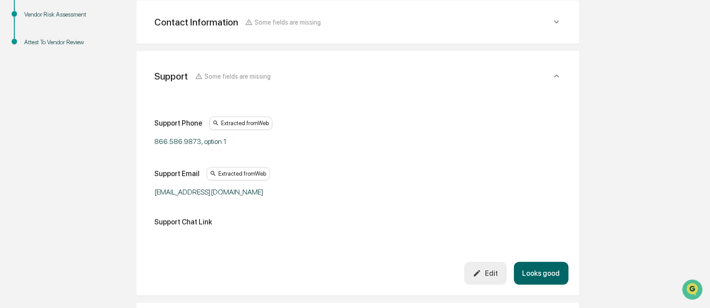
click at [351, 273] on button "Looks good" at bounding box center [541, 273] width 55 height 23
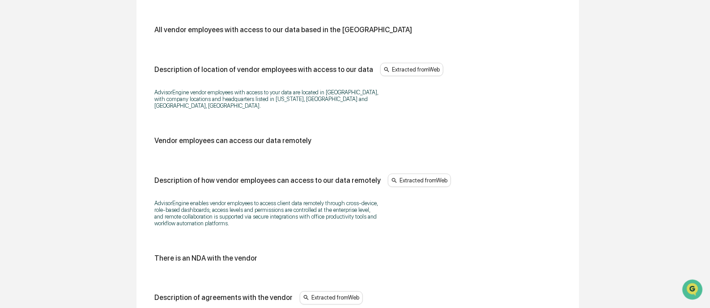
scroll to position [1107, 0]
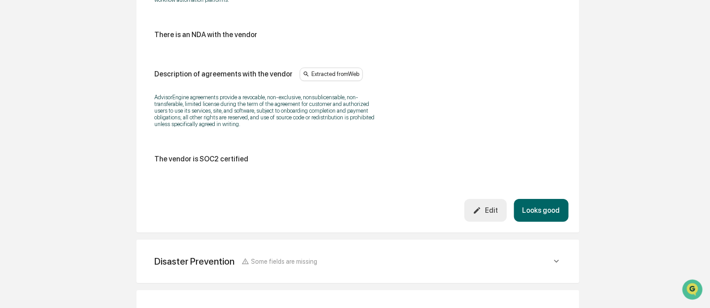
click at [351, 218] on button "Looks good" at bounding box center [541, 210] width 55 height 23
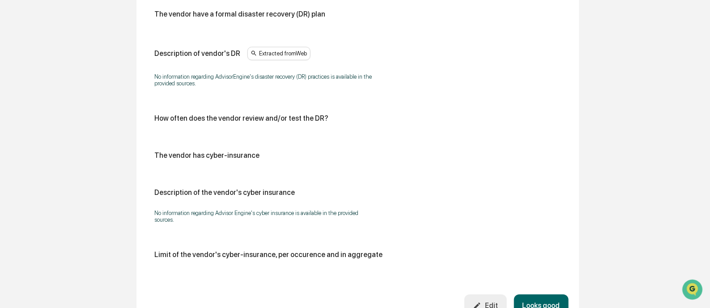
scroll to position [539, 0]
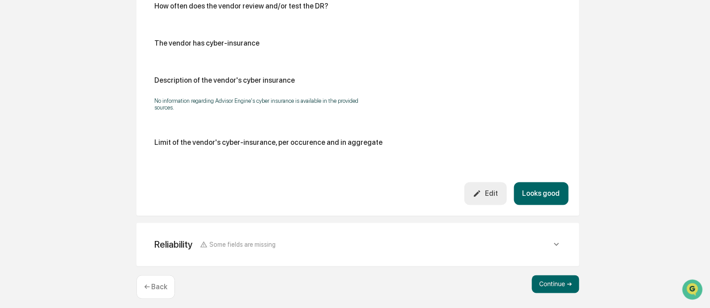
click at [351, 192] on button "Looks good" at bounding box center [541, 194] width 55 height 23
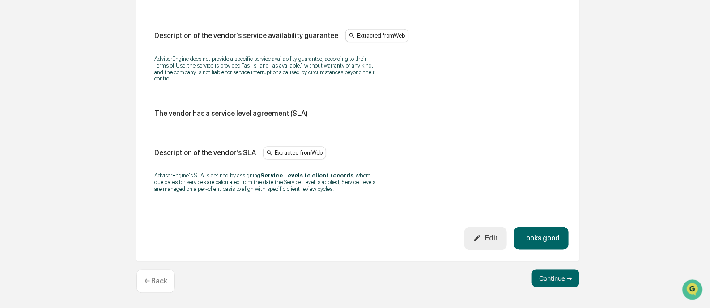
click at [351, 234] on button "Looks good" at bounding box center [541, 238] width 55 height 23
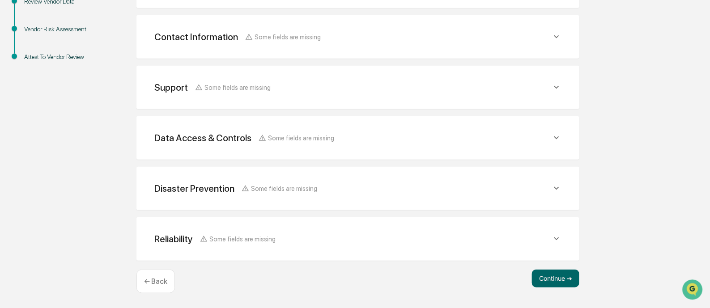
scroll to position [203, 0]
click at [351, 276] on button "Continue ➔" at bounding box center [555, 280] width 47 height 18
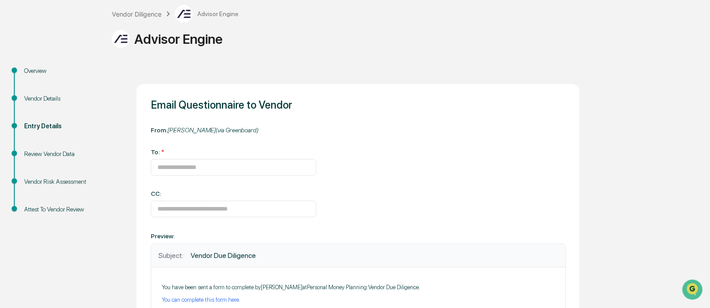
scroll to position [0, 0]
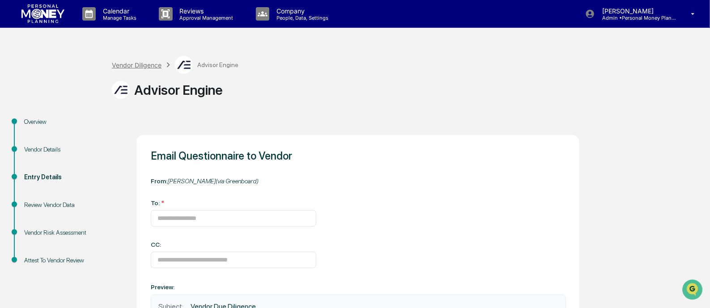
click at [136, 64] on div "Vendor Diligence" at bounding box center [137, 65] width 50 height 8
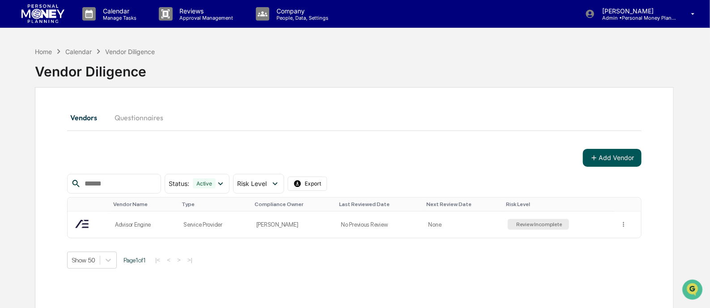
click at [351, 155] on icon at bounding box center [594, 158] width 8 height 8
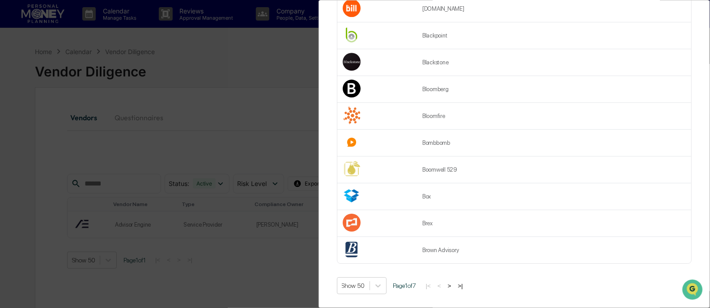
scroll to position [1196, 0]
click at [351, 282] on button ">" at bounding box center [449, 286] width 9 height 8
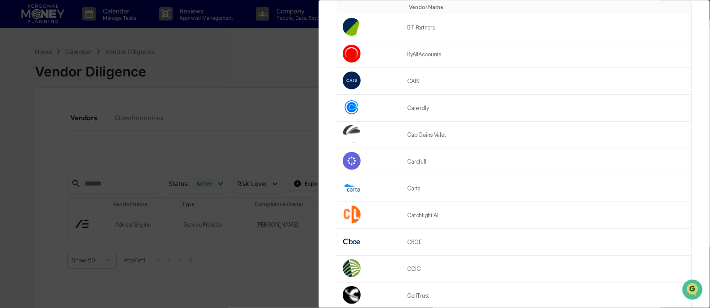
scroll to position [111, 0]
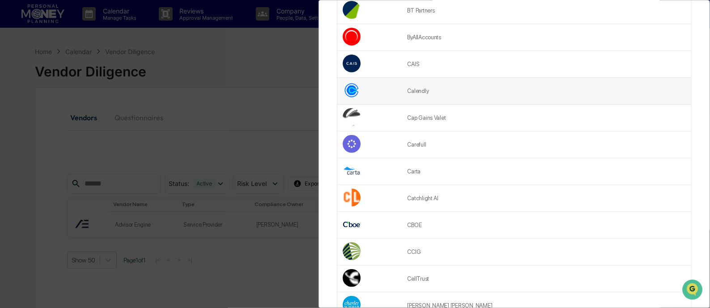
click at [351, 93] on td "Calendly" at bounding box center [546, 91] width 289 height 27
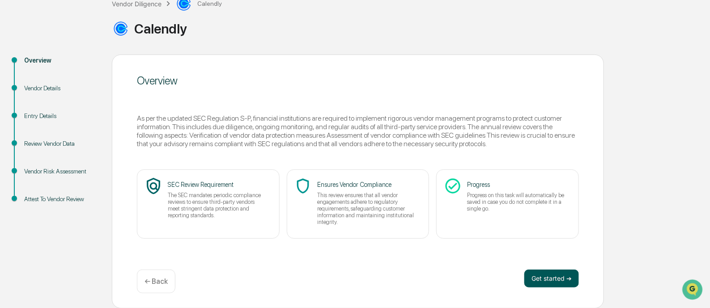
click at [553, 281] on button "Get started ➔" at bounding box center [551, 279] width 55 height 18
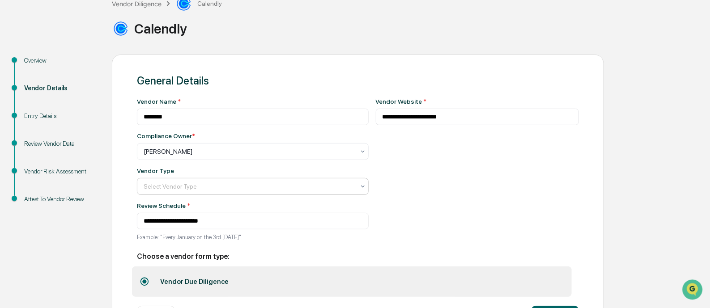
click at [294, 156] on div at bounding box center [249, 151] width 211 height 9
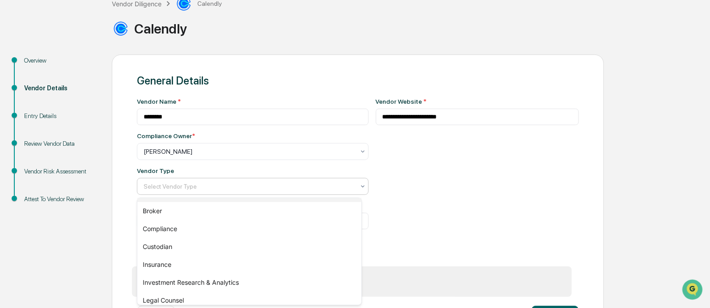
scroll to position [111, 0]
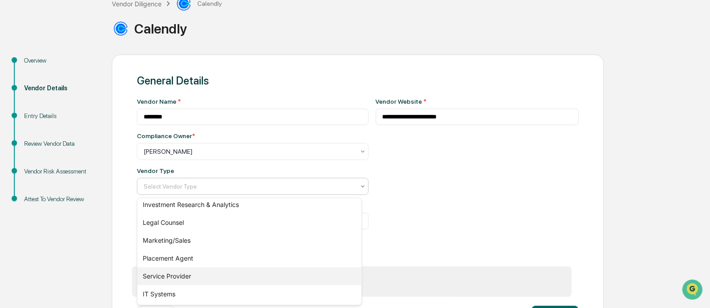
click at [182, 275] on div "Service Provider" at bounding box center [249, 276] width 224 height 18
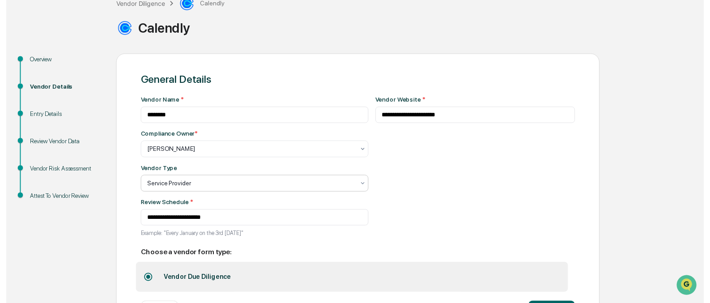
scroll to position [100, 0]
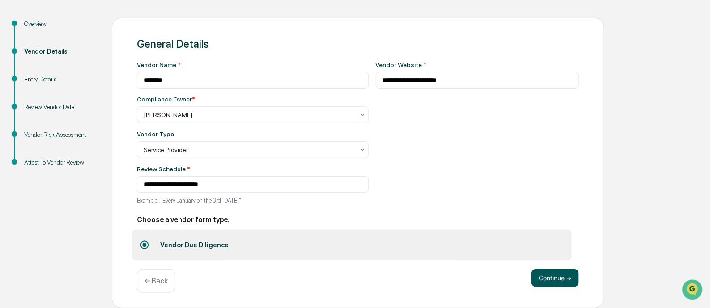
click at [555, 277] on button "Continue ➔" at bounding box center [554, 278] width 47 height 18
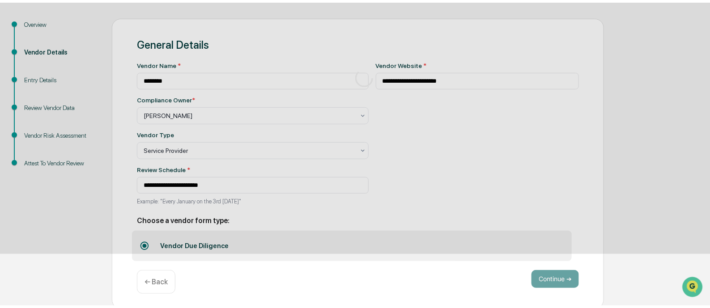
scroll to position [61, 0]
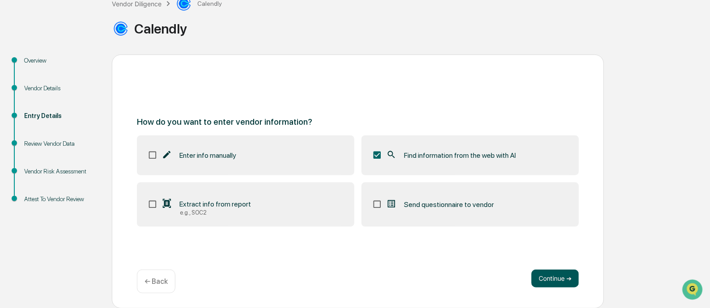
click at [552, 273] on button "Continue ➔" at bounding box center [554, 279] width 47 height 18
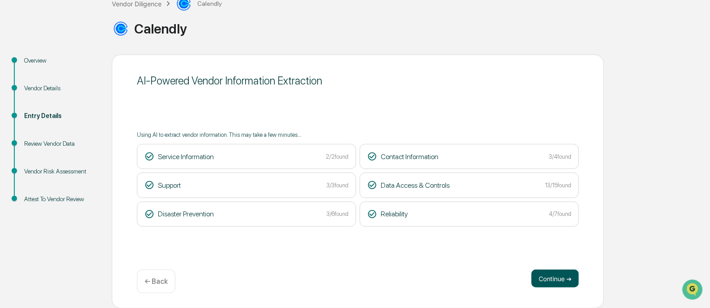
click at [548, 282] on button "Continue ➔" at bounding box center [554, 279] width 47 height 18
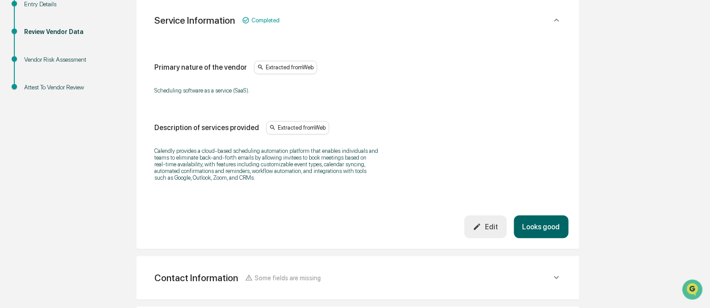
scroll to position [416, 0]
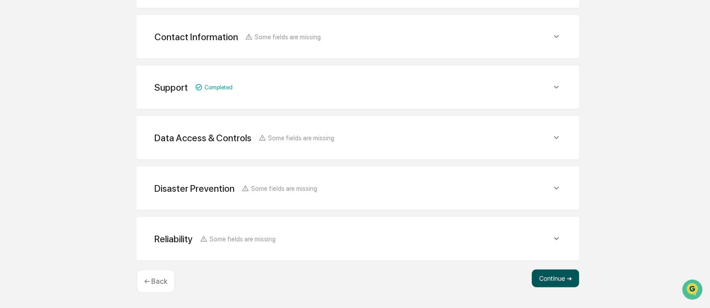
click at [545, 282] on button "Continue ➔" at bounding box center [555, 279] width 47 height 18
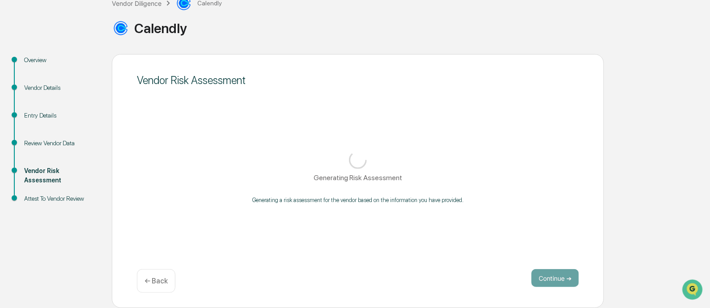
scroll to position [61, 0]
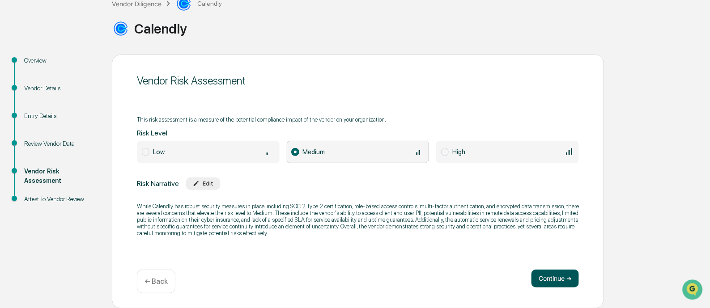
click at [560, 280] on button "Continue ➔" at bounding box center [554, 279] width 47 height 18
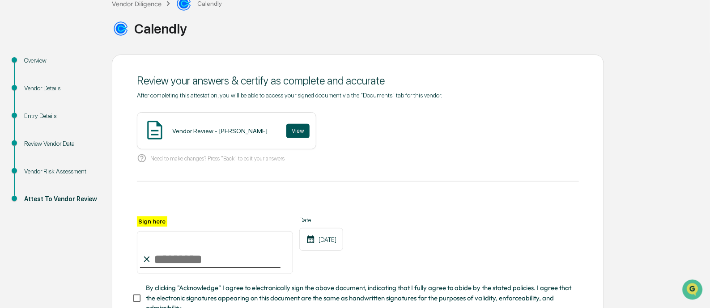
click at [295, 130] on button "View" at bounding box center [297, 131] width 23 height 14
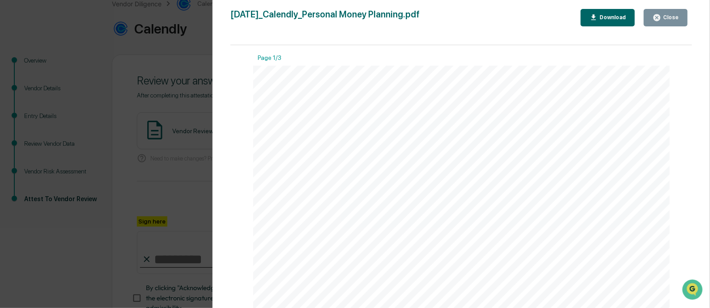
click at [661, 20] on icon "button" at bounding box center [657, 17] width 8 height 8
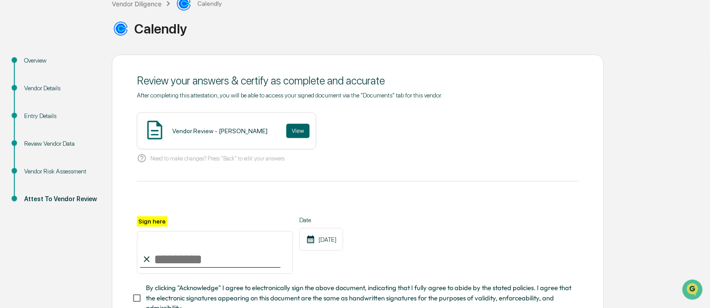
click at [230, 257] on input "Sign here" at bounding box center [215, 252] width 156 height 43
type input "**********"
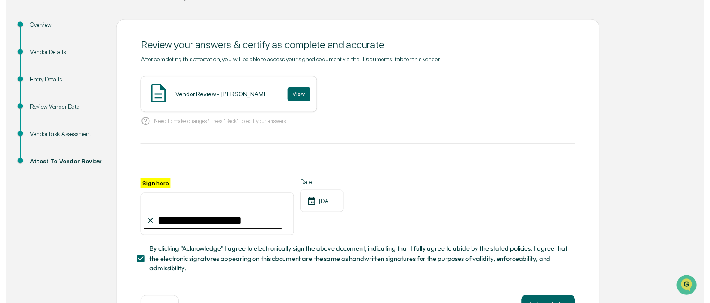
scroll to position [130, 0]
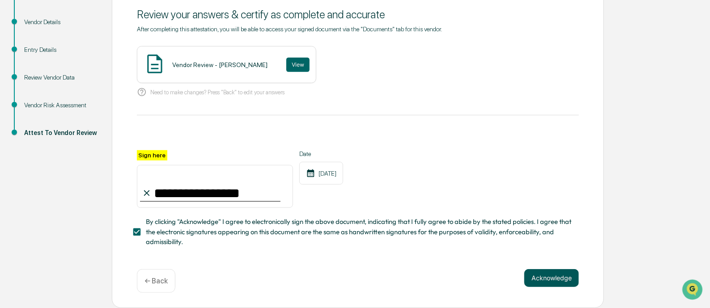
click at [557, 281] on button "Acknowledge" at bounding box center [551, 278] width 55 height 18
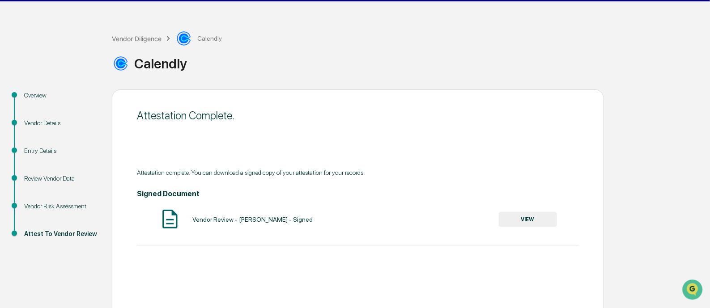
scroll to position [0, 0]
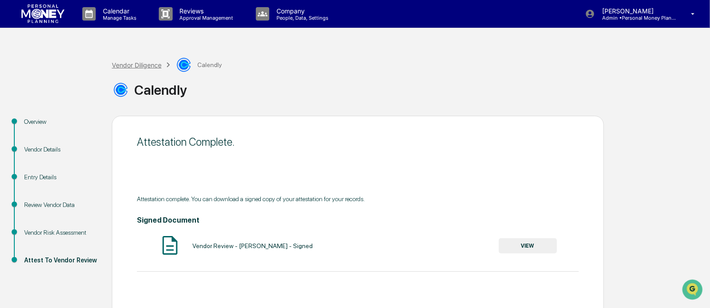
click at [136, 64] on div "Vendor Diligence" at bounding box center [137, 65] width 50 height 8
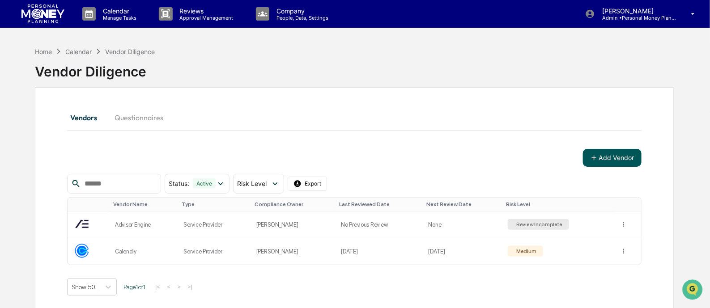
click at [607, 156] on button "Add Vendor" at bounding box center [612, 158] width 59 height 18
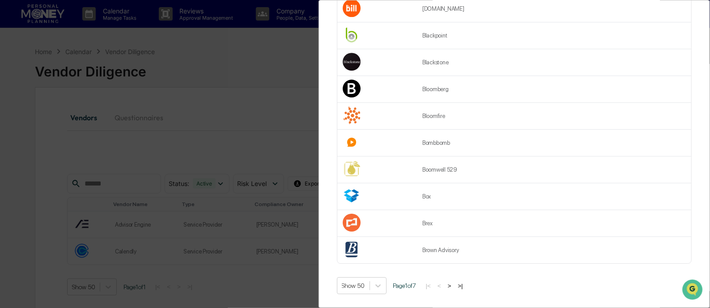
scroll to position [1196, 0]
click at [454, 282] on button ">" at bounding box center [449, 286] width 9 height 8
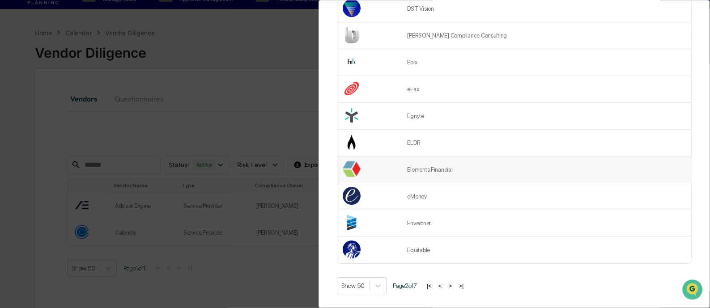
scroll to position [0, 0]
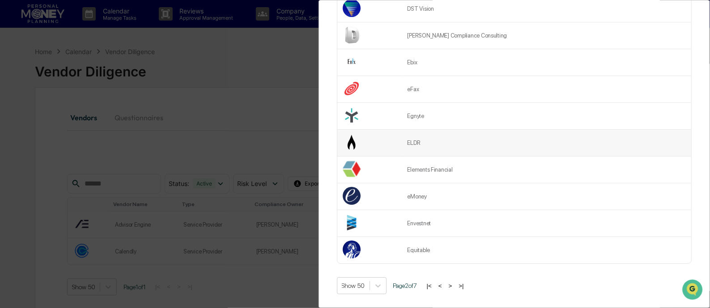
click at [521, 133] on td "ELDR" at bounding box center [546, 143] width 289 height 27
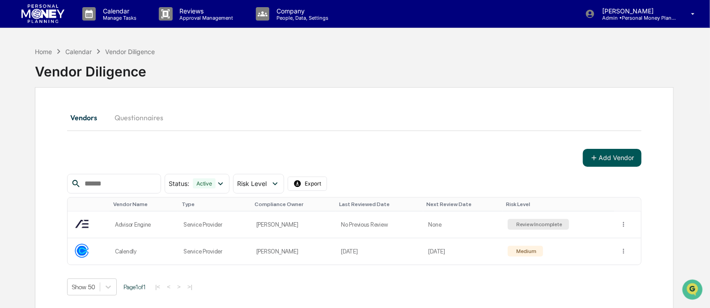
click at [621, 155] on button "Add Vendor" at bounding box center [612, 158] width 59 height 18
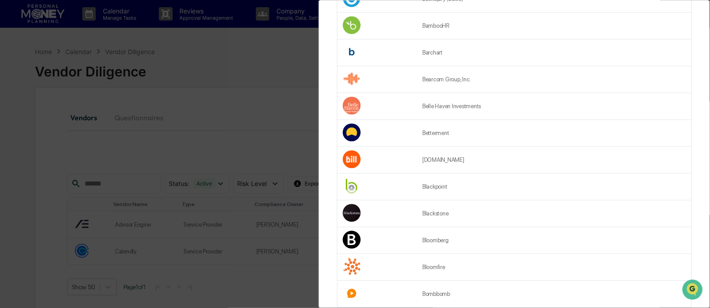
scroll to position [1196, 0]
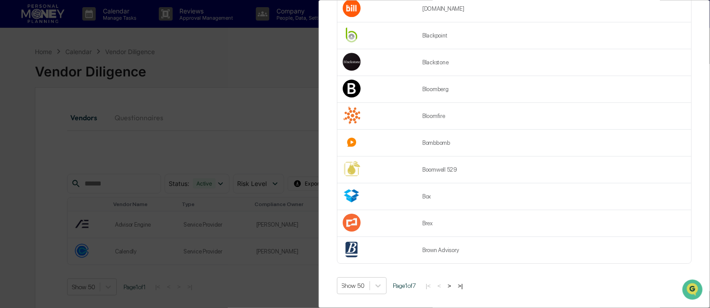
click at [454, 282] on button ">" at bounding box center [449, 286] width 9 height 8
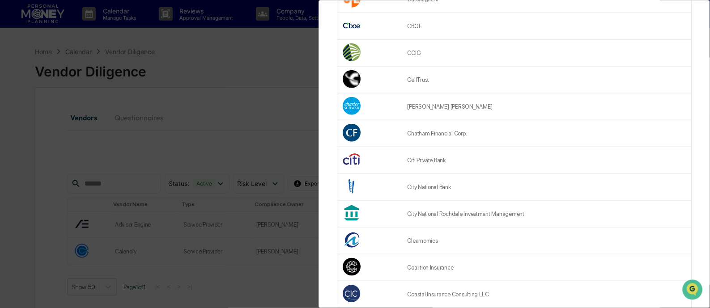
scroll to position [301, 0]
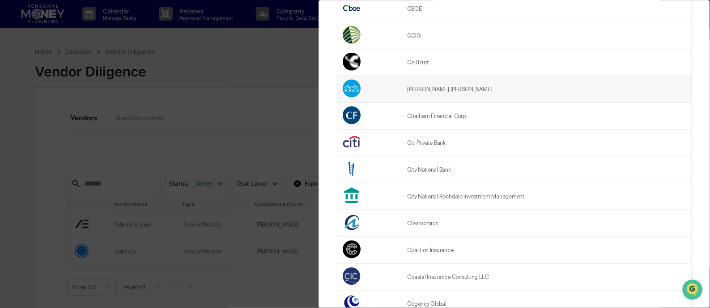
click at [426, 91] on td "[PERSON_NAME] [PERSON_NAME]" at bounding box center [546, 89] width 289 height 27
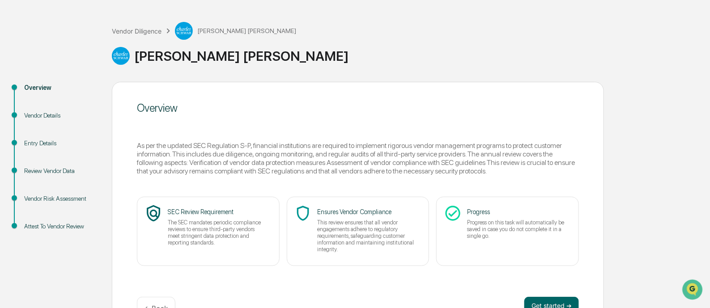
scroll to position [61, 0]
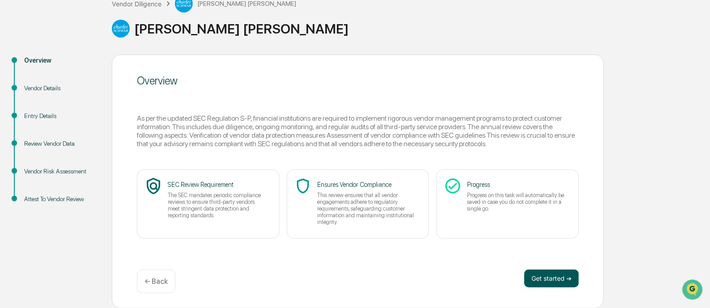
click at [550, 277] on button "Get started ➔" at bounding box center [551, 279] width 55 height 18
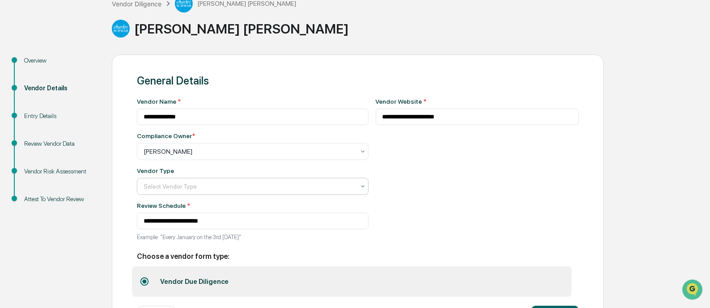
click at [344, 156] on div at bounding box center [249, 151] width 211 height 9
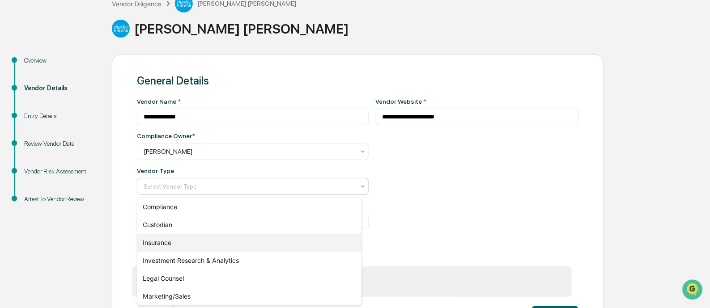
scroll to position [0, 0]
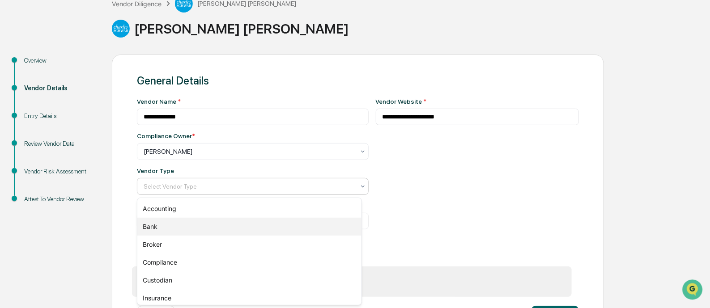
click at [278, 232] on div "Bank" at bounding box center [249, 227] width 224 height 18
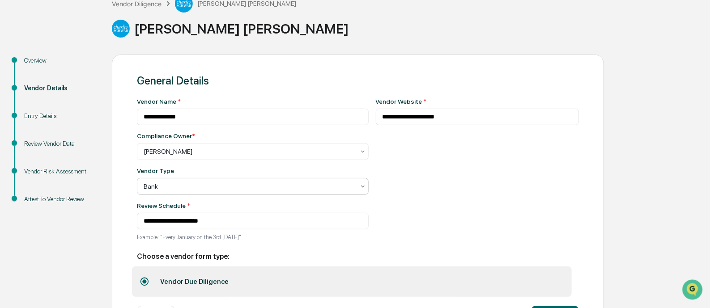
click at [288, 187] on div at bounding box center [249, 186] width 211 height 9
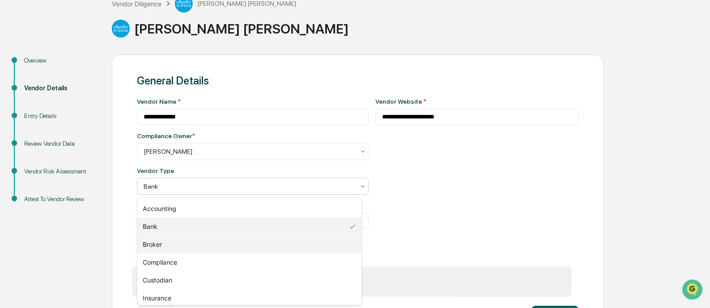
click at [246, 248] on div "Broker" at bounding box center [249, 245] width 224 height 18
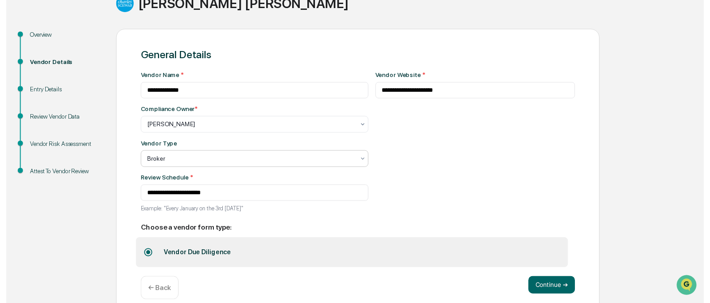
scroll to position [100, 0]
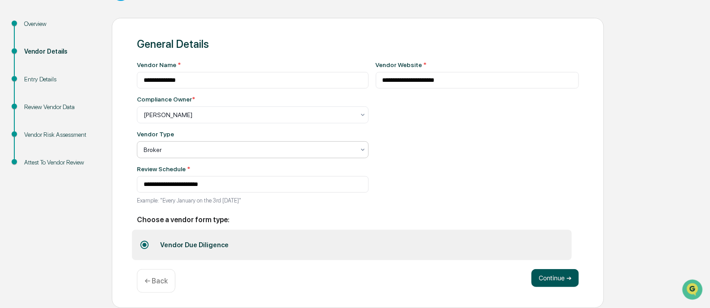
click at [552, 276] on button "Continue ➔" at bounding box center [554, 278] width 47 height 18
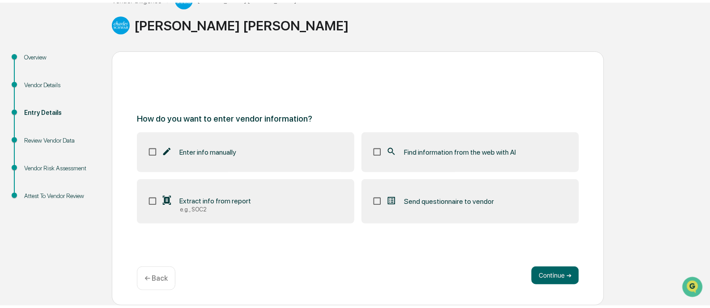
scroll to position [61, 0]
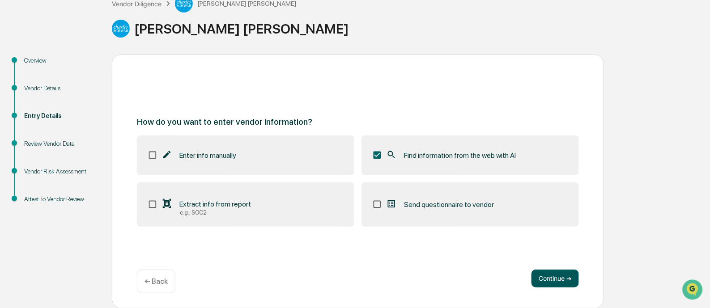
click at [557, 276] on button "Continue ➔" at bounding box center [554, 279] width 47 height 18
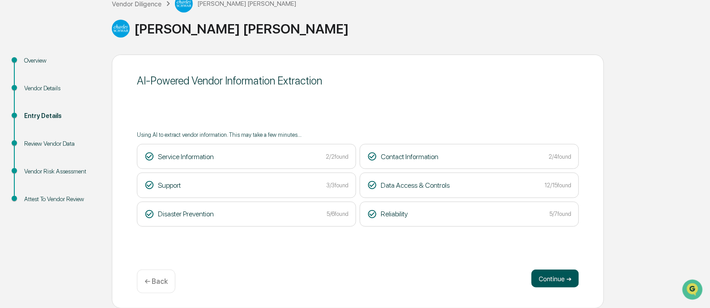
click at [550, 278] on button "Continue ➔" at bounding box center [554, 279] width 47 height 18
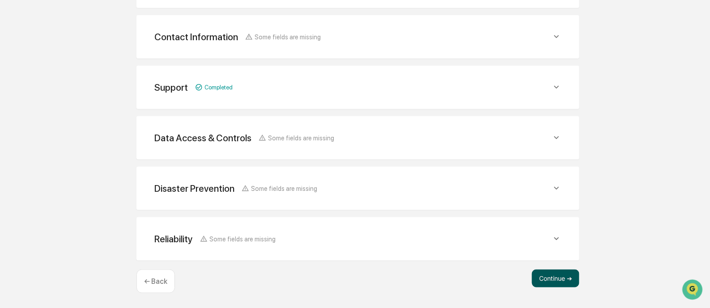
click at [543, 277] on button "Continue ➔" at bounding box center [555, 279] width 47 height 18
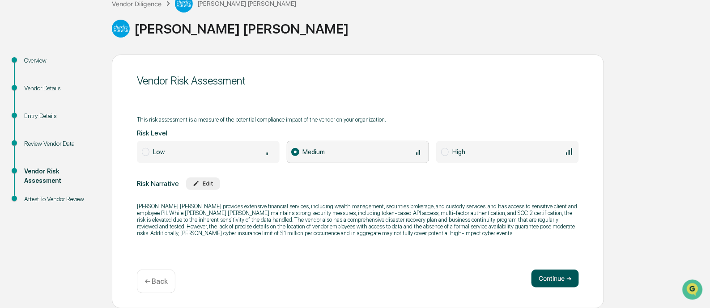
click at [541, 278] on button "Continue ➔" at bounding box center [554, 279] width 47 height 18
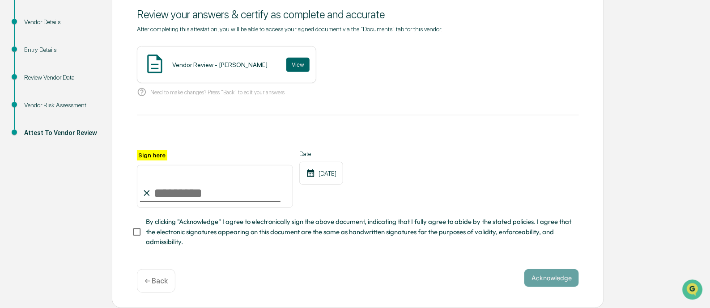
scroll to position [130, 0]
click at [288, 59] on button "View" at bounding box center [297, 65] width 23 height 14
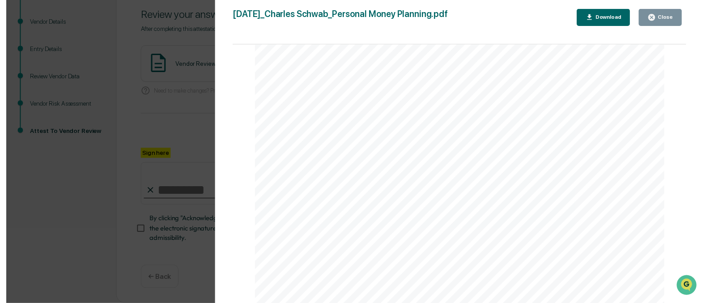
scroll to position [894, 0]
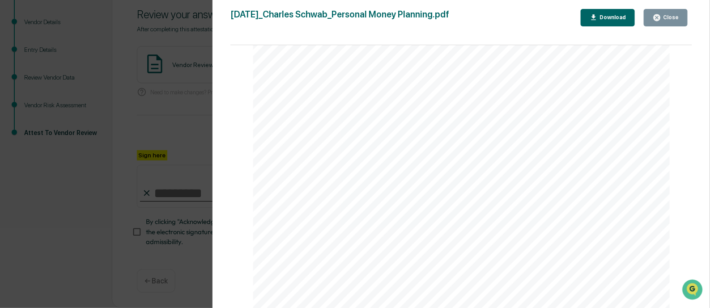
click at [658, 23] on button "Close" at bounding box center [666, 17] width 44 height 17
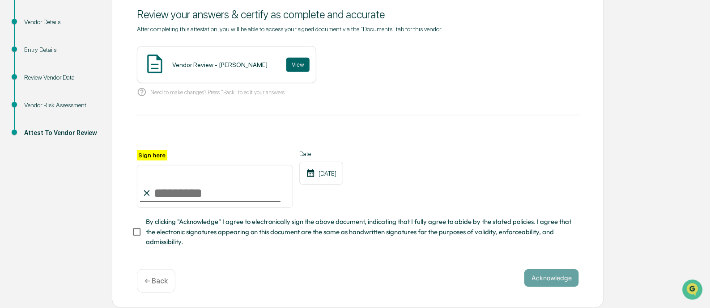
click at [231, 198] on input "Sign here" at bounding box center [215, 186] width 156 height 43
type input "**********"
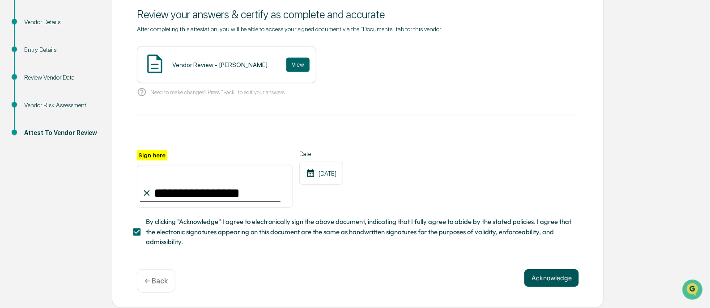
click at [561, 276] on button "Acknowledge" at bounding box center [551, 278] width 55 height 18
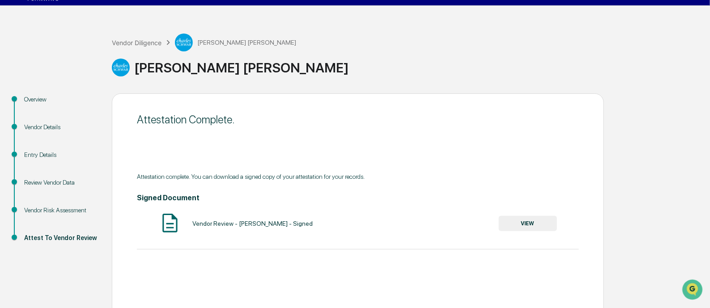
scroll to position [5, 0]
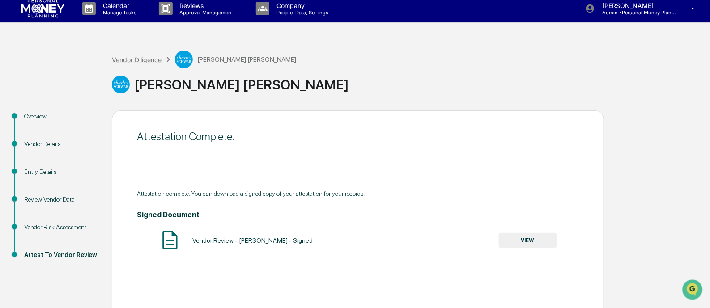
click at [154, 61] on div "Vendor Diligence" at bounding box center [137, 60] width 50 height 8
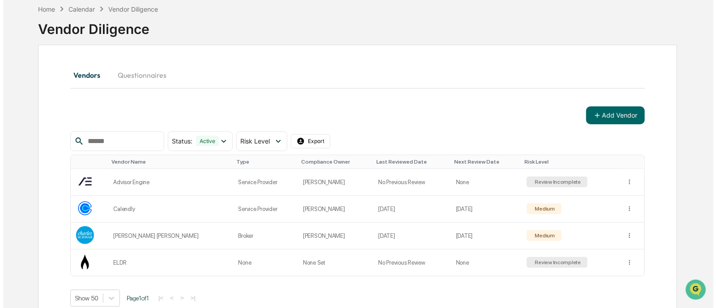
scroll to position [60, 0]
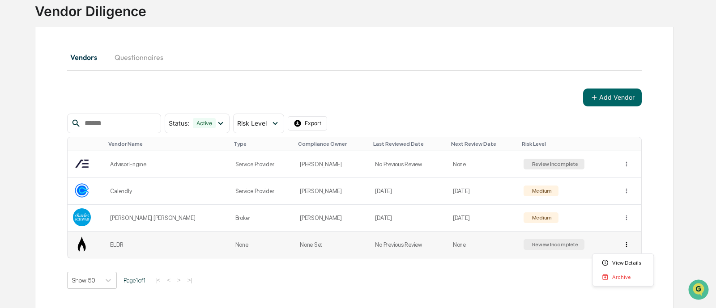
click at [620, 241] on html "Calendar Manage Tasks Reviews Approval Management Company People, Data, Setting…" at bounding box center [358, 94] width 716 height 308
click at [618, 277] on div "Archive" at bounding box center [622, 277] width 57 height 14
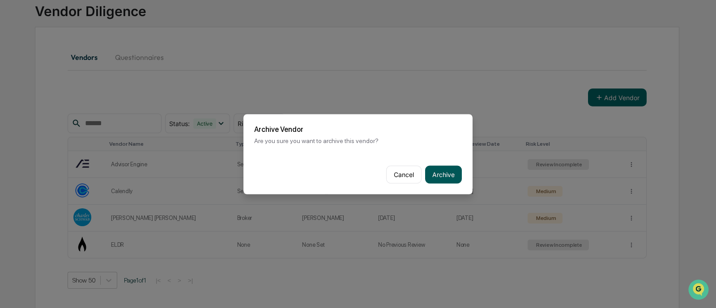
click at [443, 173] on button "Archive" at bounding box center [443, 175] width 37 height 18
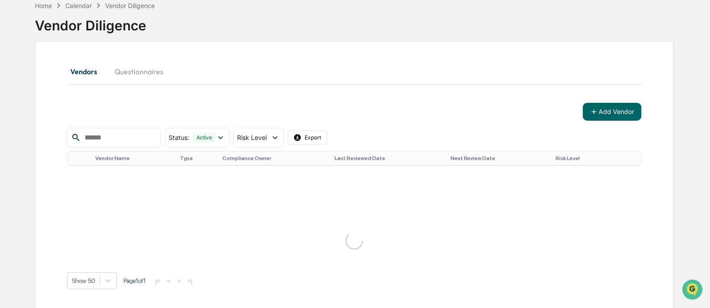
scroll to position [42, 0]
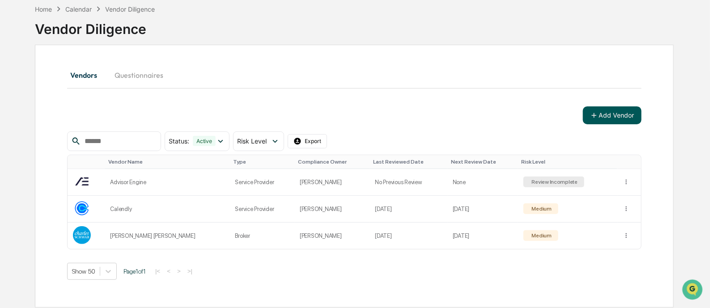
click at [620, 115] on button "Add Vendor" at bounding box center [612, 115] width 59 height 18
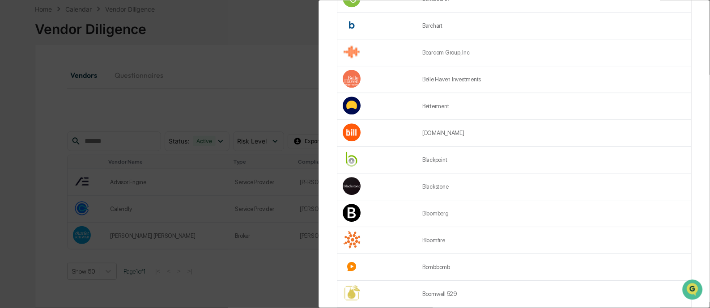
scroll to position [1196, 0]
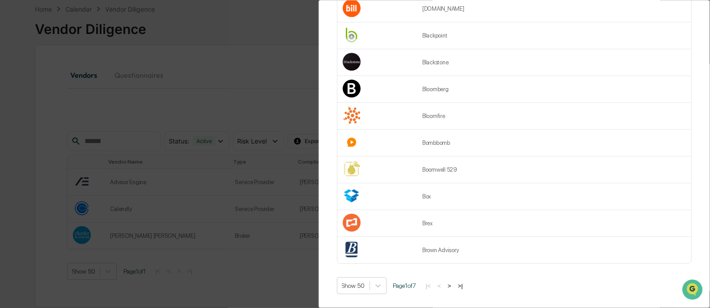
click at [452, 282] on button ">" at bounding box center [449, 286] width 9 height 8
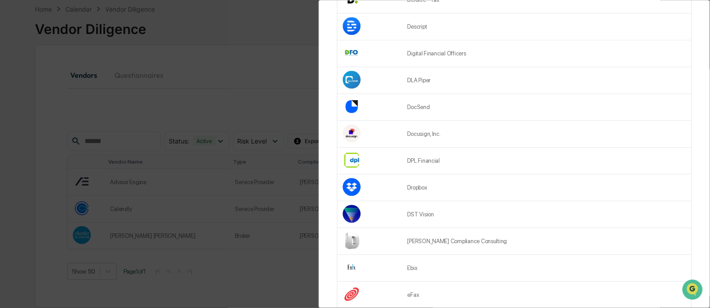
scroll to position [972, 0]
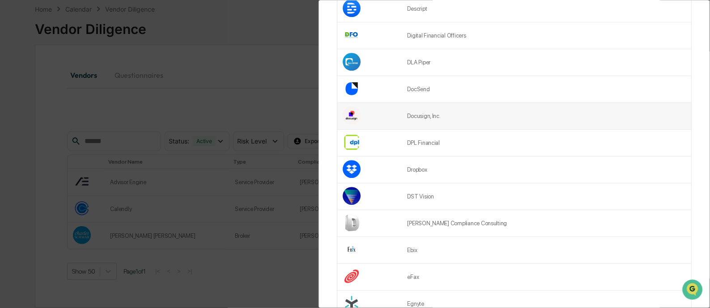
click at [416, 119] on td "Docusign, Inc." at bounding box center [546, 116] width 289 height 27
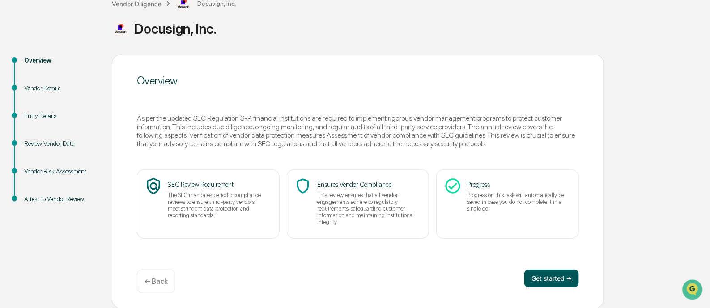
click at [543, 280] on button "Get started ➔" at bounding box center [551, 279] width 55 height 18
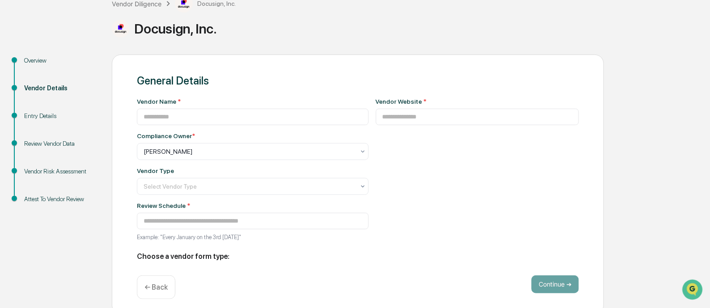
type input "**********"
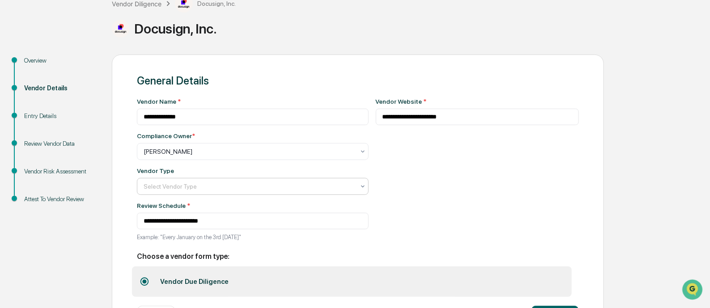
click at [306, 156] on div at bounding box center [249, 151] width 211 height 9
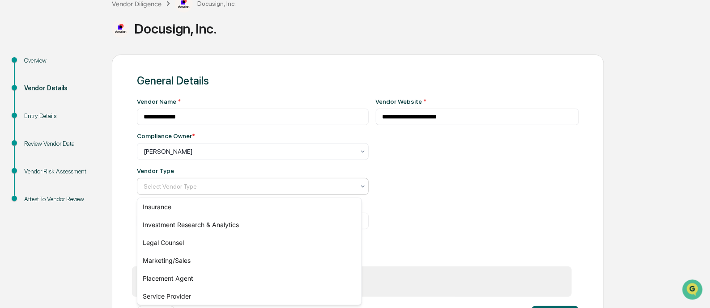
scroll to position [111, 0]
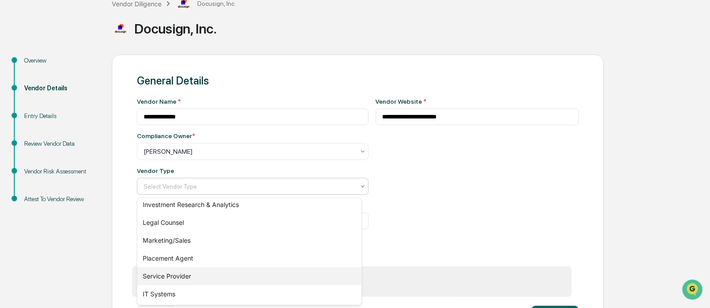
click at [183, 274] on div "Service Provider" at bounding box center [249, 276] width 224 height 18
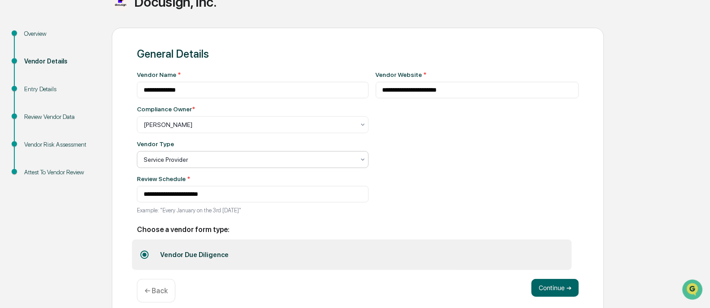
scroll to position [100, 0]
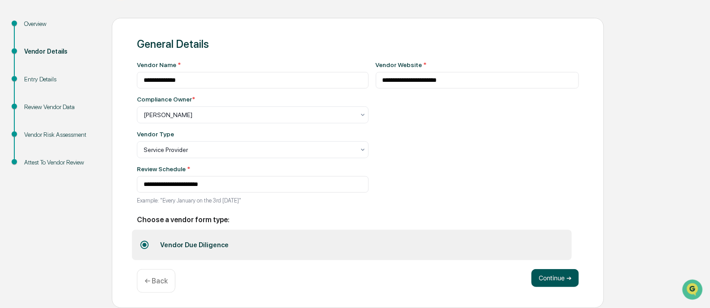
click at [557, 278] on button "Continue ➔" at bounding box center [554, 278] width 47 height 18
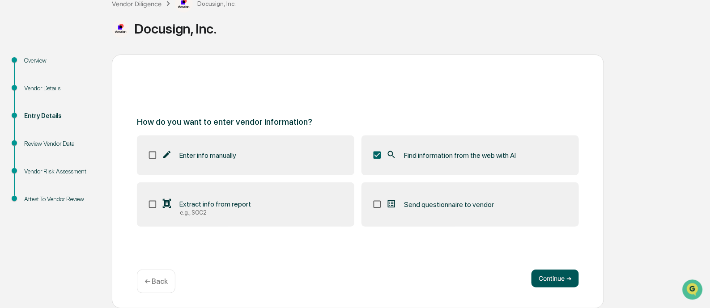
click at [544, 272] on button "Continue ➔" at bounding box center [554, 279] width 47 height 18
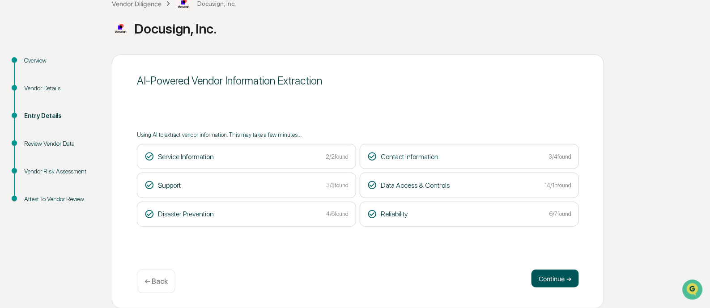
click at [549, 282] on button "Continue ➔" at bounding box center [554, 279] width 47 height 18
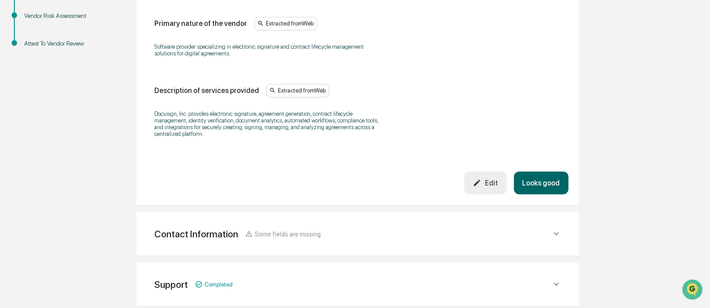
scroll to position [416, 0]
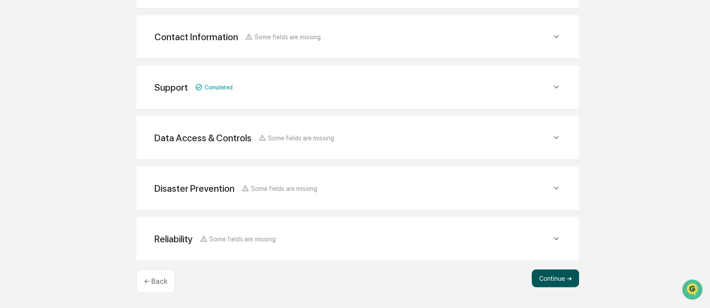
click at [546, 280] on button "Continue ➔" at bounding box center [555, 279] width 47 height 18
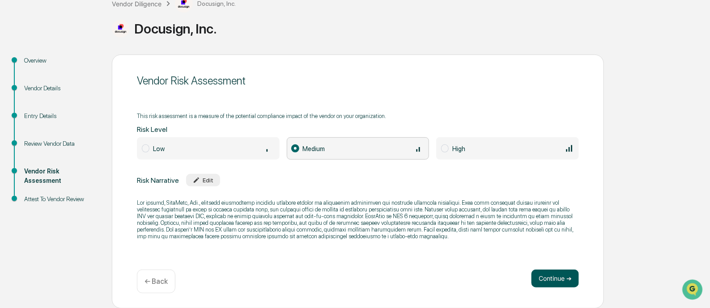
click at [551, 276] on button "Continue ➔" at bounding box center [554, 279] width 47 height 18
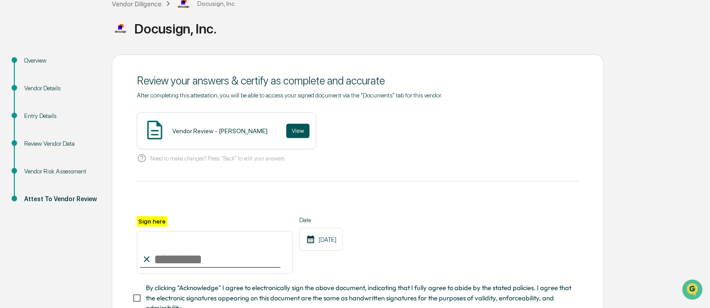
click at [292, 129] on button "View" at bounding box center [297, 131] width 23 height 14
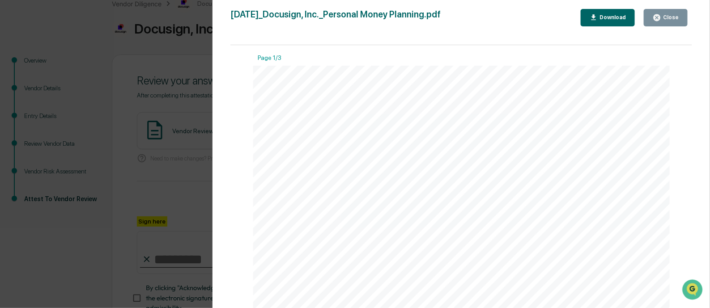
click at [667, 18] on div "Close" at bounding box center [669, 17] width 17 height 6
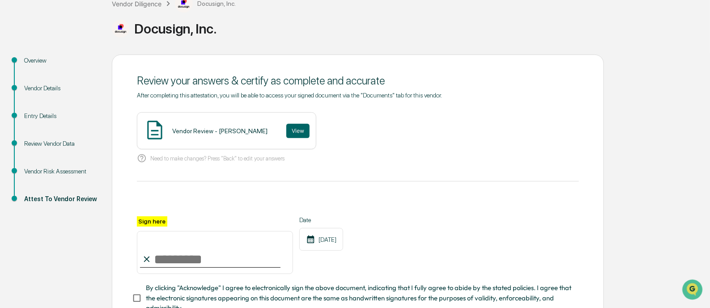
click at [199, 259] on input "Sign here" at bounding box center [215, 252] width 156 height 43
type input "**********"
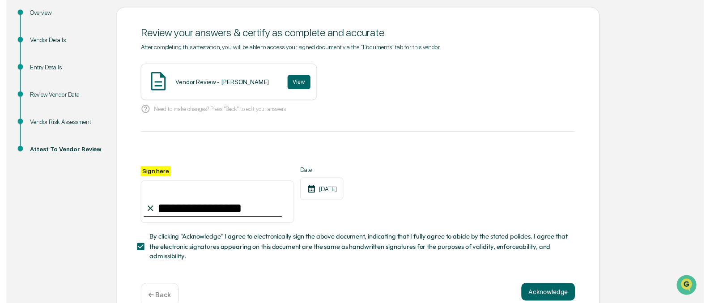
scroll to position [130, 0]
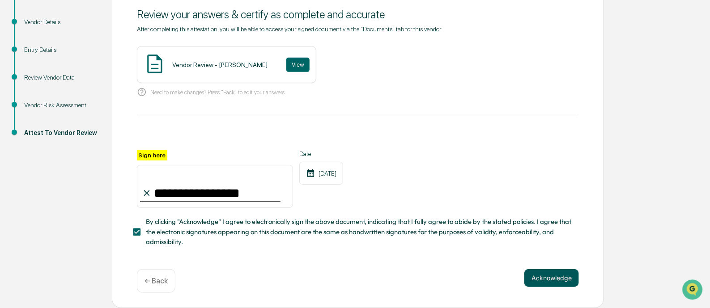
click at [543, 282] on button "Acknowledge" at bounding box center [551, 278] width 55 height 18
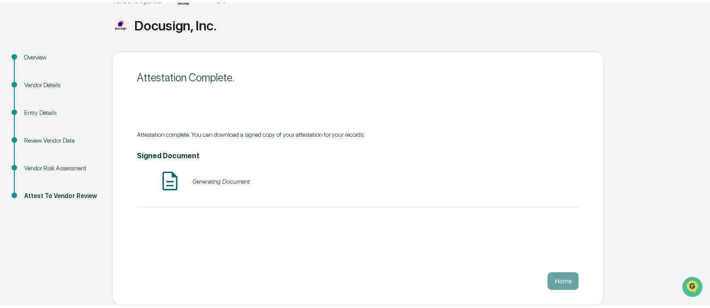
scroll to position [61, 0]
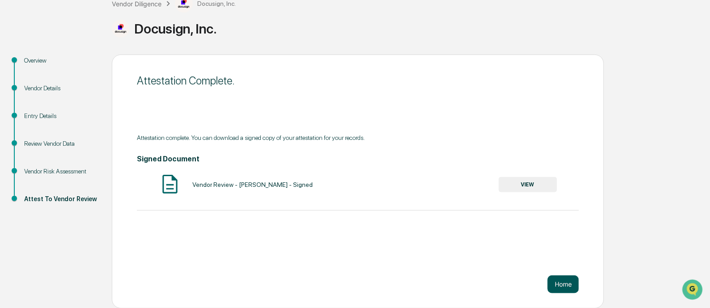
click at [559, 284] on button "Home" at bounding box center [563, 285] width 31 height 18
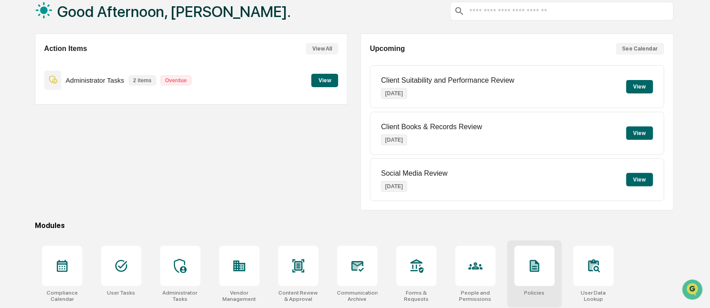
scroll to position [61, 0]
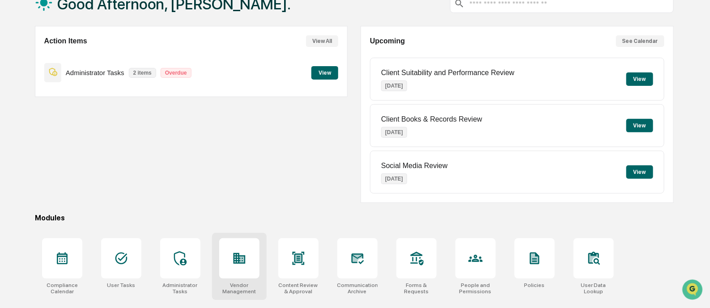
click at [237, 264] on div at bounding box center [239, 258] width 40 height 40
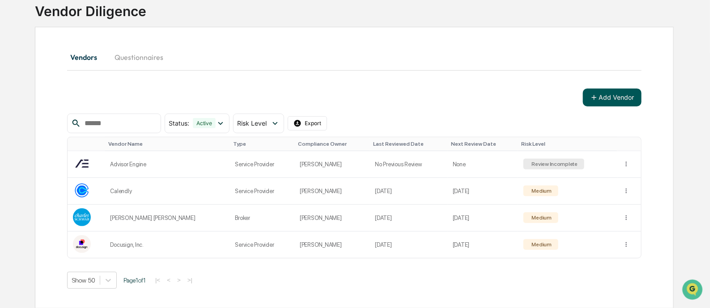
click at [609, 99] on button "Add Vendor" at bounding box center [612, 98] width 59 height 18
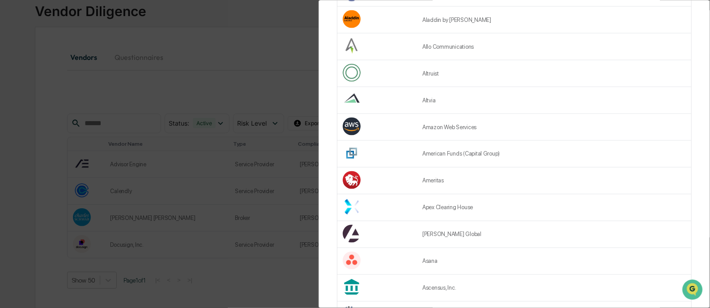
scroll to position [559, 0]
click at [435, 185] on td "Ameritas" at bounding box center [554, 180] width 274 height 27
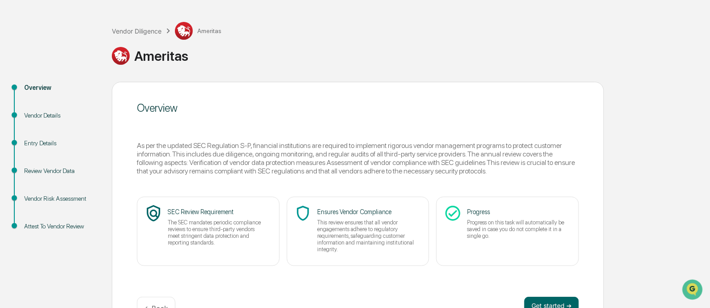
scroll to position [61, 0]
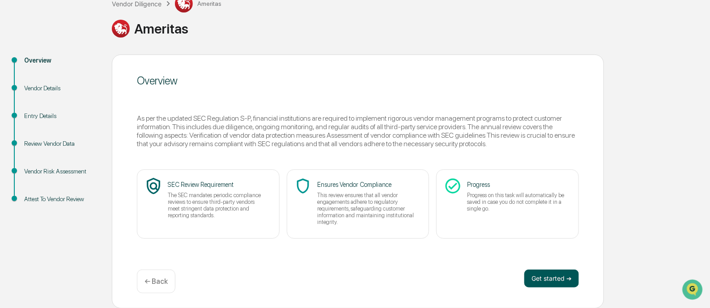
click at [547, 274] on button "Get started ➔" at bounding box center [551, 279] width 55 height 18
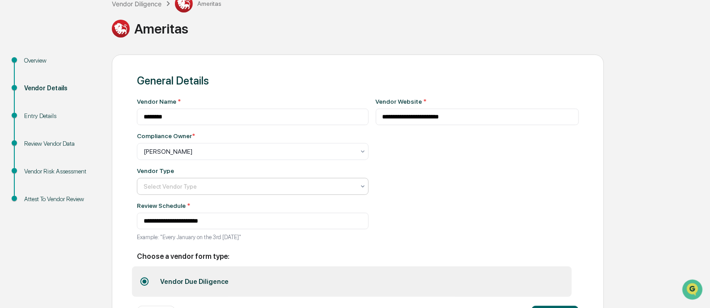
click at [289, 156] on div at bounding box center [249, 151] width 211 height 9
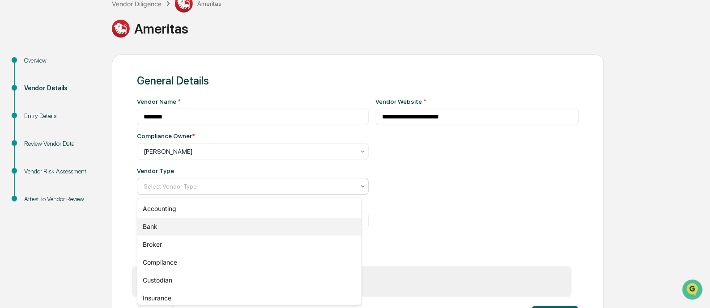
scroll to position [55, 0]
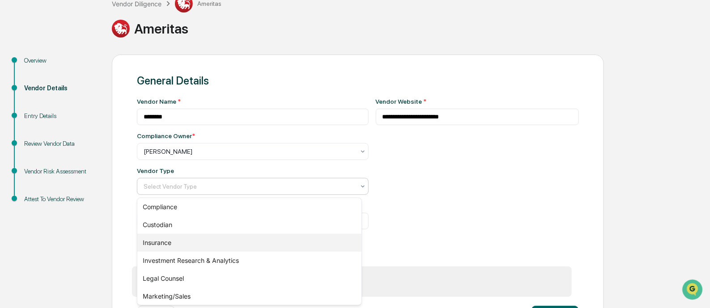
click at [166, 241] on div "Insurance" at bounding box center [249, 243] width 224 height 18
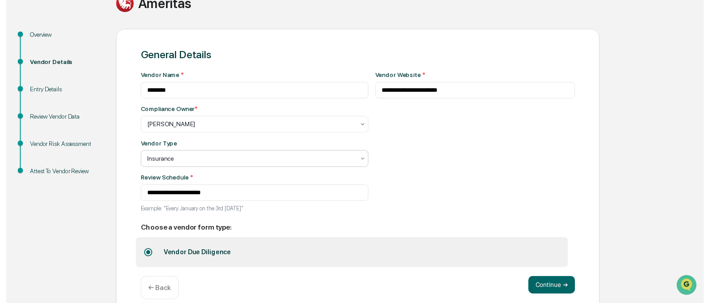
scroll to position [100, 0]
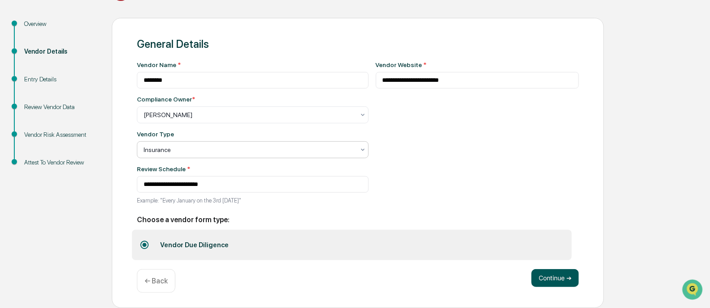
click at [556, 281] on button "Continue ➔" at bounding box center [554, 278] width 47 height 18
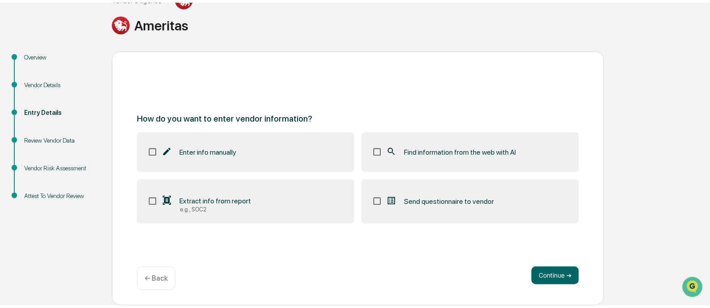
scroll to position [61, 0]
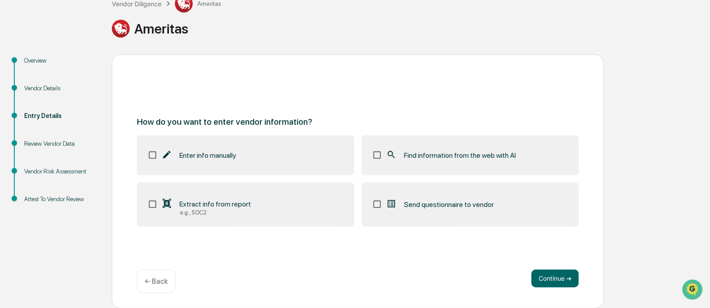
drag, startPoint x: 406, startPoint y: 155, endPoint x: 413, endPoint y: 165, distance: 11.8
click at [406, 155] on span "Find information from the web with AI" at bounding box center [460, 155] width 112 height 8
click at [550, 277] on button "Continue ➔" at bounding box center [554, 279] width 47 height 18
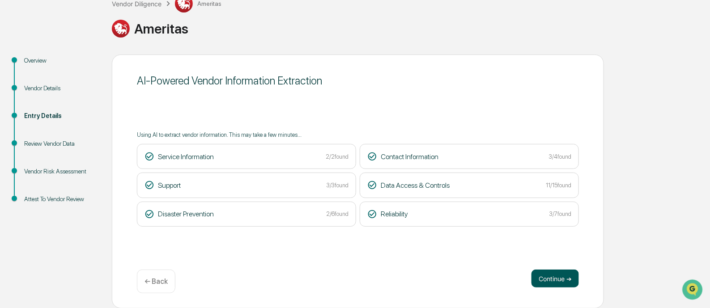
click at [555, 282] on button "Continue ➔" at bounding box center [554, 279] width 47 height 18
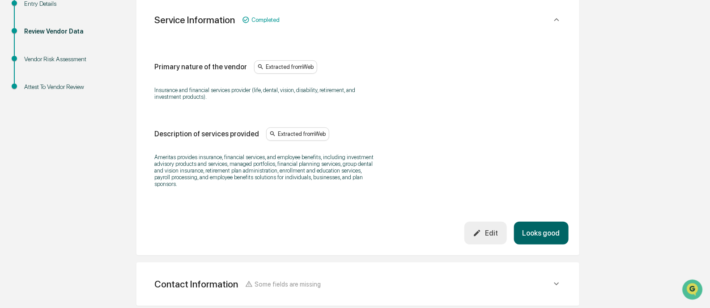
scroll to position [416, 0]
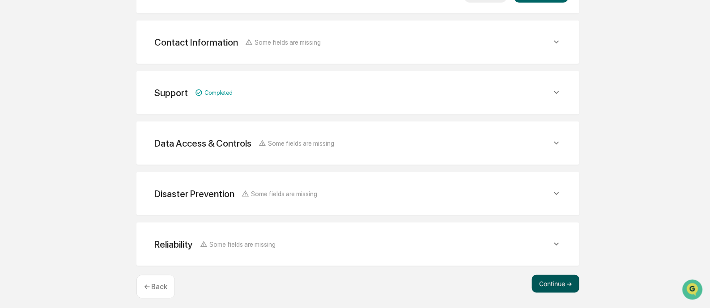
click at [548, 276] on button "Continue ➔" at bounding box center [555, 284] width 47 height 18
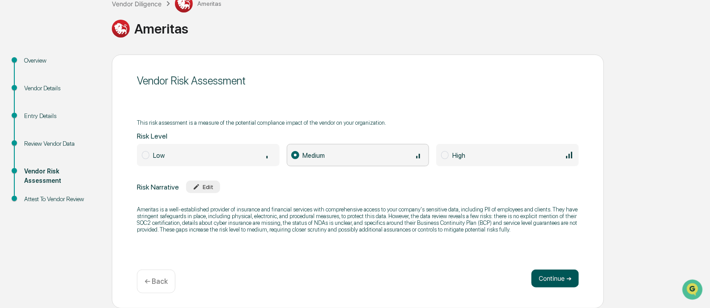
click at [548, 277] on button "Continue ➔" at bounding box center [554, 279] width 47 height 18
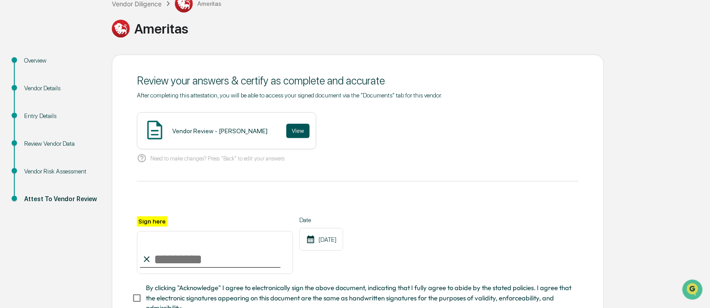
click at [286, 129] on button "View" at bounding box center [297, 131] width 23 height 14
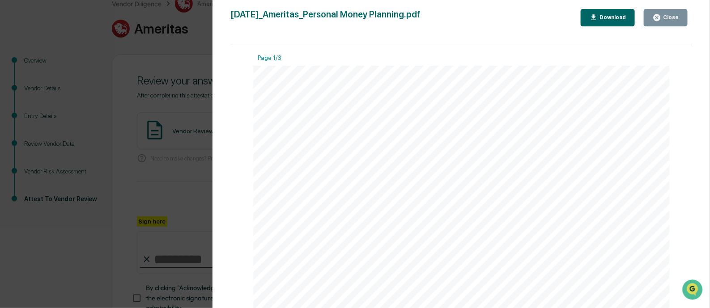
click at [676, 22] on button "Close" at bounding box center [666, 17] width 44 height 17
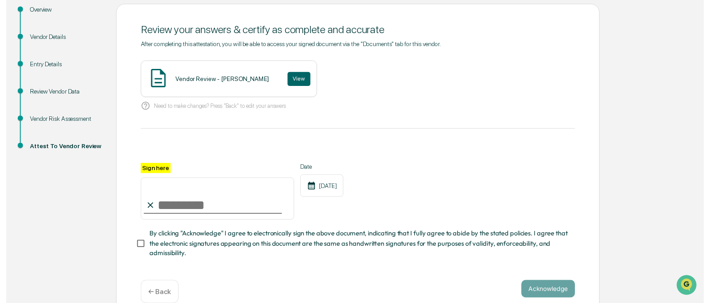
scroll to position [130, 0]
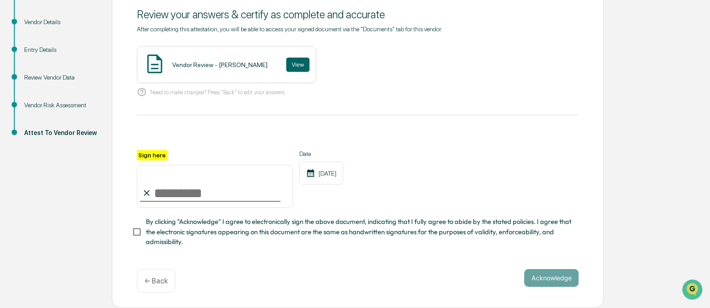
click at [168, 193] on input "Sign here" at bounding box center [215, 186] width 156 height 43
type input "**********"
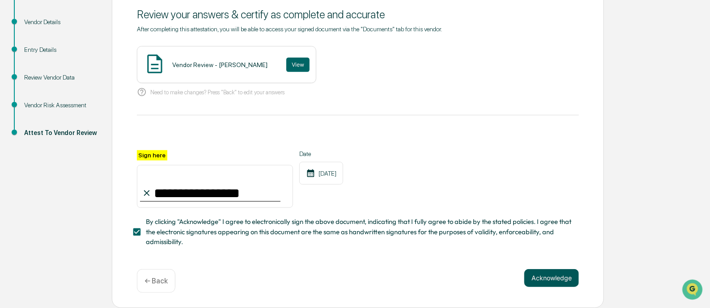
click at [566, 278] on button "Acknowledge" at bounding box center [551, 278] width 55 height 18
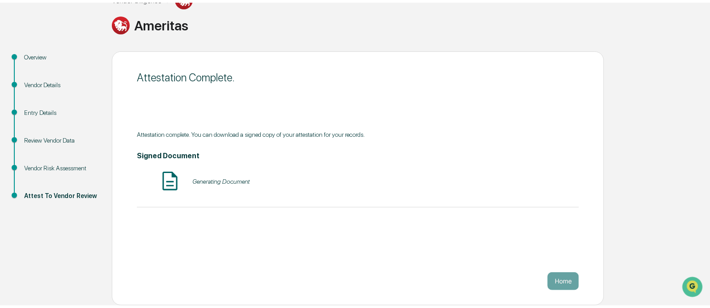
scroll to position [61, 0]
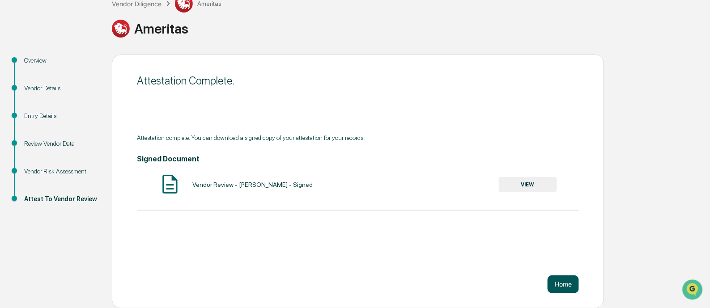
click at [559, 282] on button "Home" at bounding box center [563, 285] width 31 height 18
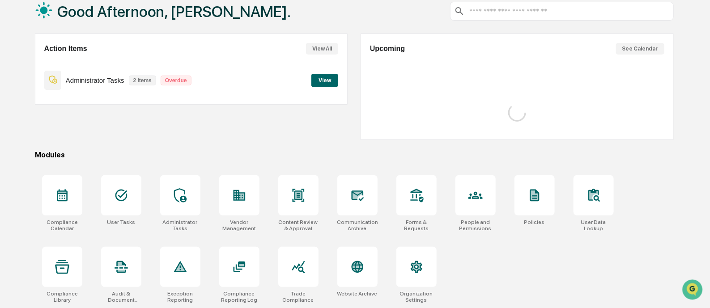
scroll to position [61, 0]
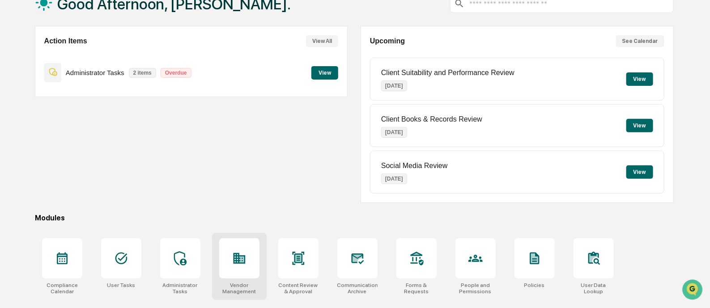
click at [241, 257] on icon at bounding box center [241, 260] width 5 height 6
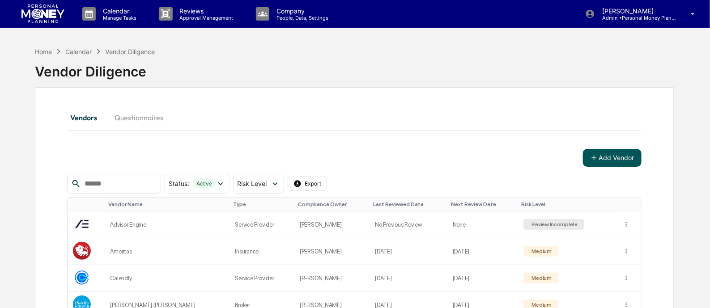
click at [607, 155] on button "Add Vendor" at bounding box center [612, 158] width 59 height 18
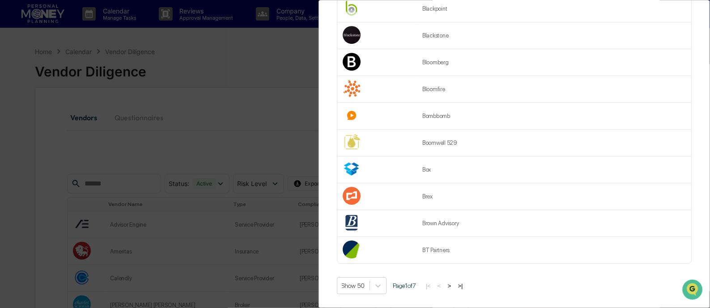
scroll to position [1196, 0]
click at [454, 282] on button ">" at bounding box center [449, 286] width 9 height 8
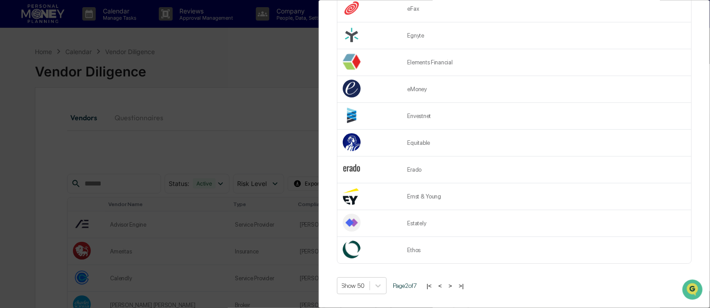
click at [455, 282] on button ">" at bounding box center [450, 286] width 9 height 8
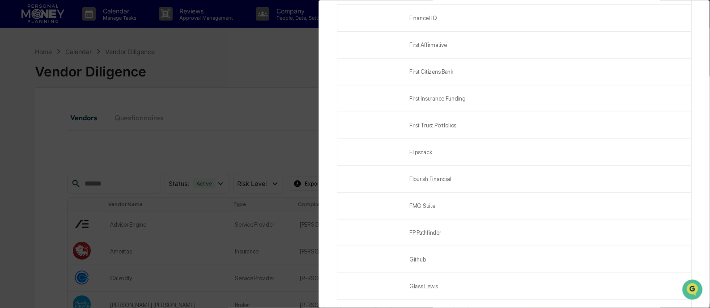
scroll to position [280, 0]
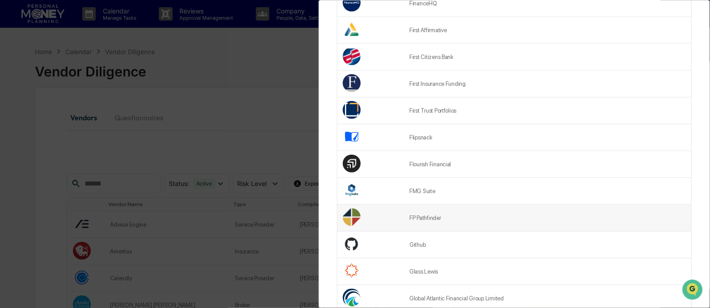
click at [427, 221] on td "FP Pathfinder" at bounding box center [547, 218] width 287 height 27
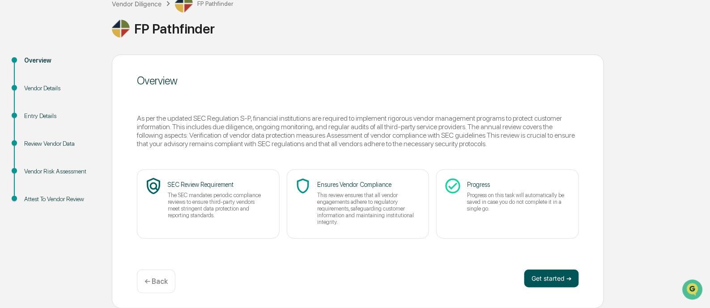
click at [571, 276] on button "Get started ➔" at bounding box center [551, 279] width 55 height 18
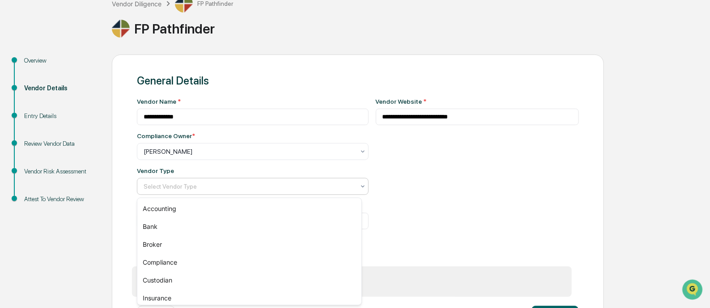
click at [310, 186] on div at bounding box center [249, 186] width 211 height 9
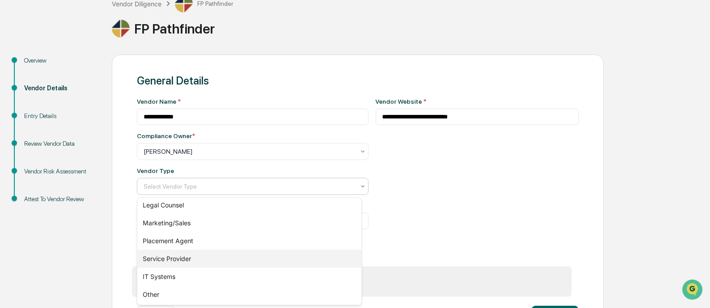
click at [253, 264] on div "Service Provider" at bounding box center [249, 259] width 224 height 18
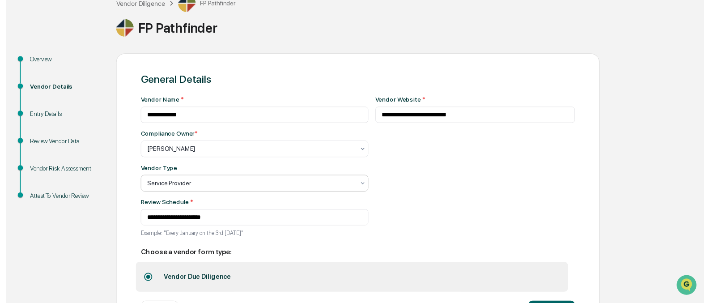
scroll to position [100, 0]
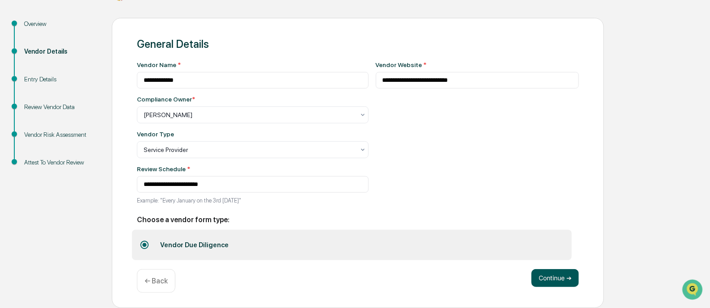
click at [561, 277] on button "Continue ➔" at bounding box center [554, 278] width 47 height 18
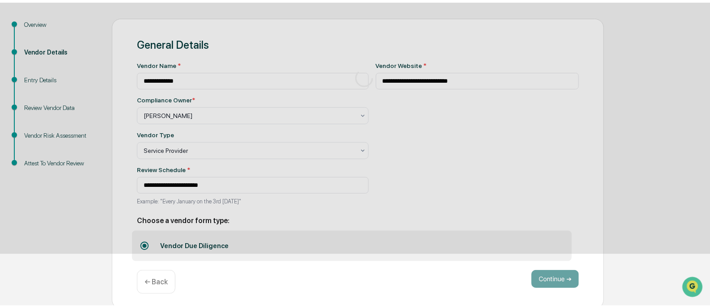
scroll to position [61, 0]
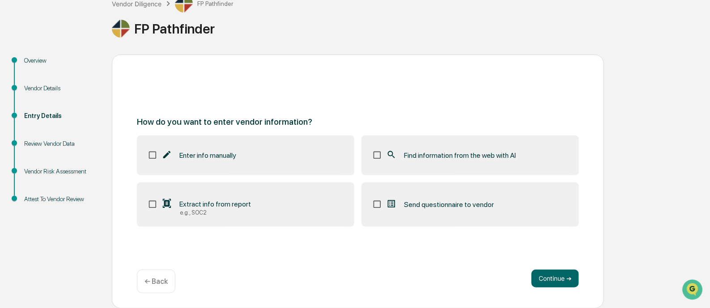
click at [418, 155] on span "Find information from the web with AI" at bounding box center [460, 155] width 112 height 8
click at [549, 279] on button "Continue ➔" at bounding box center [554, 279] width 47 height 18
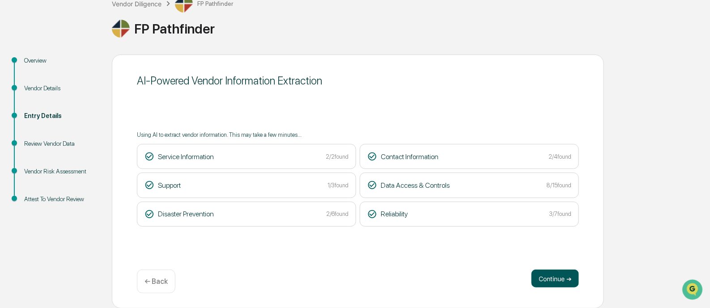
click at [554, 278] on button "Continue ➔" at bounding box center [554, 279] width 47 height 18
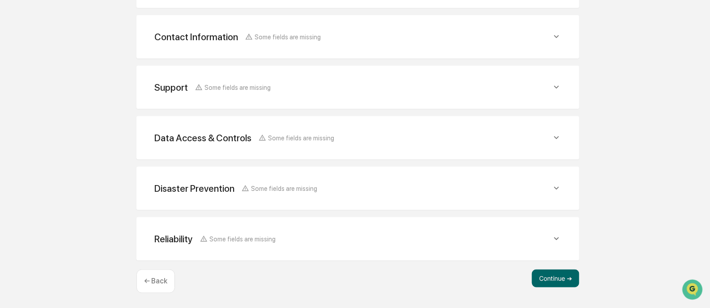
scroll to position [430, 0]
click at [539, 277] on button "Continue ➔" at bounding box center [555, 279] width 47 height 18
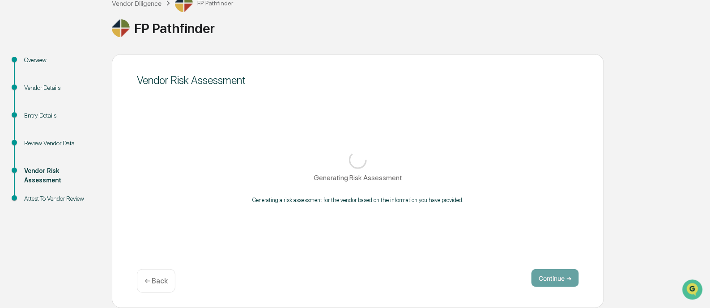
scroll to position [61, 0]
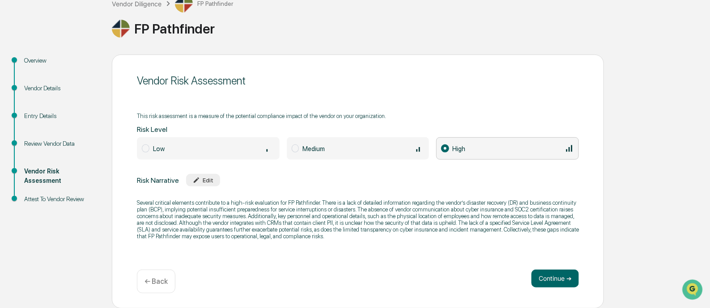
click at [203, 179] on div "Edit" at bounding box center [203, 180] width 21 height 7
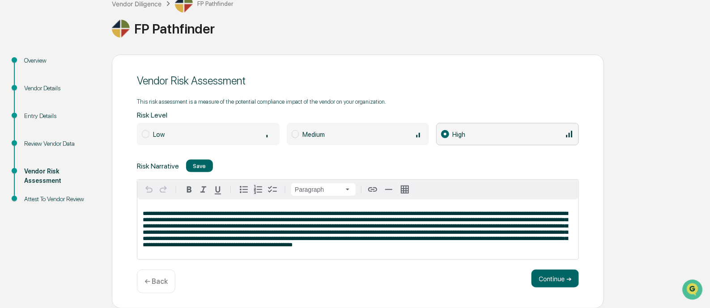
click at [454, 248] on p "**********" at bounding box center [358, 230] width 430 height 38
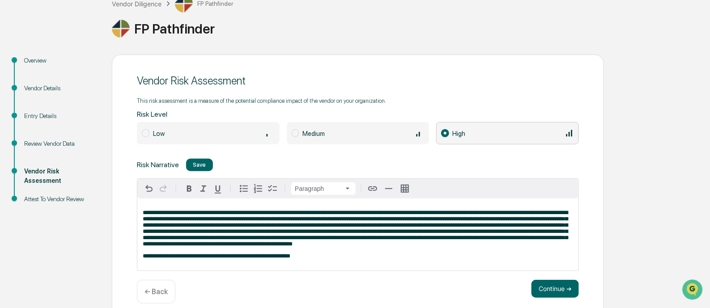
click at [264, 259] on span "**********" at bounding box center [217, 256] width 148 height 6
click at [233, 259] on span "**********" at bounding box center [217, 256] width 148 height 6
click at [240, 259] on span "**********" at bounding box center [217, 256] width 148 height 6
click at [301, 259] on p "**********" at bounding box center [358, 256] width 430 height 6
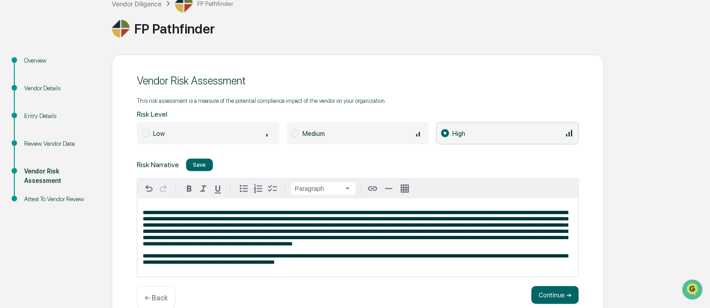
click at [145, 134] on span at bounding box center [146, 133] width 8 height 8
click at [543, 299] on button "Continue ➔" at bounding box center [554, 295] width 47 height 18
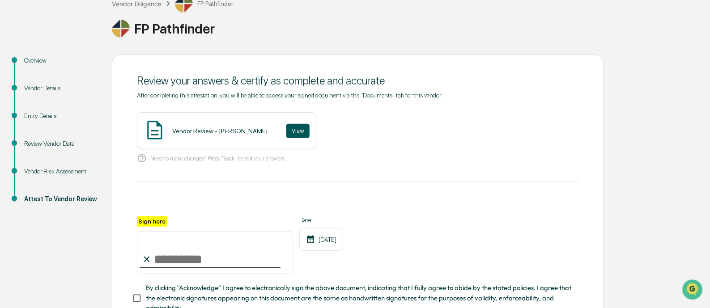
click at [291, 126] on button "View" at bounding box center [297, 131] width 23 height 14
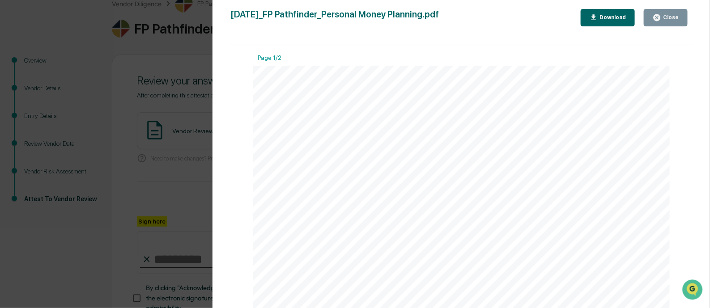
click at [660, 17] on icon "button" at bounding box center [657, 17] width 7 height 7
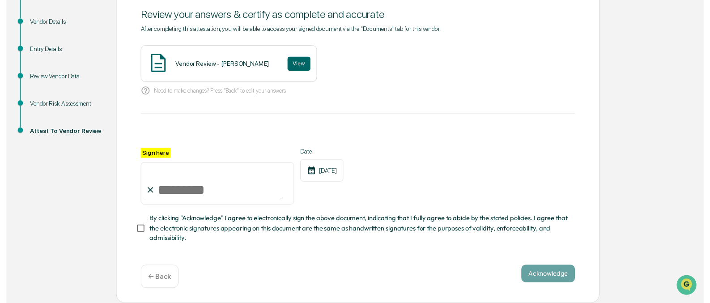
scroll to position [130, 0]
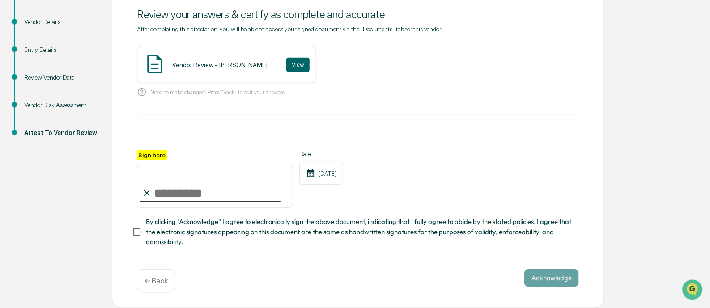
click at [186, 194] on input "Sign here" at bounding box center [215, 186] width 156 height 43
type input "**********"
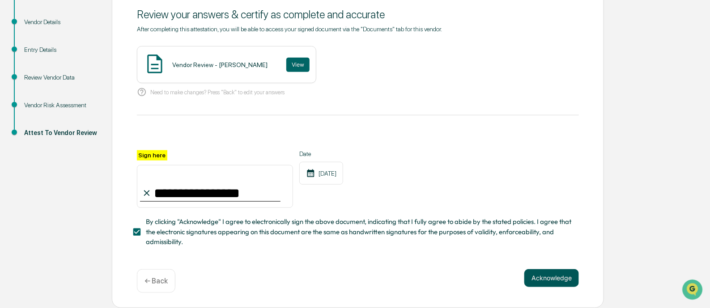
click at [545, 276] on button "Acknowledge" at bounding box center [551, 278] width 55 height 18
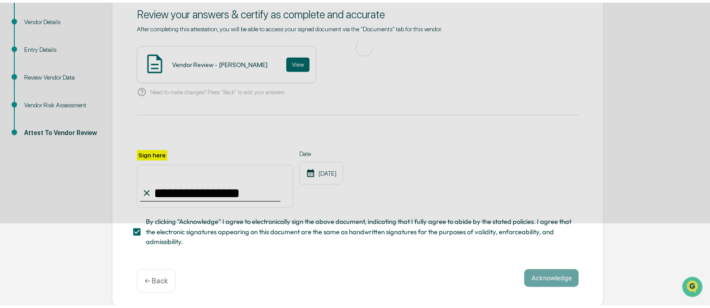
scroll to position [61, 0]
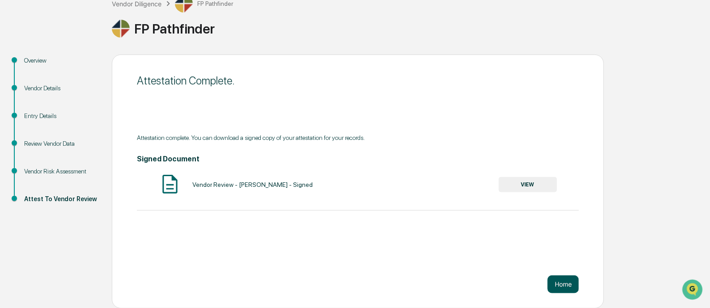
click at [571, 285] on button "Home" at bounding box center [563, 285] width 31 height 18
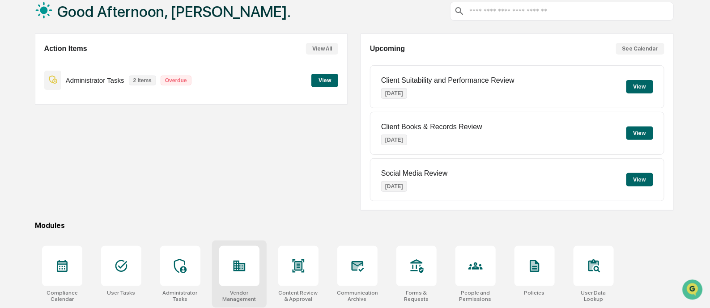
scroll to position [61, 0]
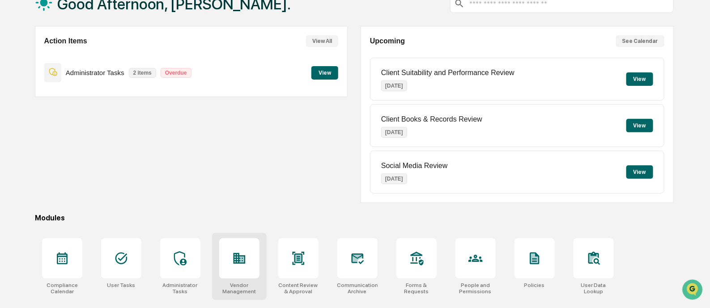
click at [235, 260] on icon at bounding box center [239, 258] width 12 height 11
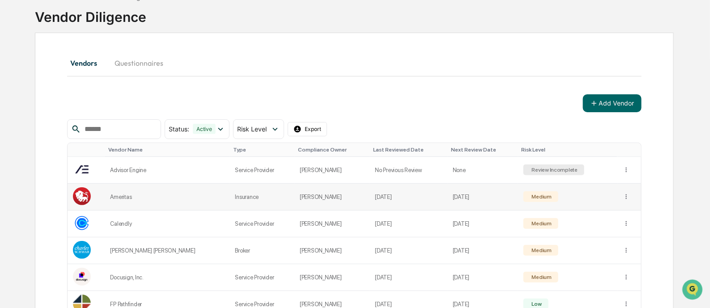
scroll to position [114, 0]
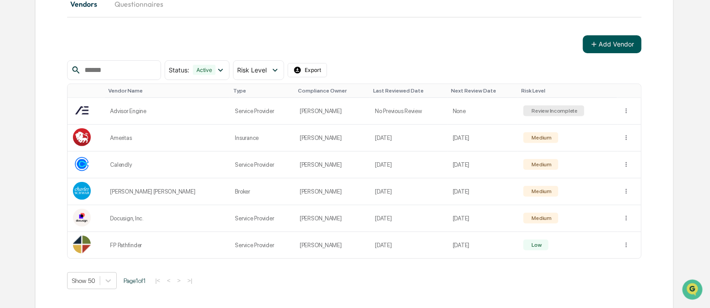
click at [605, 47] on button "Add Vendor" at bounding box center [612, 44] width 59 height 18
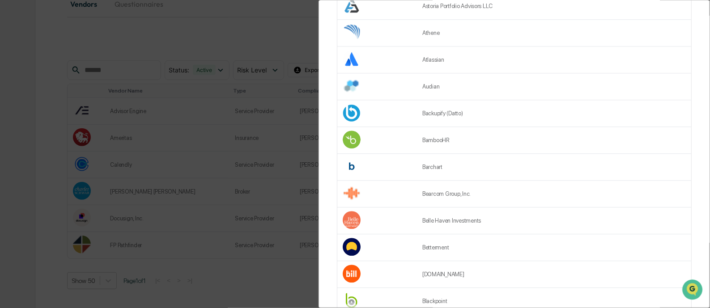
scroll to position [1196, 0]
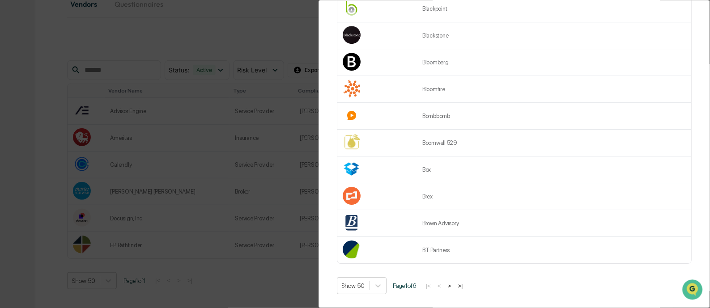
click at [452, 282] on button ">" at bounding box center [449, 286] width 9 height 8
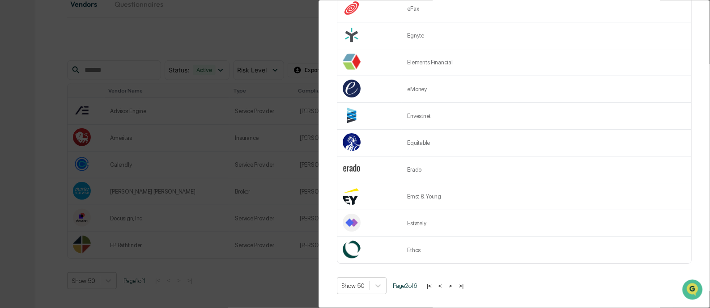
click at [455, 282] on button ">" at bounding box center [450, 286] width 9 height 8
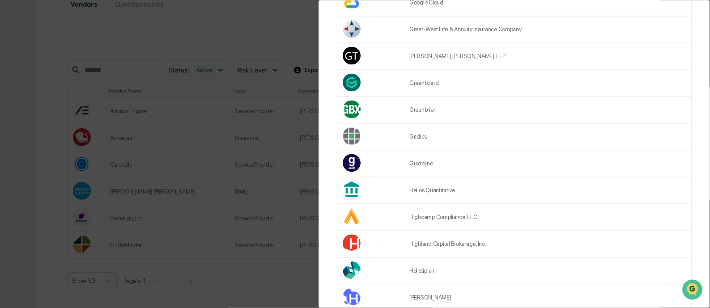
scroll to position [748, 0]
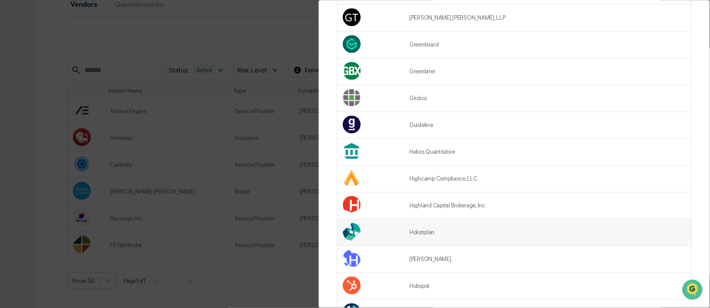
click at [436, 235] on td "Holistiplan" at bounding box center [547, 232] width 287 height 27
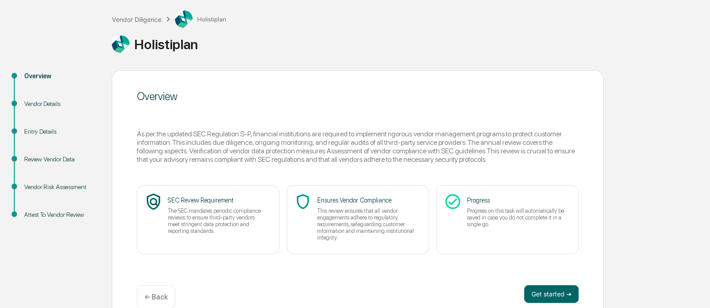
scroll to position [61, 0]
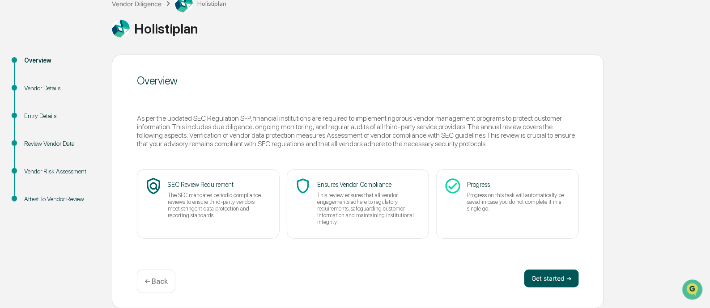
click at [550, 284] on button "Get started ➔" at bounding box center [551, 279] width 55 height 18
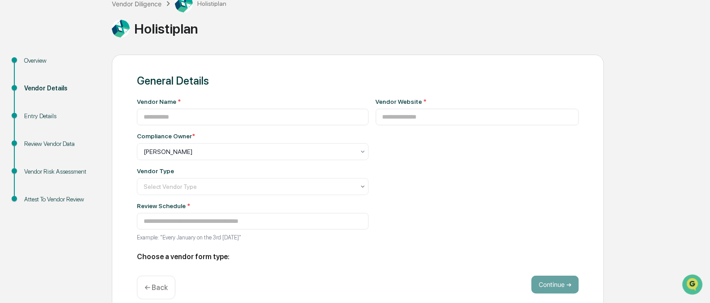
type input "**********"
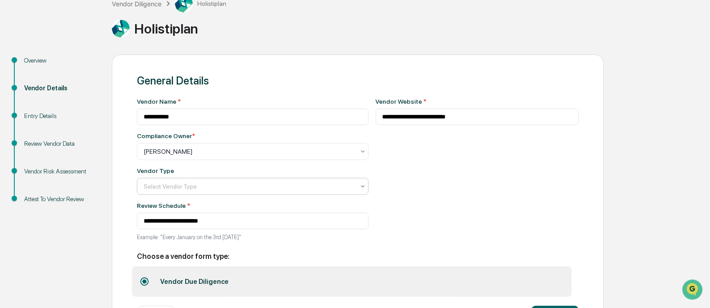
click at [259, 156] on div at bounding box center [249, 151] width 211 height 9
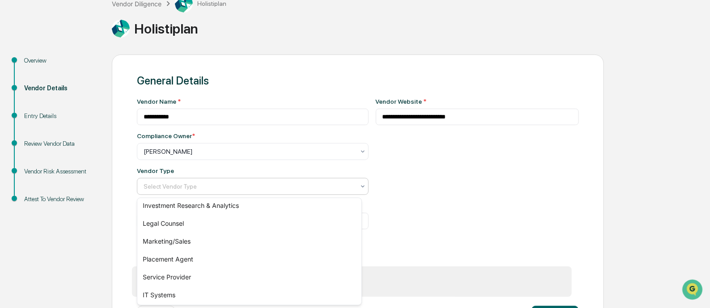
scroll to position [111, 0]
click at [167, 275] on div "Service Provider" at bounding box center [249, 276] width 224 height 18
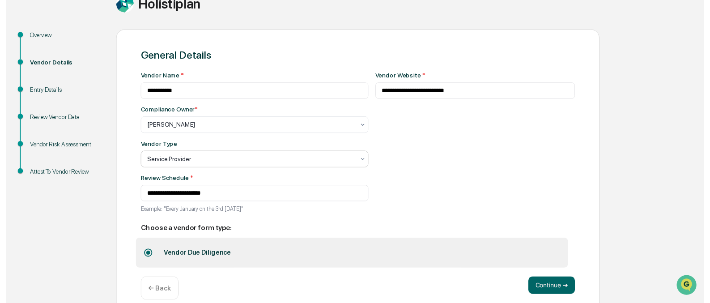
scroll to position [100, 0]
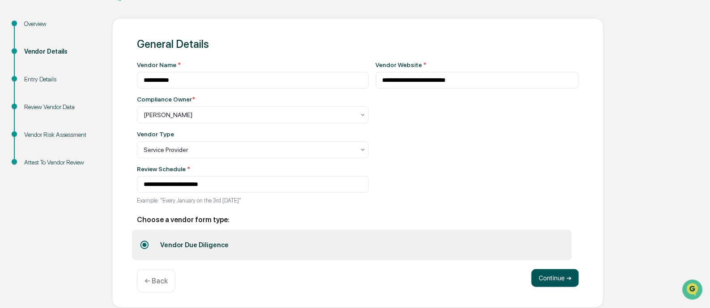
click at [541, 272] on button "Continue ➔" at bounding box center [554, 278] width 47 height 18
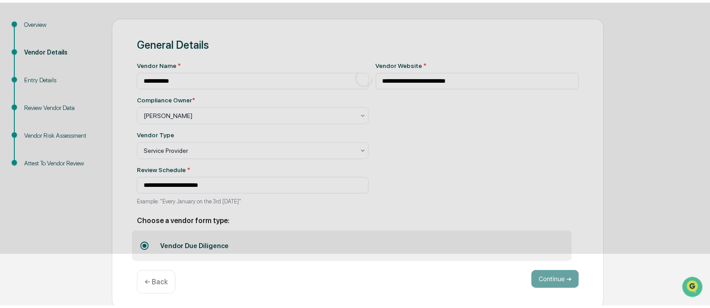
scroll to position [61, 0]
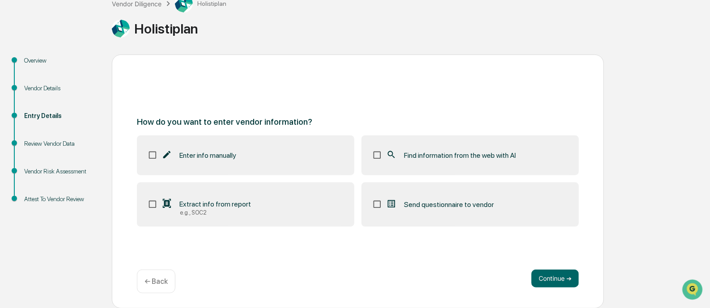
click at [409, 149] on label "Find information from the web with AI" at bounding box center [469, 155] width 217 height 39
click at [548, 277] on button "Continue ➔" at bounding box center [554, 279] width 47 height 18
